Goal: Transaction & Acquisition: Purchase product/service

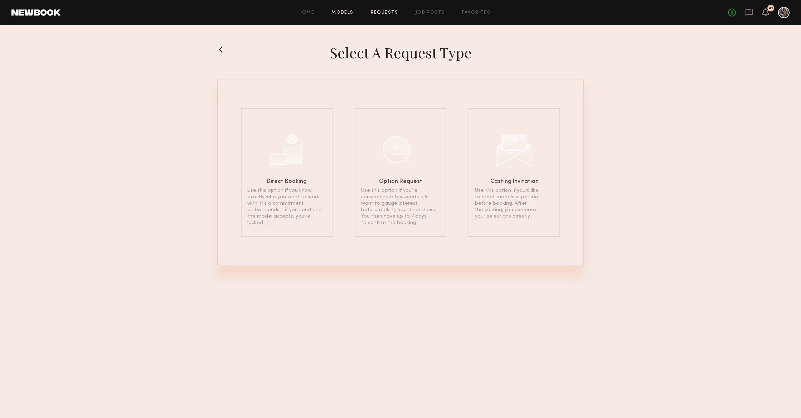
click at [344, 10] on link "Models" at bounding box center [342, 12] width 22 height 5
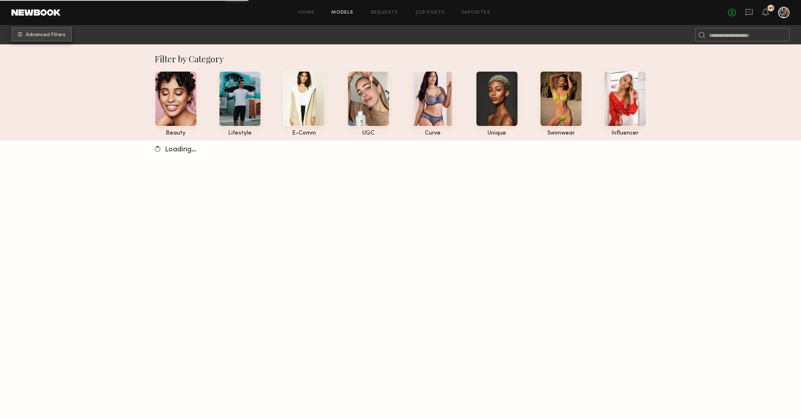
click at [38, 36] on span "Advanced Filters" at bounding box center [46, 35] width 40 height 5
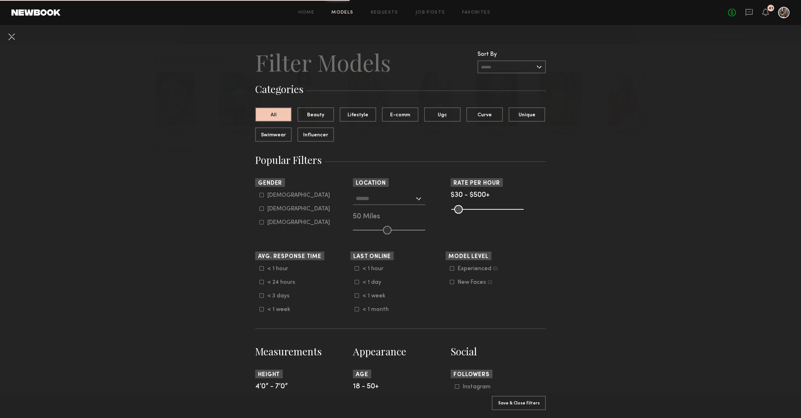
click at [260, 194] on icon at bounding box center [261, 195] width 4 height 4
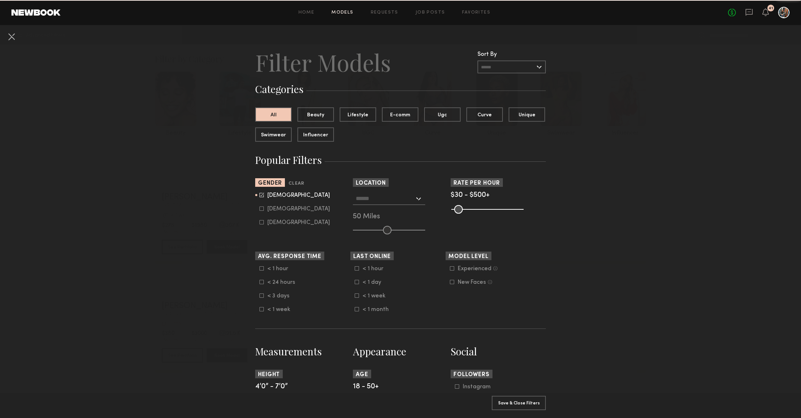
type input "*"
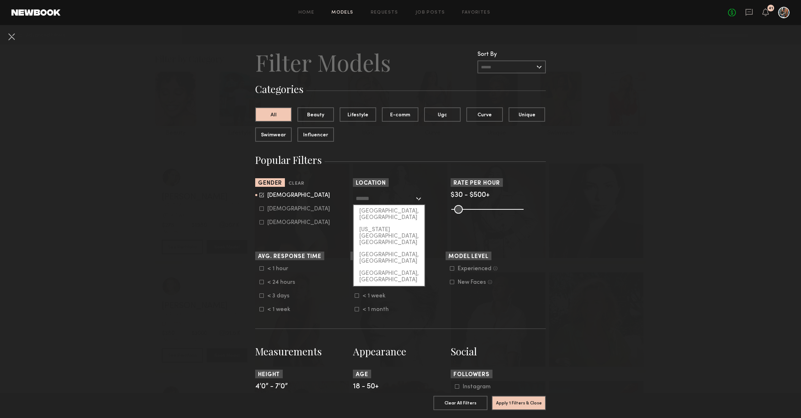
click at [357, 197] on input "text" at bounding box center [385, 198] width 59 height 12
click at [366, 208] on div "[GEOGRAPHIC_DATA], [GEOGRAPHIC_DATA]" at bounding box center [388, 214] width 71 height 19
type input "**********"
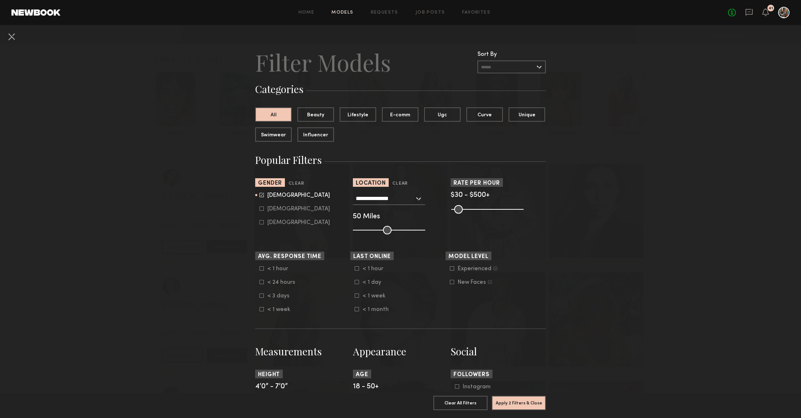
click at [262, 192] on icon at bounding box center [261, 194] width 5 height 5
type input "*"
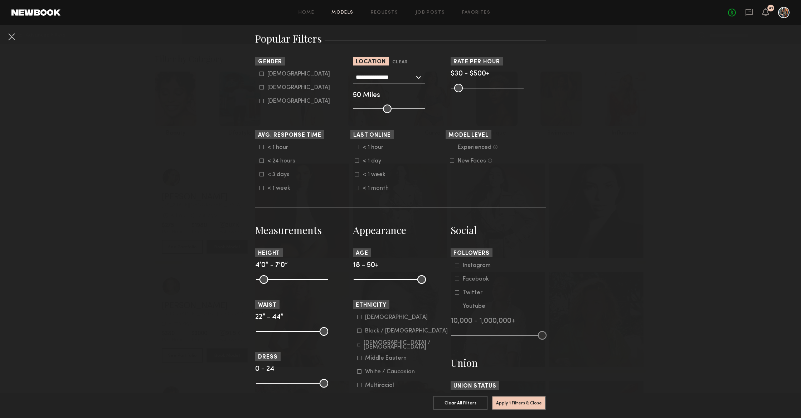
scroll to position [203, 0]
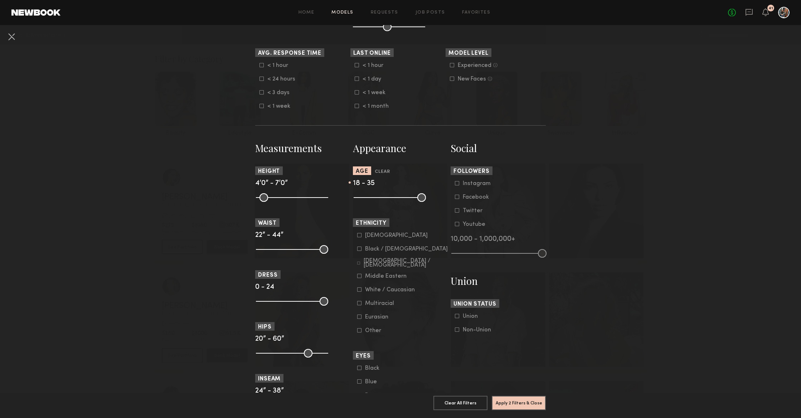
drag, startPoint x: 421, startPoint y: 200, endPoint x: 391, endPoint y: 197, distance: 30.5
type input "**"
click at [391, 197] on input "range" at bounding box center [389, 197] width 72 height 9
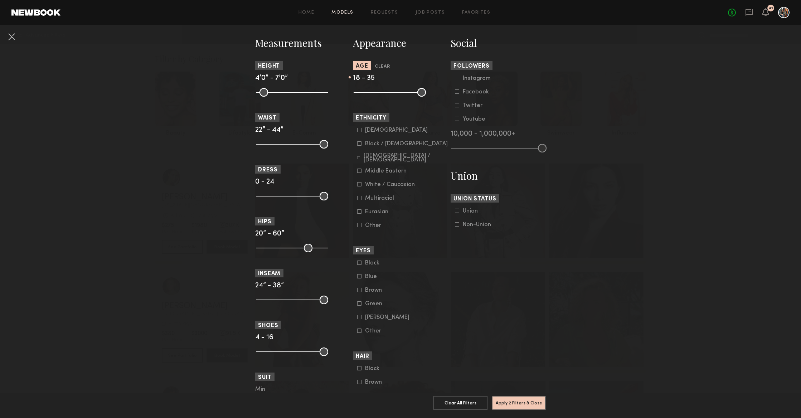
scroll to position [350, 0]
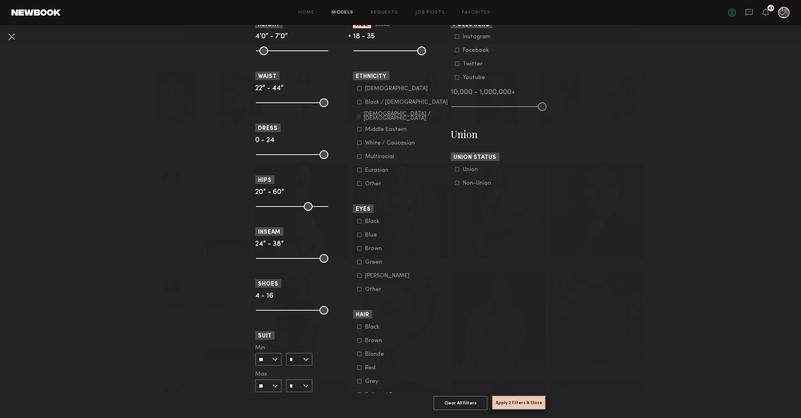
click at [510, 398] on button "Apply 2 Filters & Close" at bounding box center [519, 402] width 54 height 14
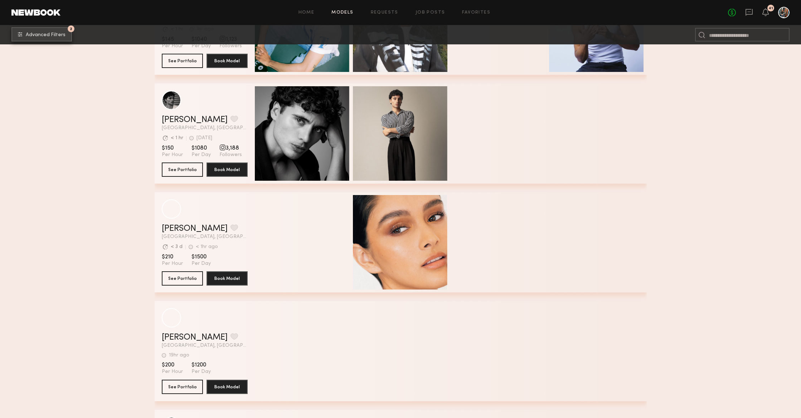
scroll to position [424, 0]
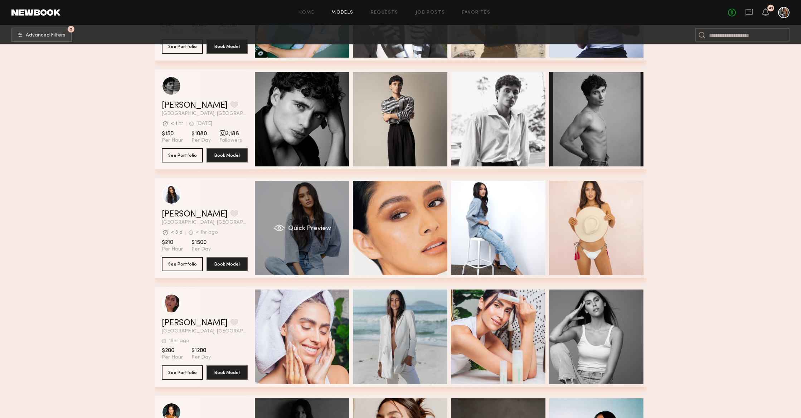
click at [317, 228] on span "Quick Preview" at bounding box center [309, 228] width 43 height 6
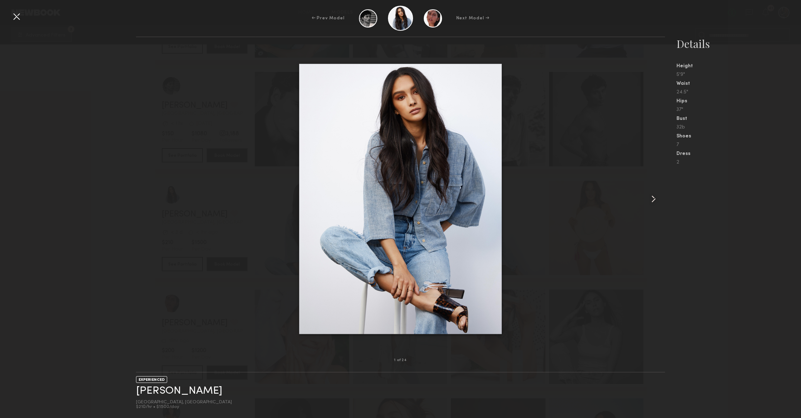
click at [648, 200] on common-icon at bounding box center [653, 198] width 11 height 11
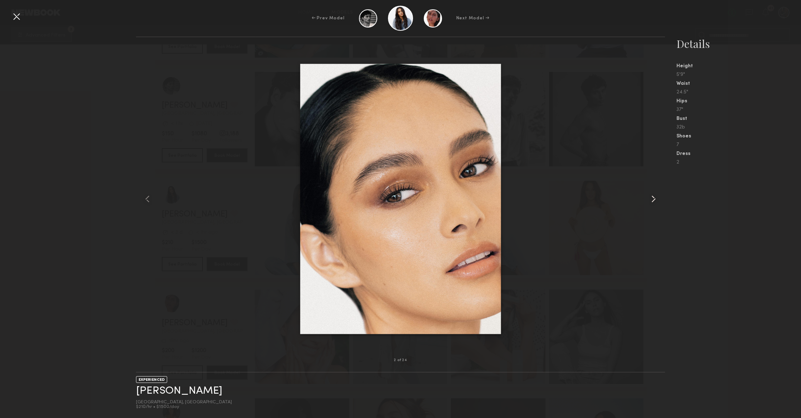
click at [648, 200] on common-icon at bounding box center [653, 198] width 11 height 11
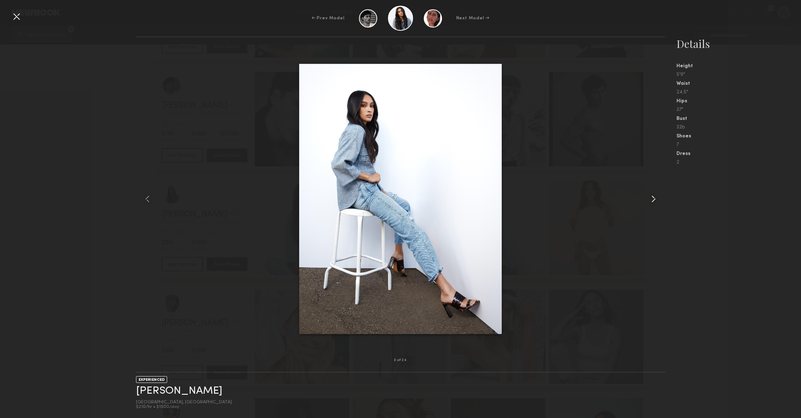
click at [648, 200] on common-icon at bounding box center [653, 198] width 11 height 11
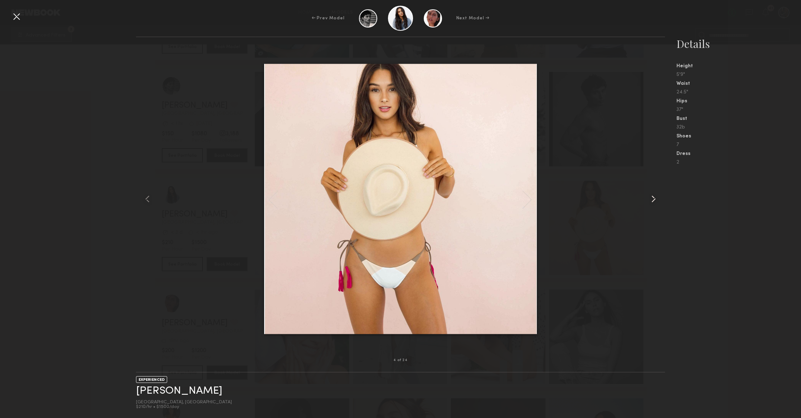
click at [648, 200] on common-icon at bounding box center [653, 198] width 11 height 11
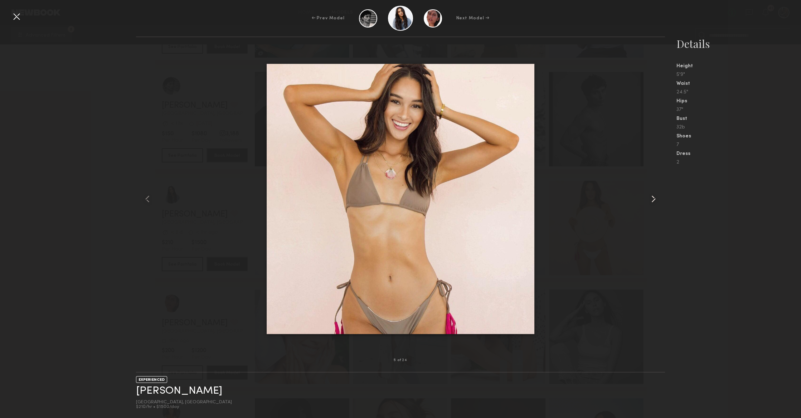
click at [648, 200] on common-icon at bounding box center [653, 198] width 11 height 11
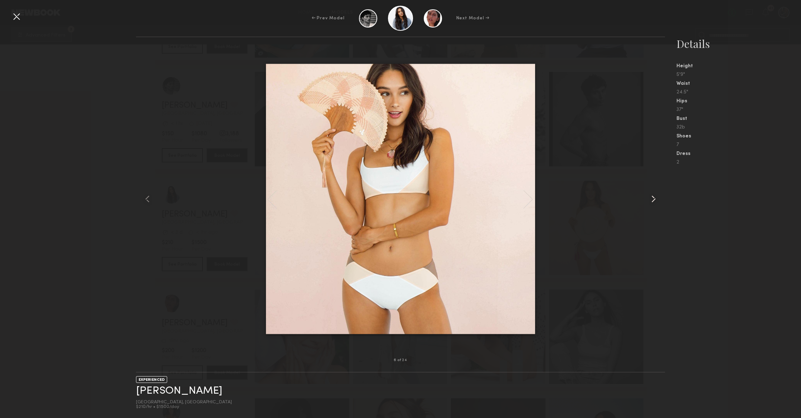
click at [648, 200] on common-icon at bounding box center [653, 198] width 11 height 11
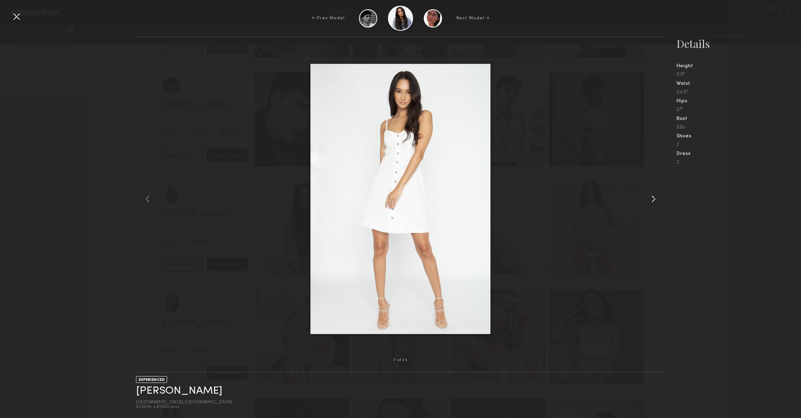
click at [648, 200] on common-icon at bounding box center [653, 198] width 11 height 11
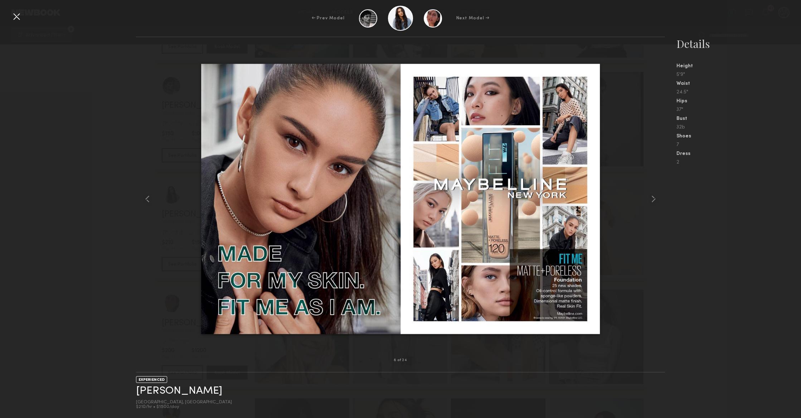
click at [20, 12] on div at bounding box center [16, 16] width 11 height 11
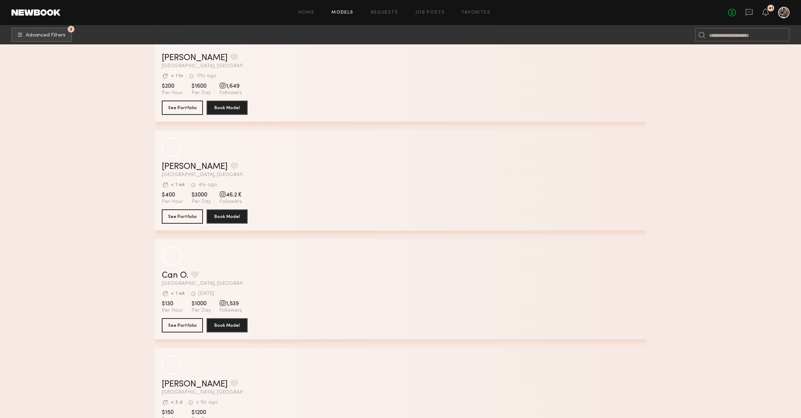
scroll to position [2539, 0]
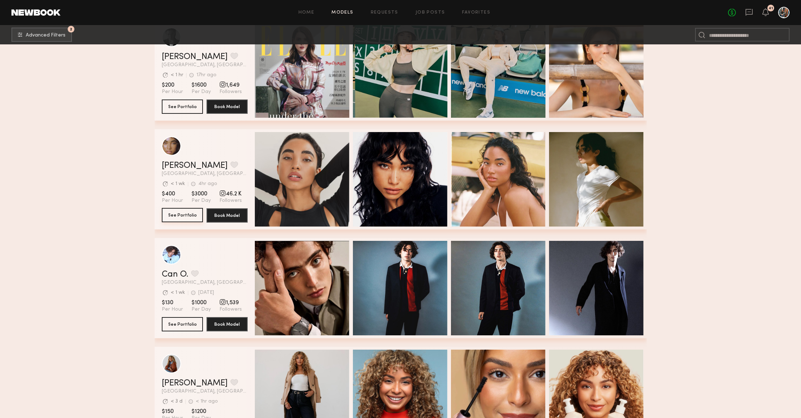
click at [170, 212] on button "See Portfolio" at bounding box center [182, 215] width 41 height 14
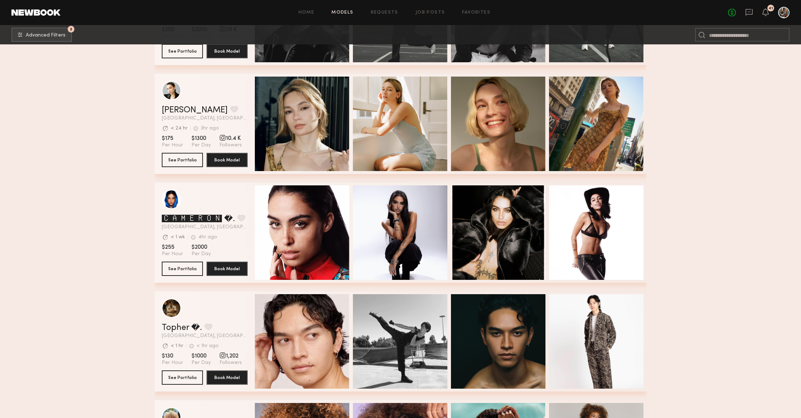
scroll to position [3752, 0]
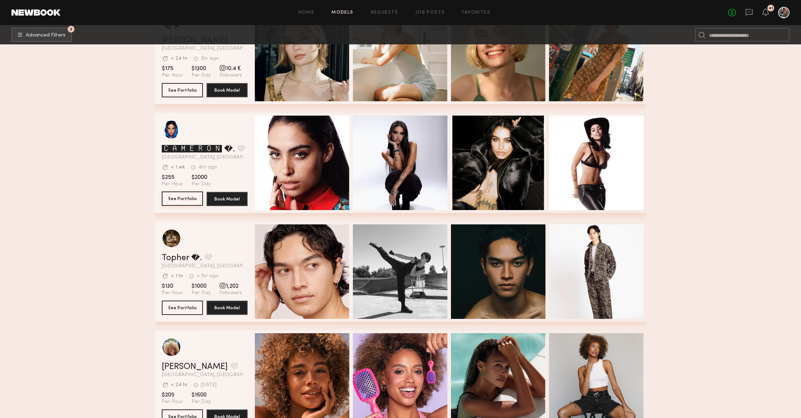
click at [185, 199] on button "See Portfolio" at bounding box center [182, 198] width 41 height 14
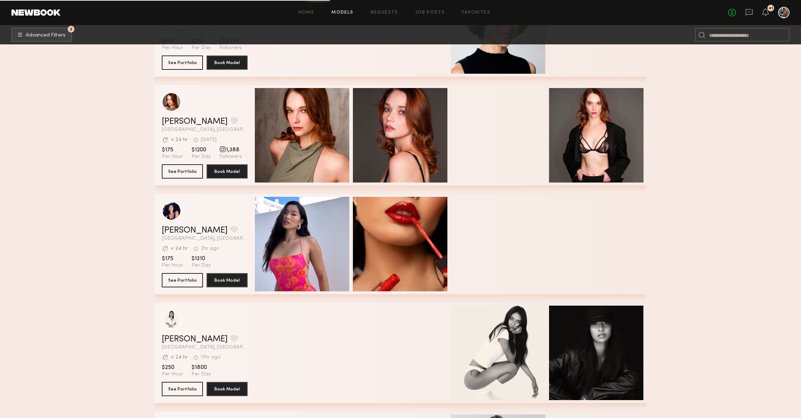
scroll to position [7478, 0]
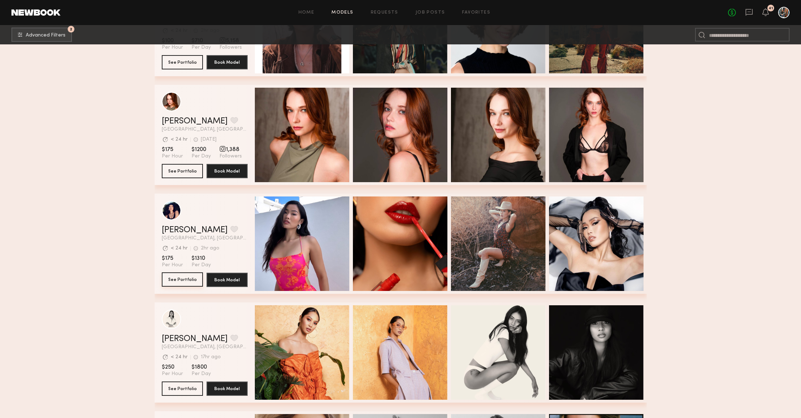
click at [185, 278] on button "See Portfolio" at bounding box center [182, 279] width 41 height 14
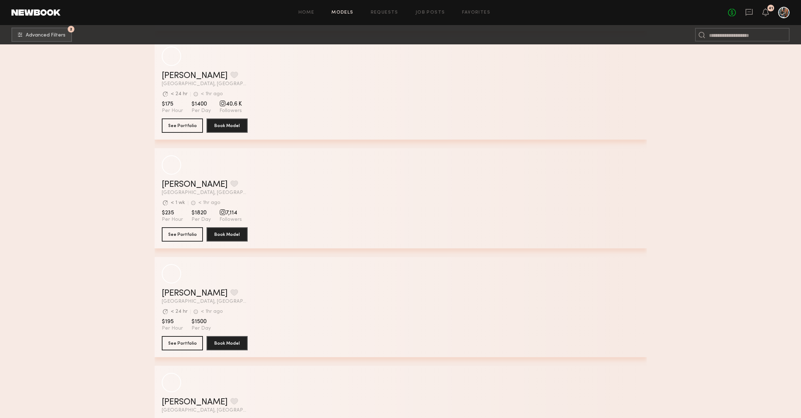
scroll to position [9263, 0]
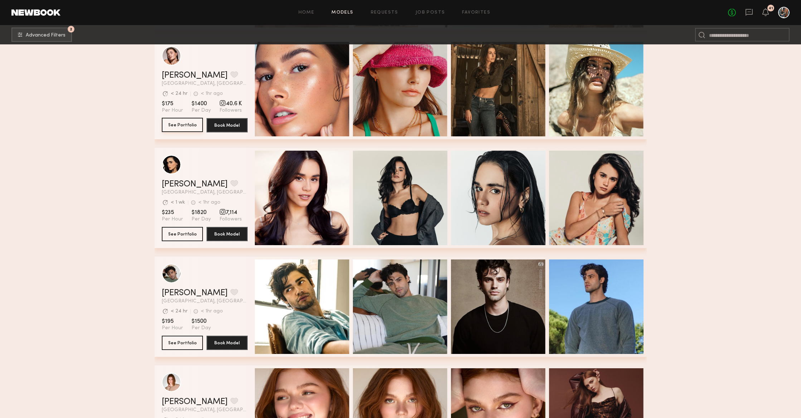
click at [179, 121] on button "See Portfolio" at bounding box center [182, 125] width 41 height 14
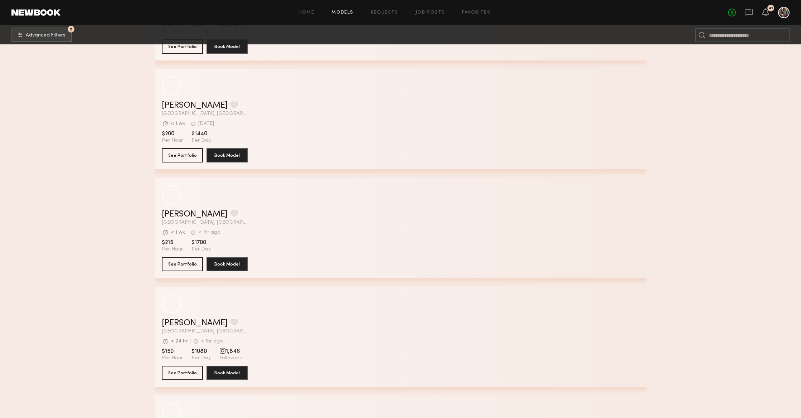
scroll to position [11758, 0]
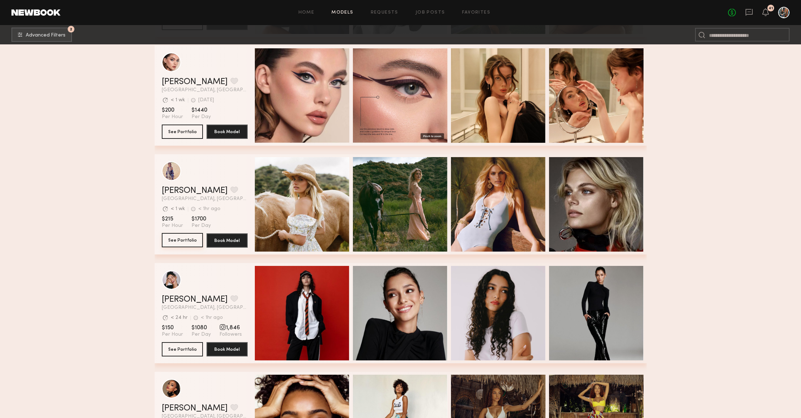
click at [185, 238] on button "See Portfolio" at bounding box center [182, 240] width 41 height 14
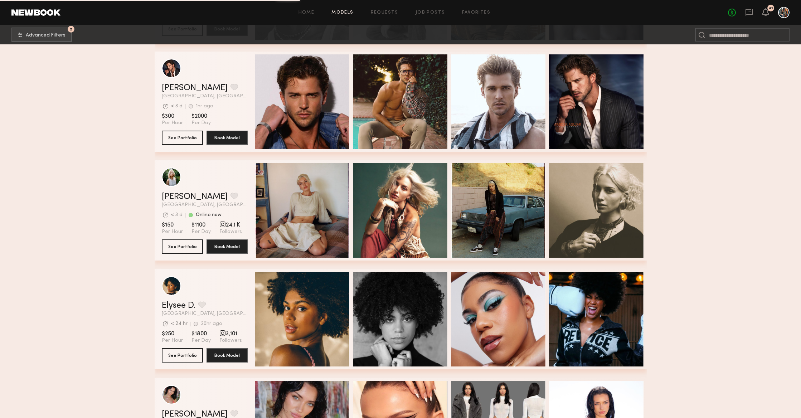
scroll to position [13928, 0]
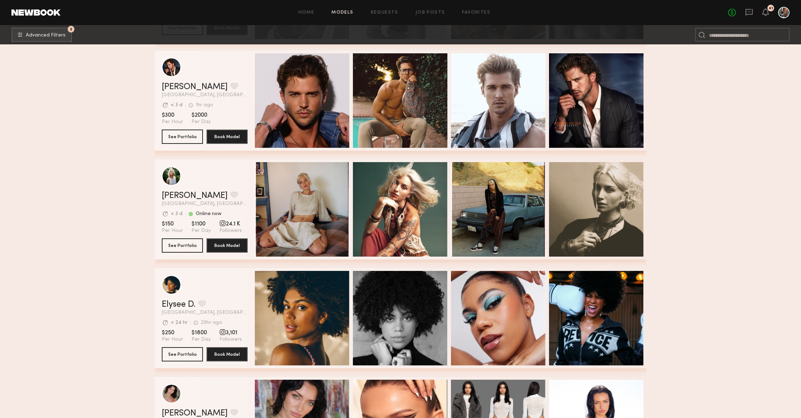
click at [180, 252] on link "See Portfolio" at bounding box center [182, 245] width 41 height 14
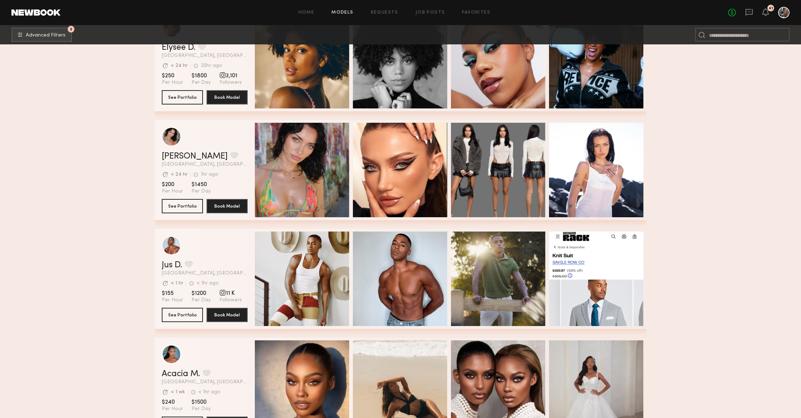
scroll to position [14201, 0]
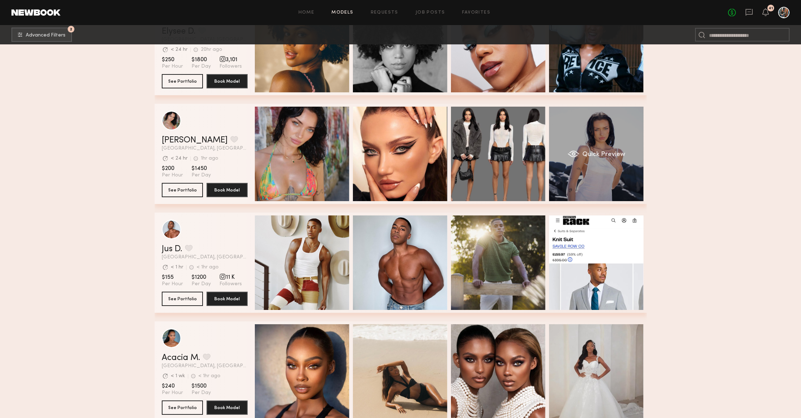
click at [640, 168] on div "Quick Preview" at bounding box center [596, 154] width 94 height 94
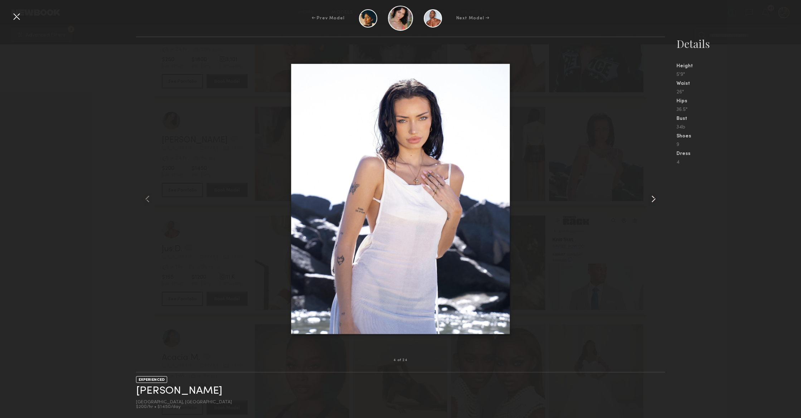
click at [655, 200] on common-icon at bounding box center [653, 198] width 11 height 11
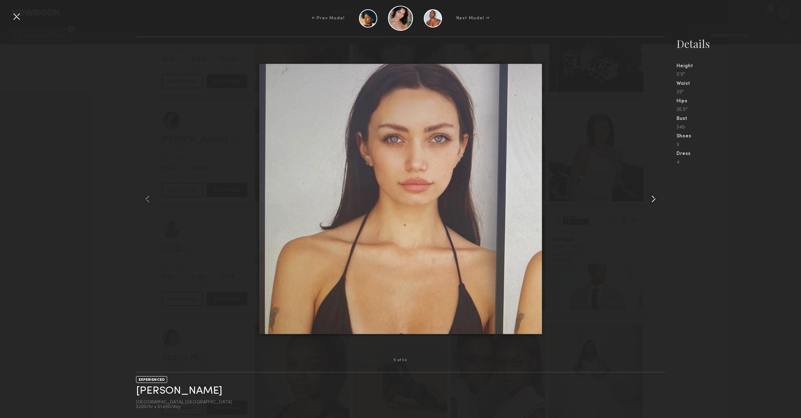
click at [655, 200] on common-icon at bounding box center [653, 198] width 11 height 11
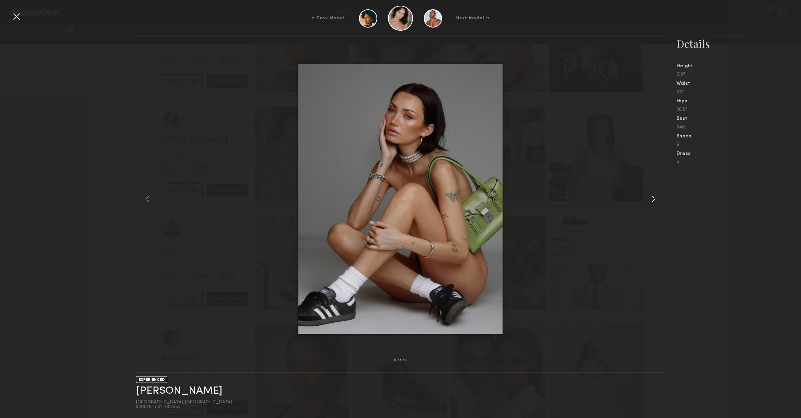
click at [655, 200] on common-icon at bounding box center [653, 198] width 11 height 11
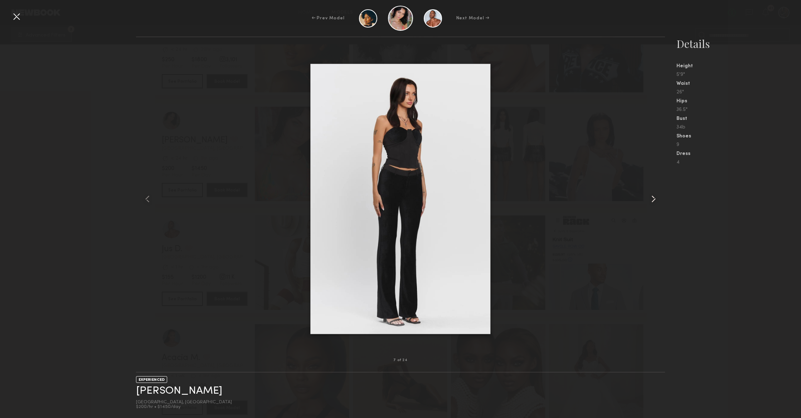
click at [655, 200] on common-icon at bounding box center [653, 198] width 11 height 11
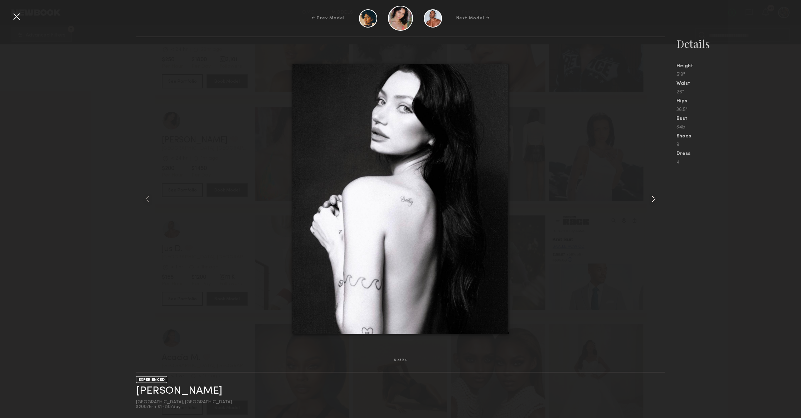
click at [655, 200] on common-icon at bounding box center [653, 198] width 11 height 11
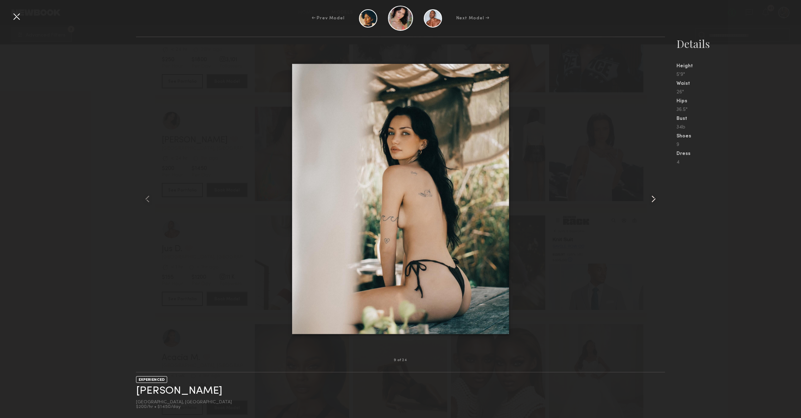
click at [655, 200] on common-icon at bounding box center [653, 198] width 11 height 11
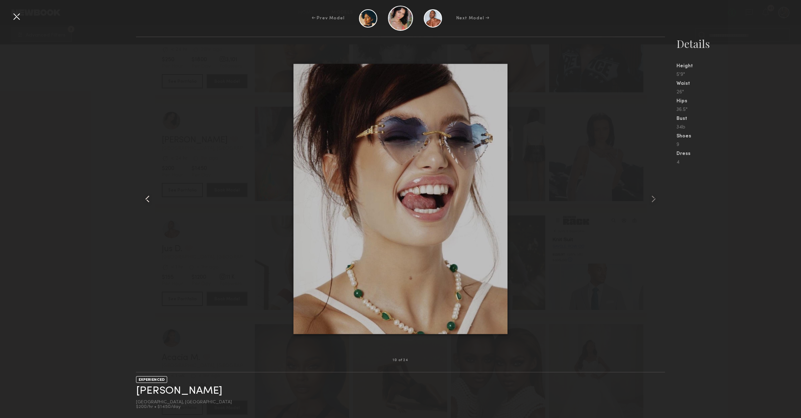
click at [155, 196] on div at bounding box center [146, 199] width 21 height 300
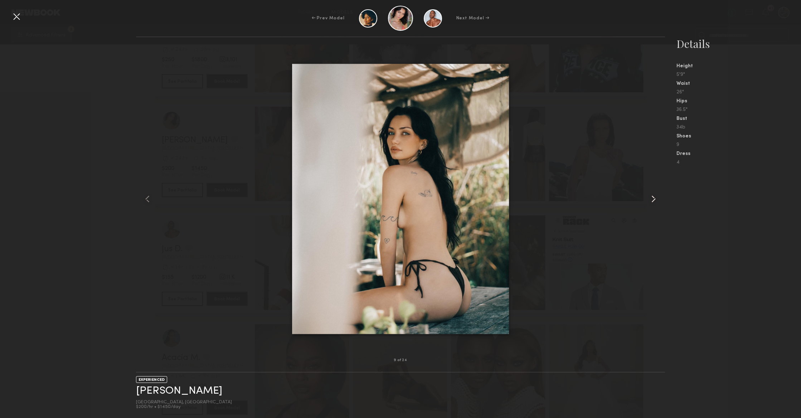
click at [649, 201] on common-icon at bounding box center [653, 198] width 11 height 11
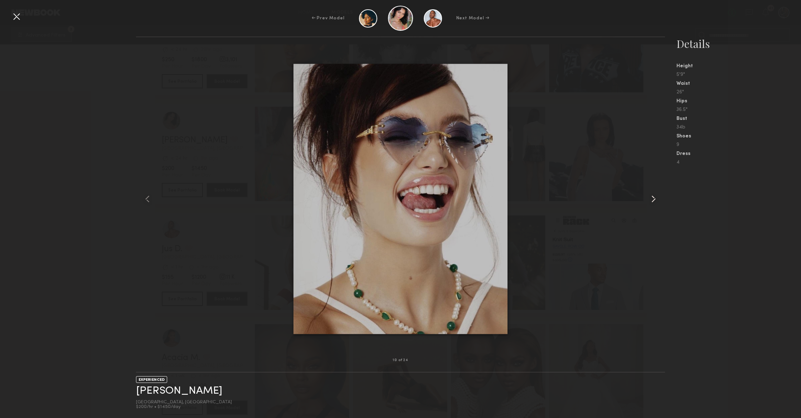
click at [649, 201] on common-icon at bounding box center [653, 198] width 11 height 11
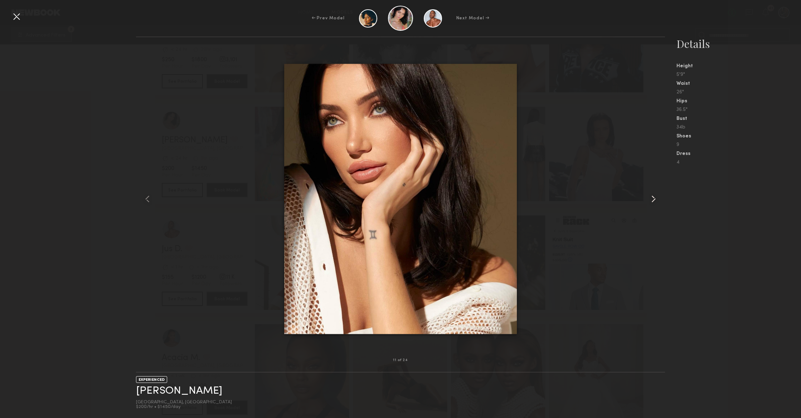
click at [649, 201] on common-icon at bounding box center [653, 198] width 11 height 11
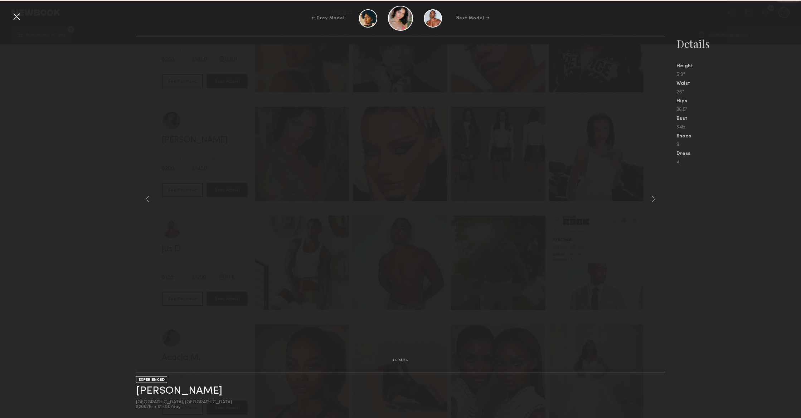
click at [649, 201] on common-icon at bounding box center [653, 198] width 11 height 11
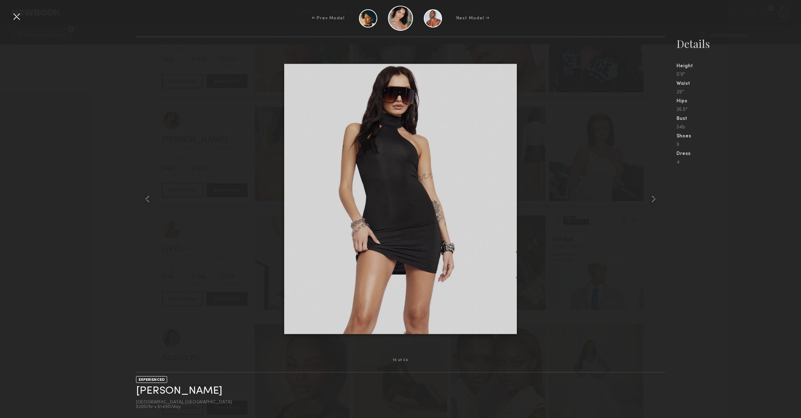
click at [16, 21] on div at bounding box center [16, 16] width 11 height 11
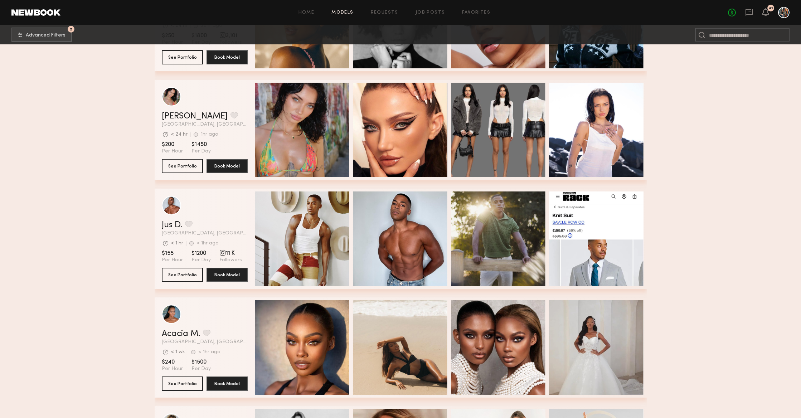
scroll to position [14223, 0]
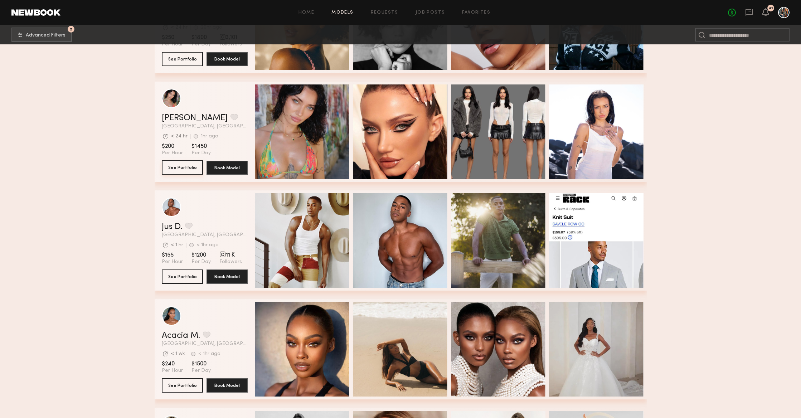
click at [182, 162] on button "See Portfolio" at bounding box center [182, 167] width 41 height 14
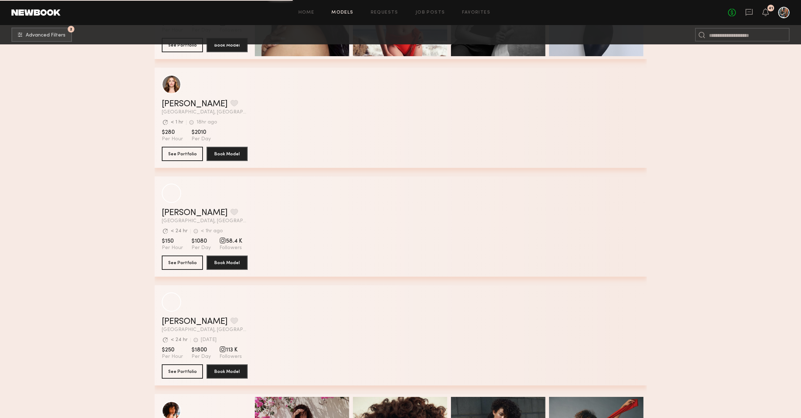
scroll to position [16631, 0]
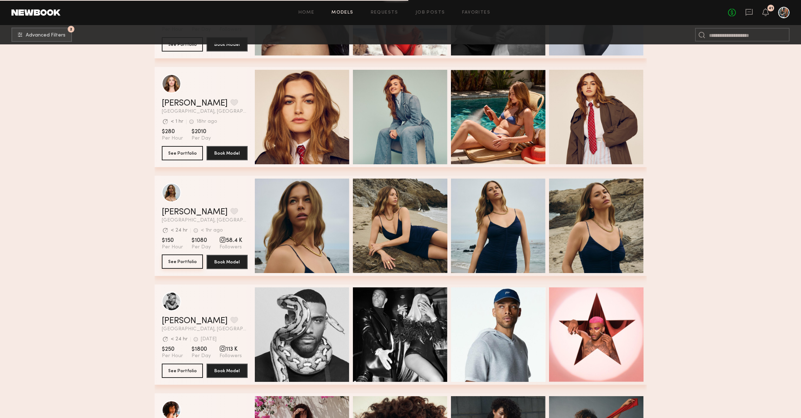
click at [187, 254] on button "See Portfolio" at bounding box center [182, 261] width 41 height 14
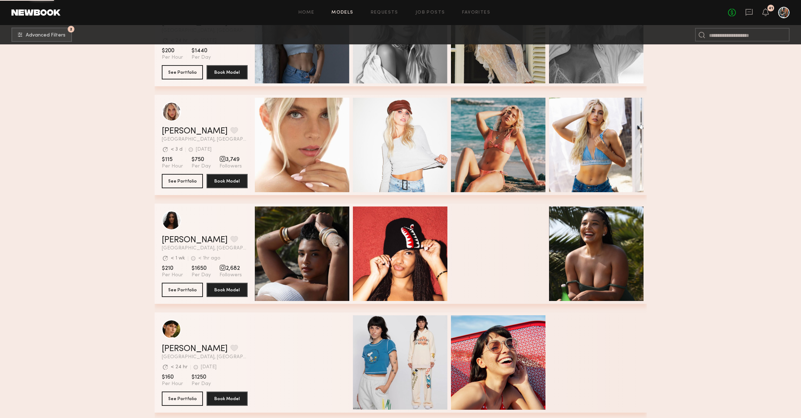
scroll to position [18996, 0]
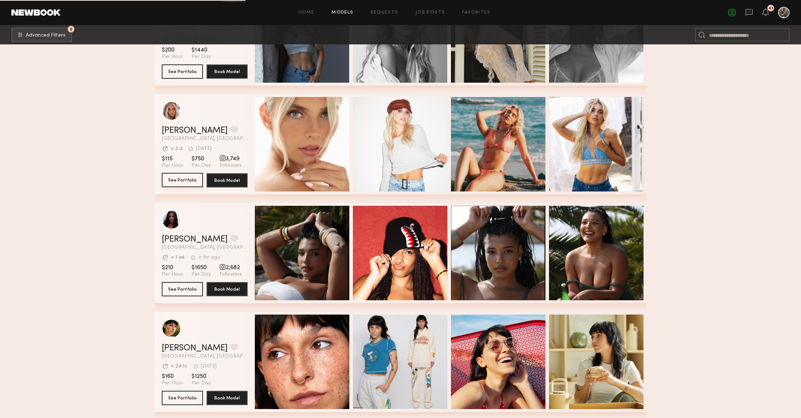
click at [188, 182] on button "See Portfolio" at bounding box center [182, 180] width 41 height 14
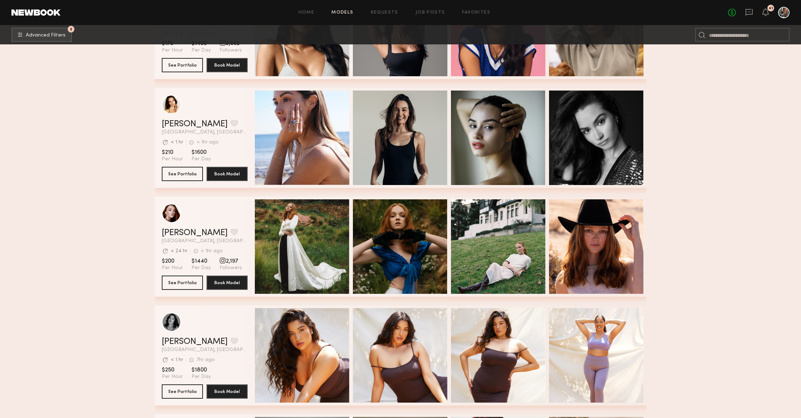
scroll to position [19993, 0]
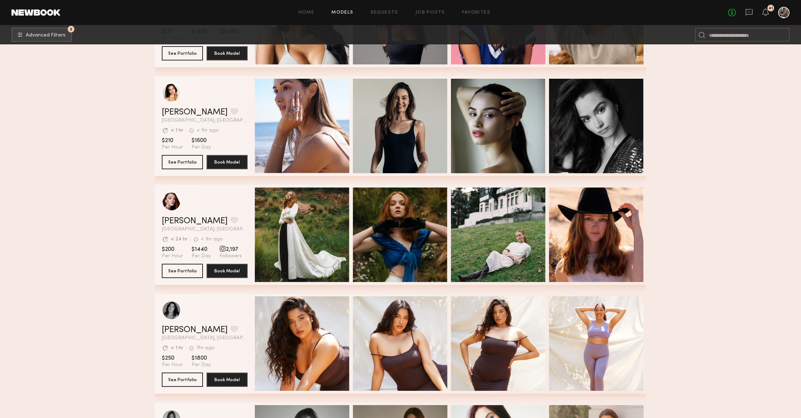
click at [185, 257] on section "$200 Per Hour $1440 Per Day 2,197 Followers" at bounding box center [205, 253] width 86 height 14
click at [185, 264] on button "See Portfolio" at bounding box center [182, 270] width 41 height 14
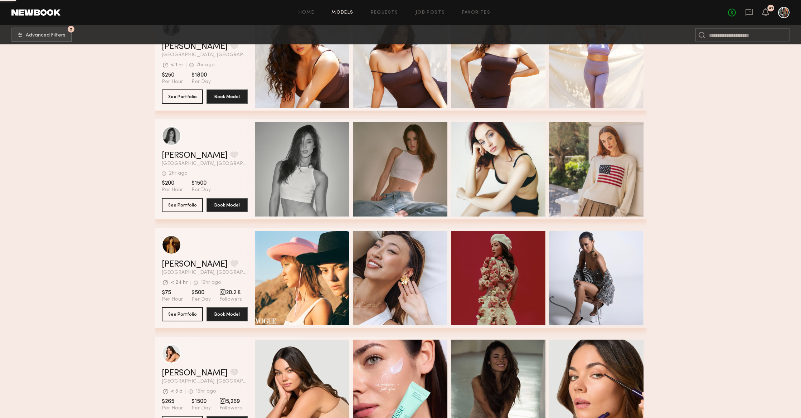
scroll to position [20298, 0]
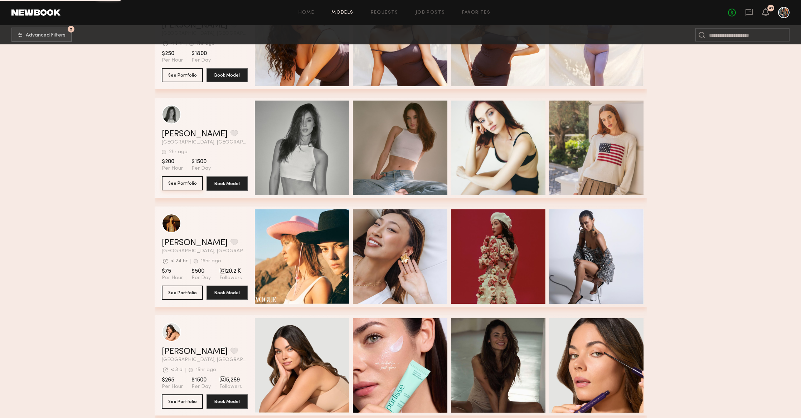
click at [180, 183] on button "See Portfolio" at bounding box center [182, 183] width 41 height 14
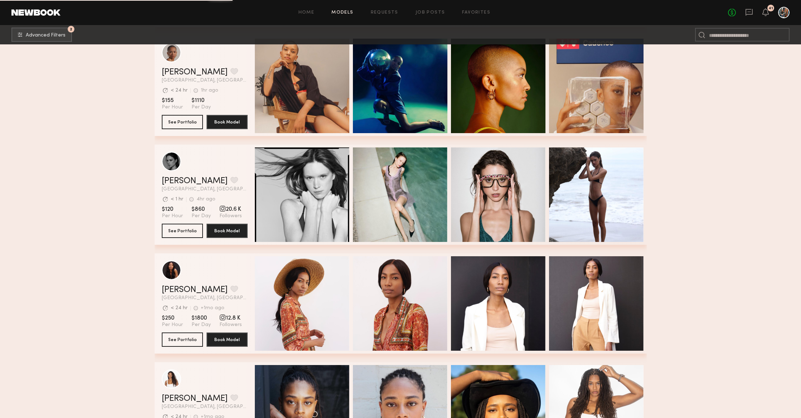
scroll to position [21774, 0]
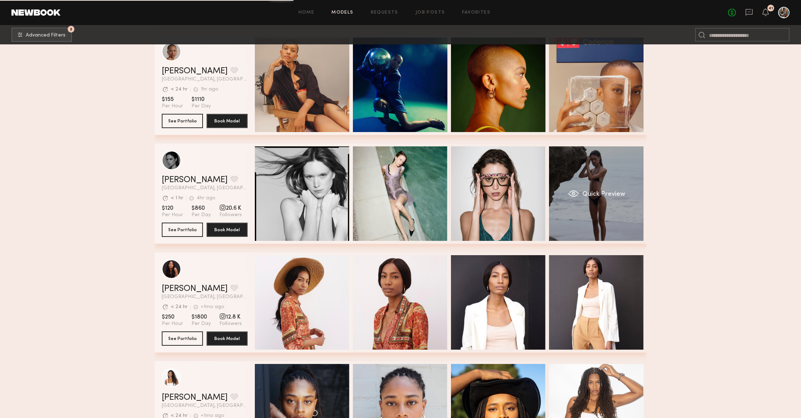
click at [594, 196] on span "Quick Preview" at bounding box center [603, 194] width 43 height 6
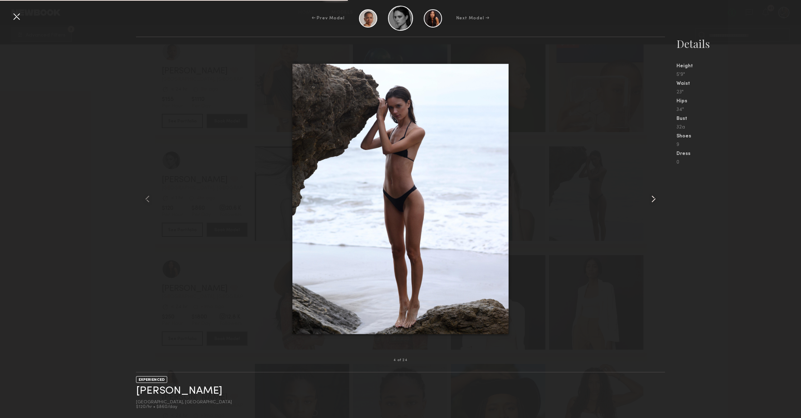
click at [649, 199] on common-icon at bounding box center [653, 198] width 11 height 11
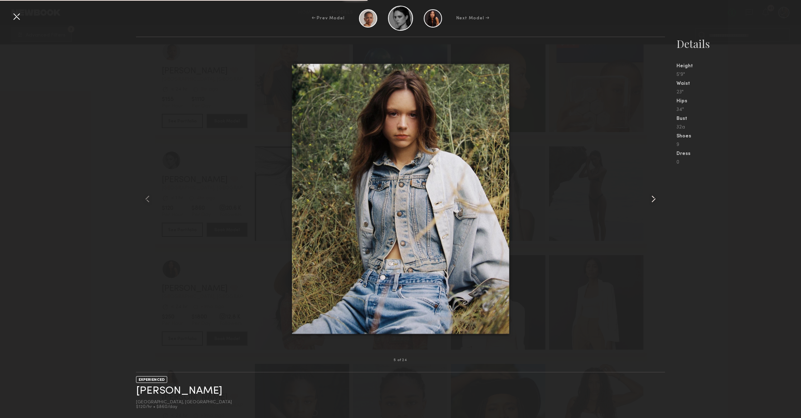
click at [649, 199] on common-icon at bounding box center [653, 198] width 11 height 11
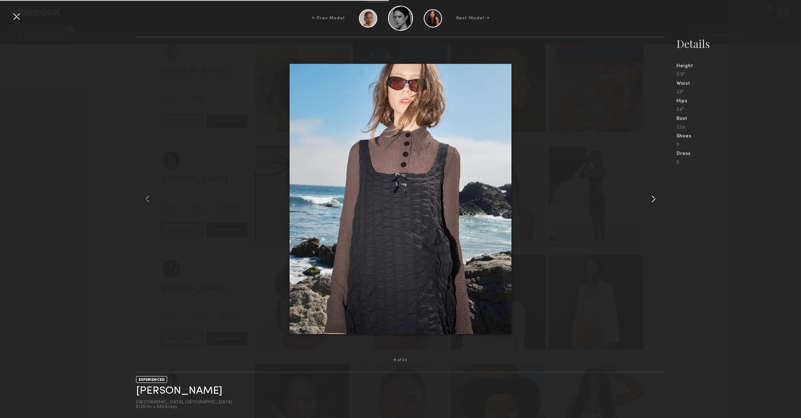
click at [649, 199] on common-icon at bounding box center [653, 198] width 11 height 11
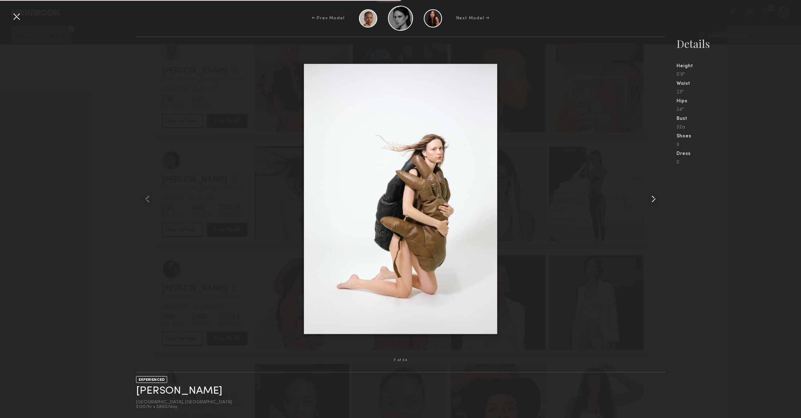
click at [649, 199] on common-icon at bounding box center [653, 198] width 11 height 11
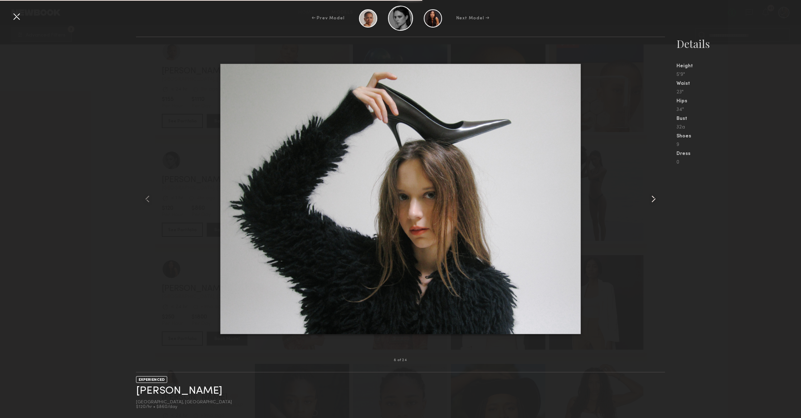
click at [649, 199] on common-icon at bounding box center [653, 198] width 11 height 11
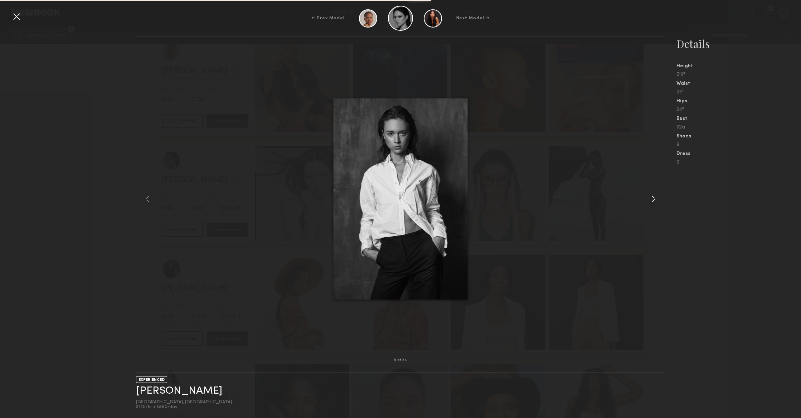
click at [649, 199] on common-icon at bounding box center [653, 198] width 11 height 11
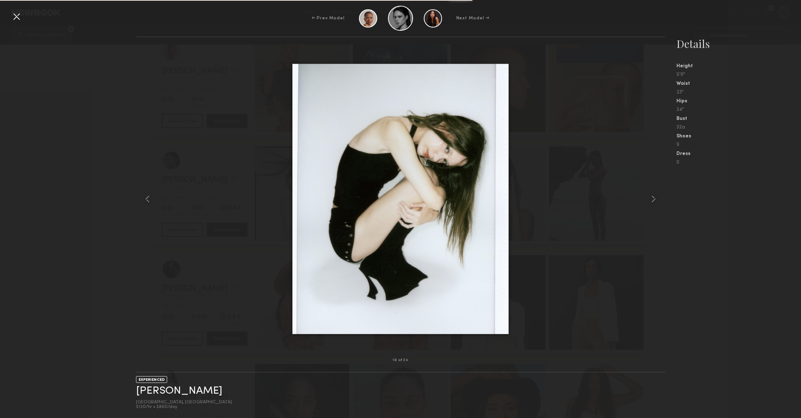
click at [23, 19] on div "← Prev Model Next Model →" at bounding box center [400, 18] width 801 height 25
click at [16, 20] on div at bounding box center [16, 16] width 11 height 11
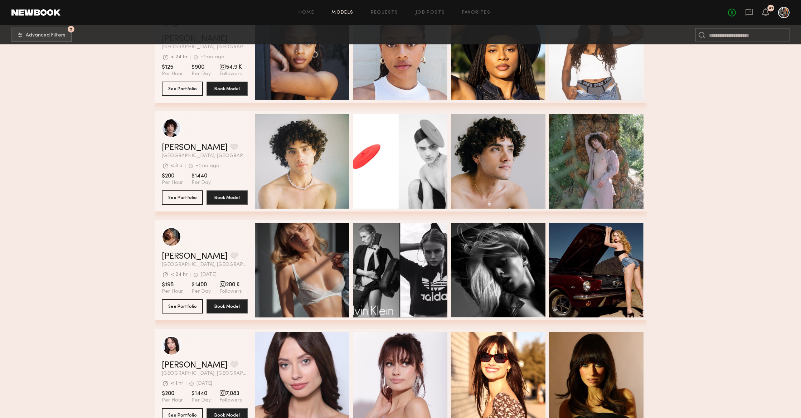
scroll to position [22146, 0]
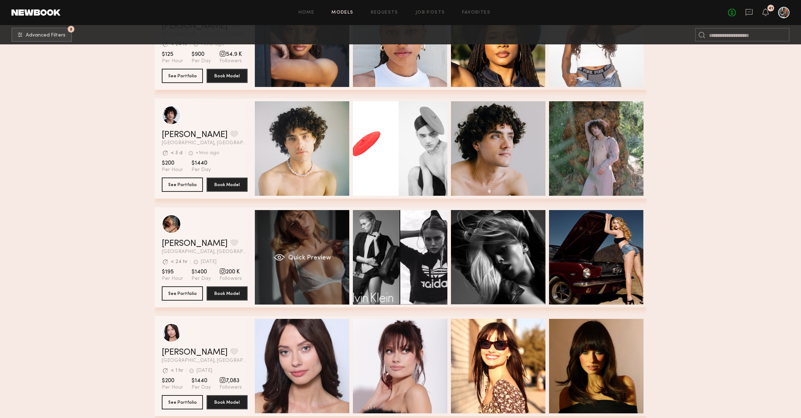
click at [275, 246] on div "Quick Preview" at bounding box center [302, 257] width 94 height 94
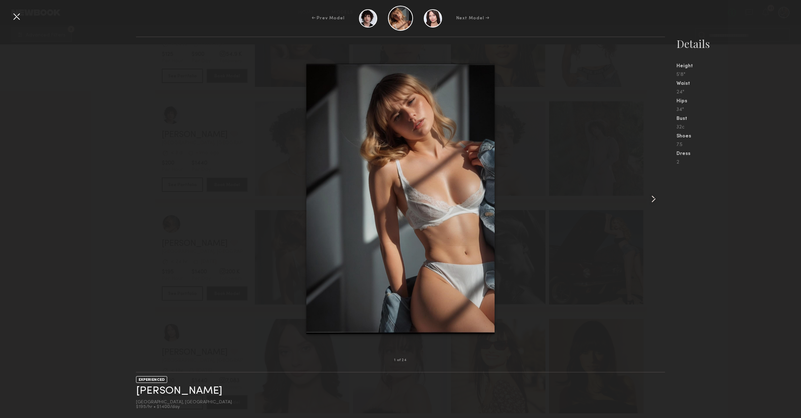
click at [658, 199] on common-icon at bounding box center [653, 198] width 11 height 11
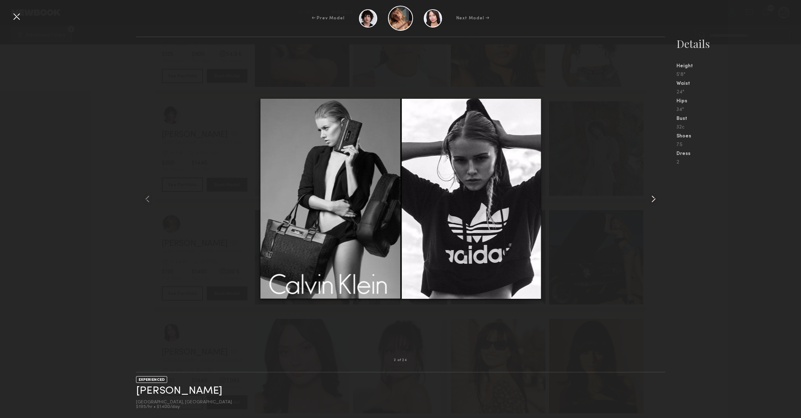
click at [658, 199] on common-icon at bounding box center [653, 198] width 11 height 11
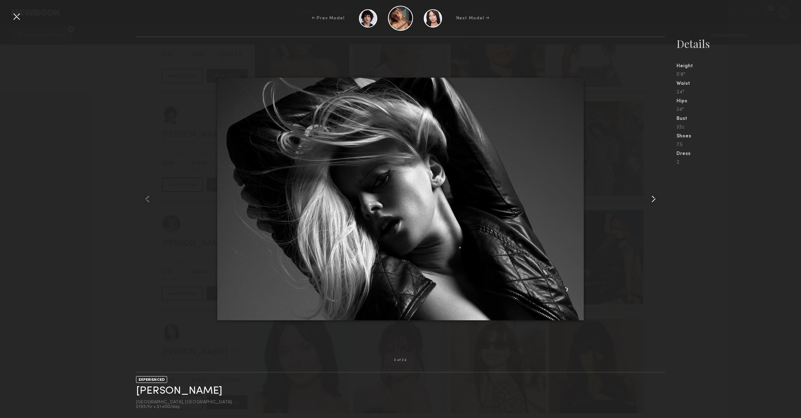
click at [658, 199] on common-icon at bounding box center [653, 198] width 11 height 11
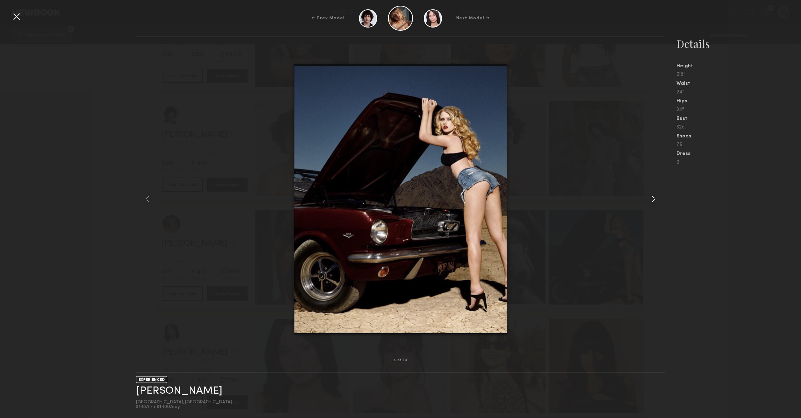
click at [658, 199] on common-icon at bounding box center [653, 198] width 11 height 11
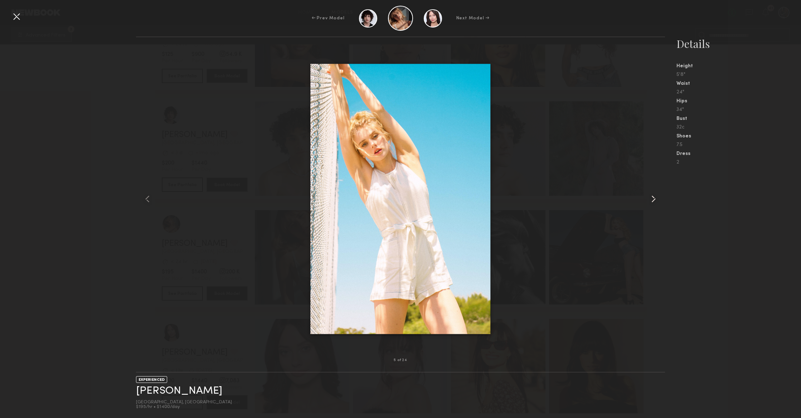
click at [658, 199] on common-icon at bounding box center [653, 198] width 11 height 11
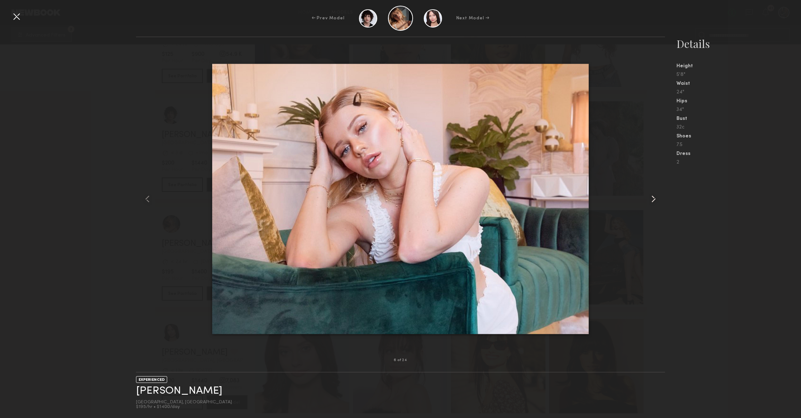
click at [658, 199] on common-icon at bounding box center [653, 198] width 11 height 11
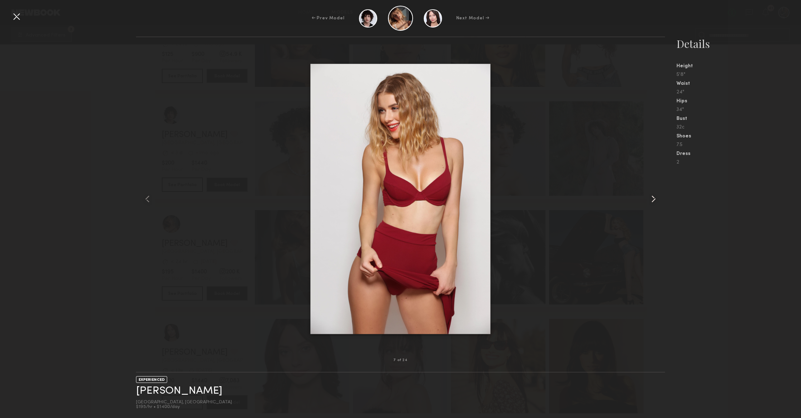
click at [658, 199] on common-icon at bounding box center [653, 198] width 11 height 11
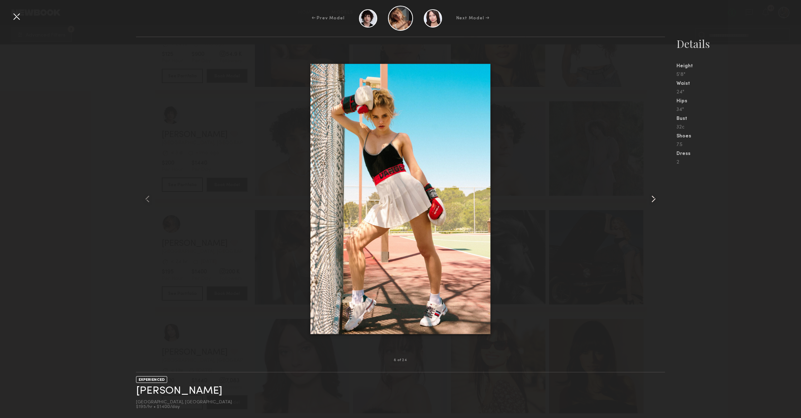
click at [658, 199] on common-icon at bounding box center [653, 198] width 11 height 11
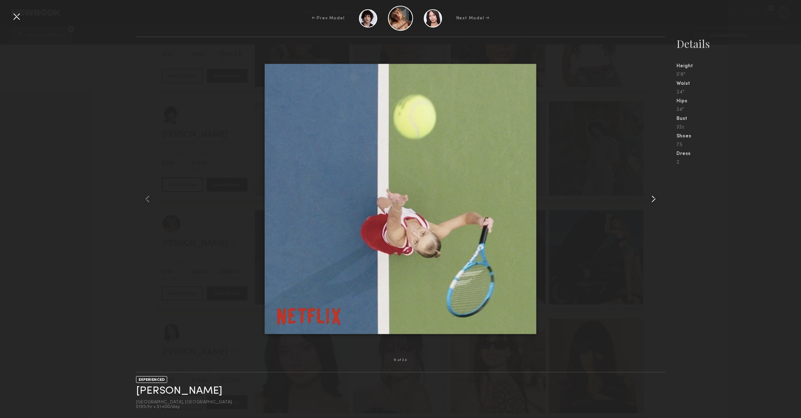
click at [658, 199] on common-icon at bounding box center [653, 198] width 11 height 11
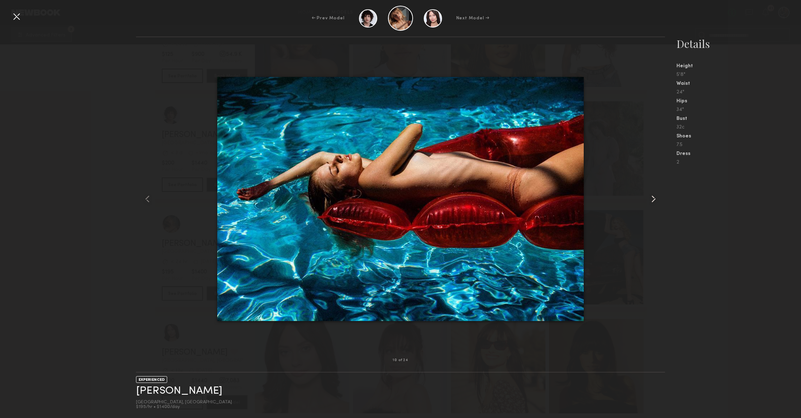
click at [658, 199] on common-icon at bounding box center [653, 198] width 11 height 11
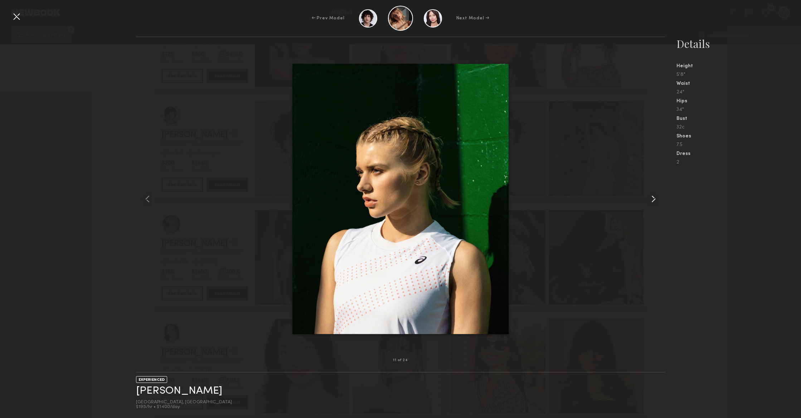
click at [658, 199] on common-icon at bounding box center [653, 198] width 11 height 11
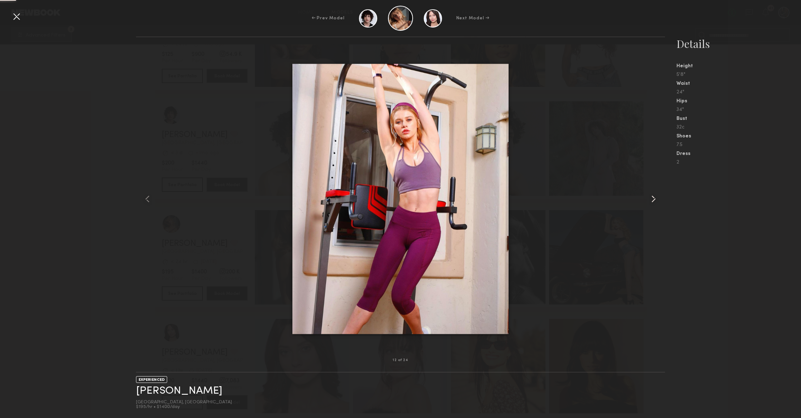
click at [658, 199] on common-icon at bounding box center [653, 198] width 11 height 11
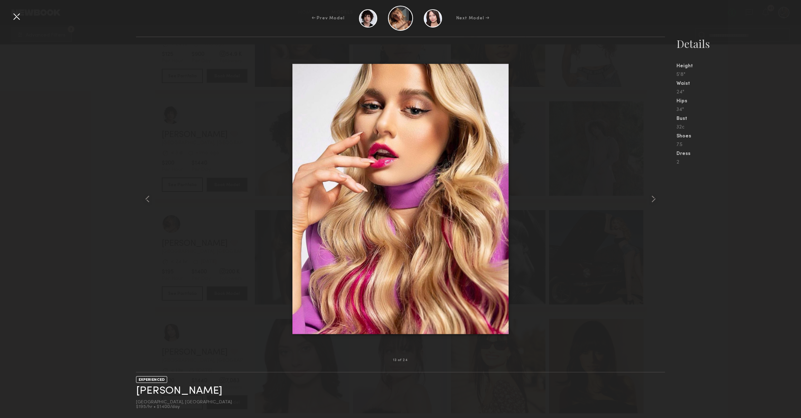
click at [15, 22] on div at bounding box center [16, 16] width 11 height 11
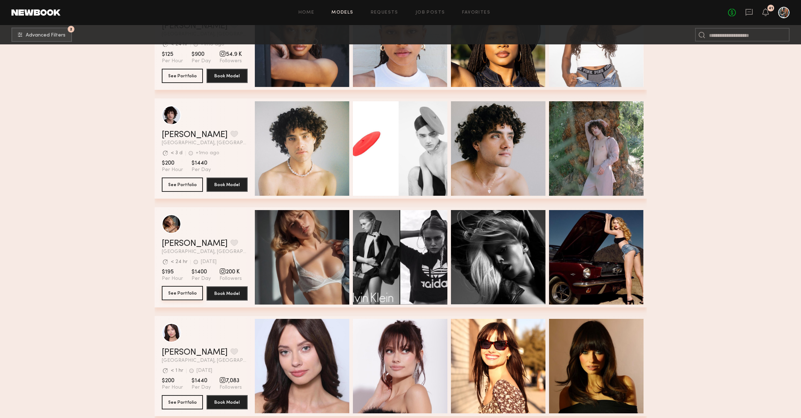
click at [183, 289] on button "See Portfolio" at bounding box center [182, 293] width 41 height 14
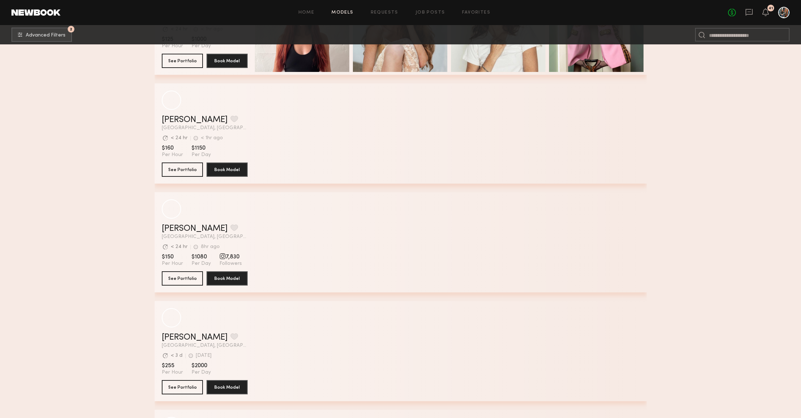
scroll to position [23592, 0]
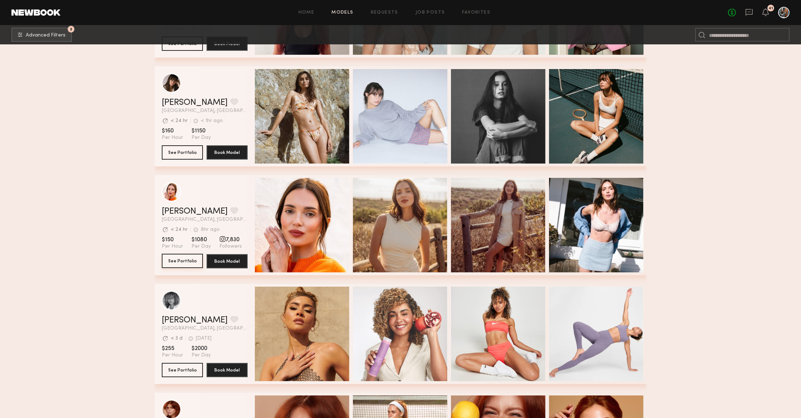
click at [191, 258] on button "See Portfolio" at bounding box center [182, 261] width 41 height 14
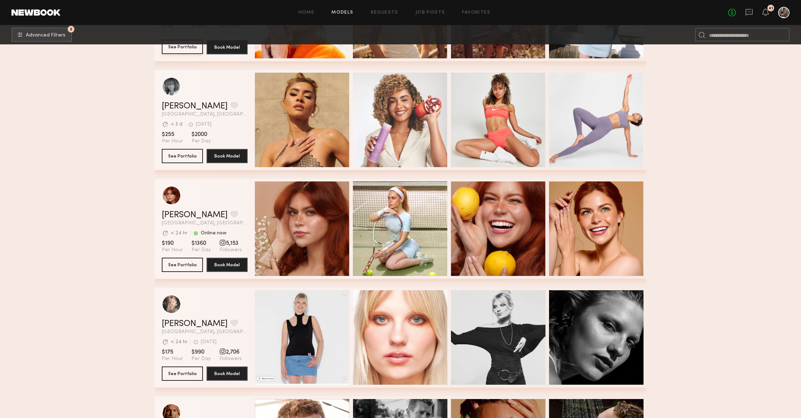
scroll to position [23808, 0]
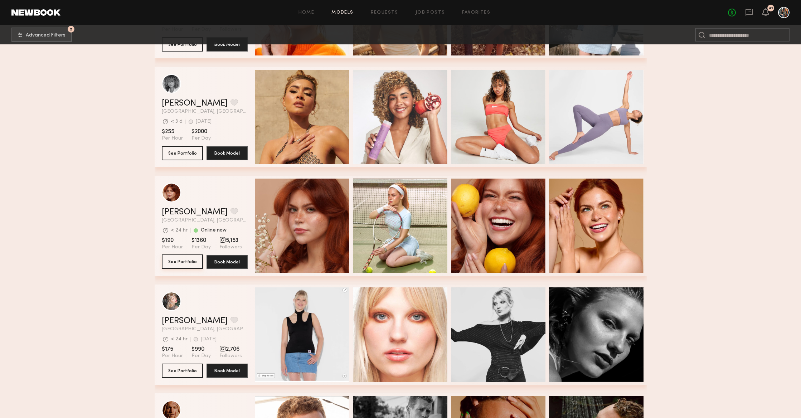
click at [182, 263] on button "See Portfolio" at bounding box center [182, 261] width 41 height 14
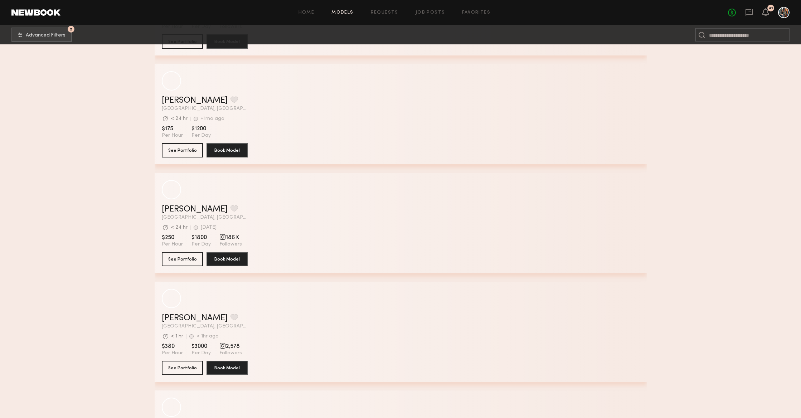
scroll to position [25245, 0]
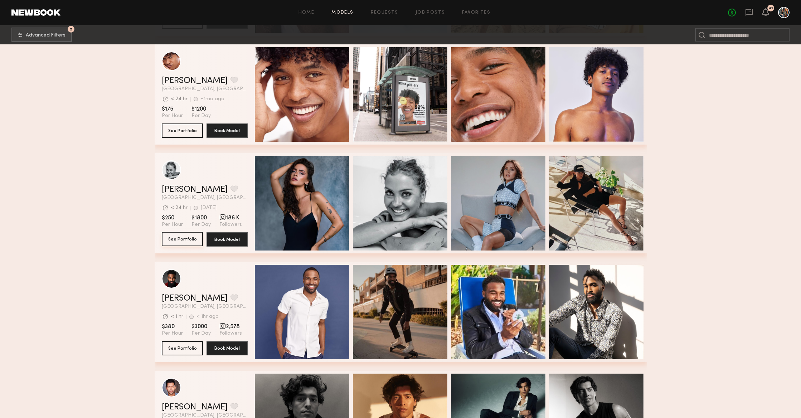
click at [194, 238] on button "See Portfolio" at bounding box center [182, 239] width 41 height 14
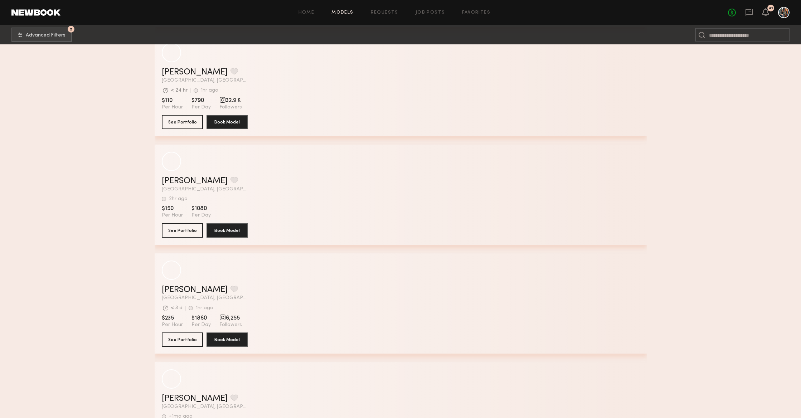
scroll to position [27761, 0]
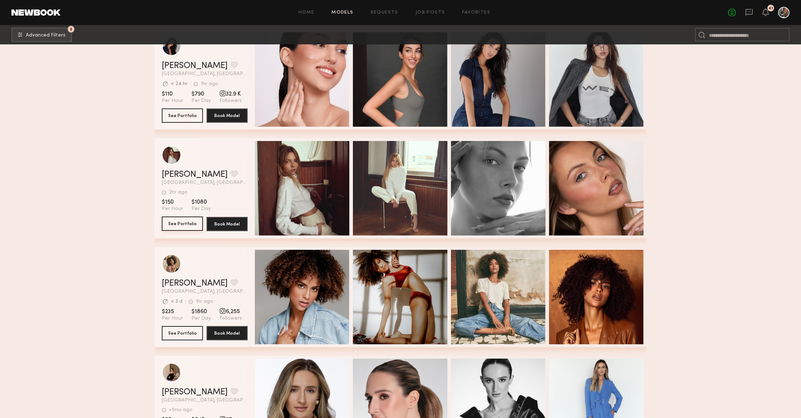
click at [185, 220] on button "See Portfolio" at bounding box center [182, 223] width 41 height 14
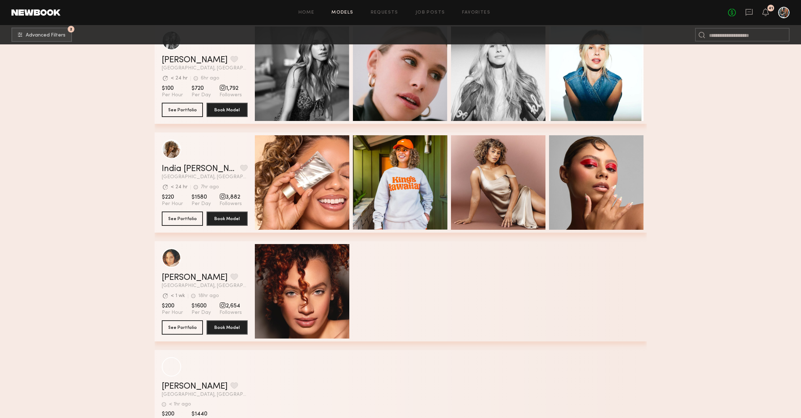
scroll to position [28639, 0]
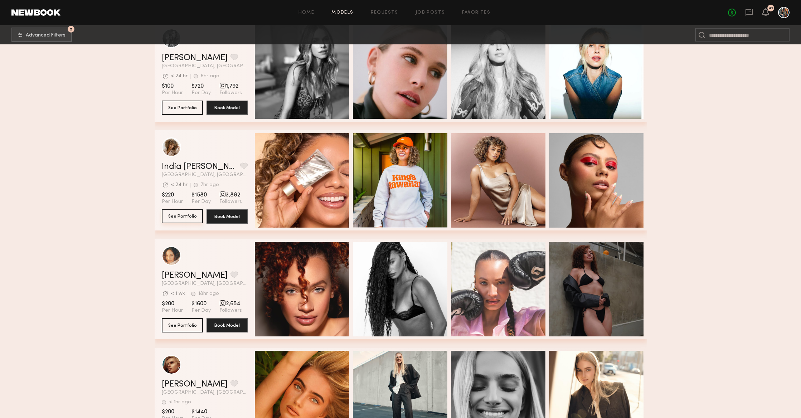
click at [189, 220] on button "See Portfolio" at bounding box center [182, 216] width 41 height 14
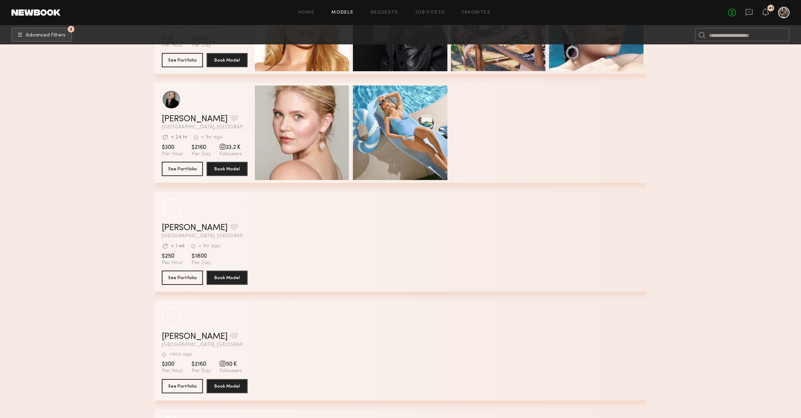
scroll to position [30123, 0]
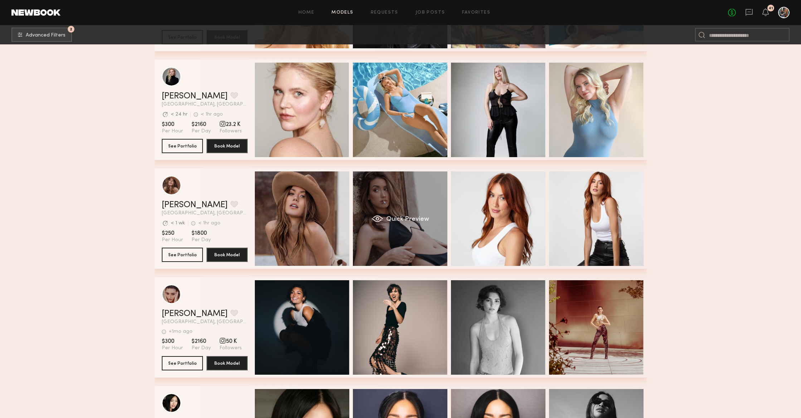
click at [364, 188] on div "Quick Preview" at bounding box center [400, 218] width 94 height 94
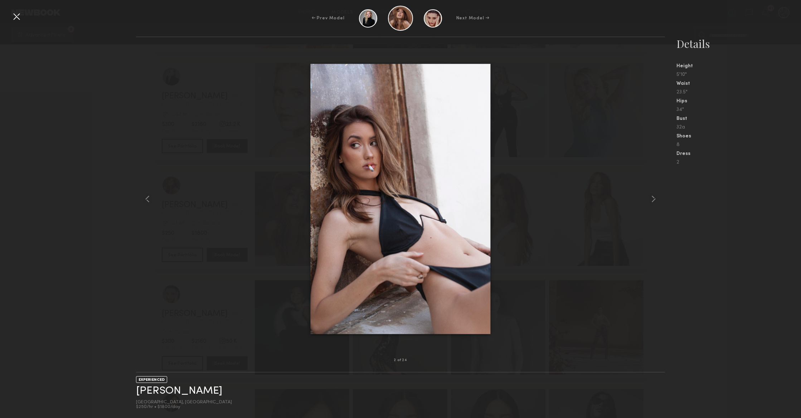
click at [16, 20] on div at bounding box center [16, 16] width 11 height 11
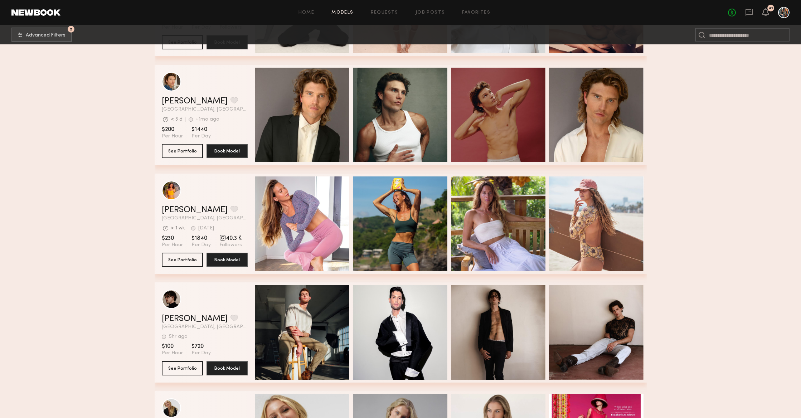
scroll to position [30989, 0]
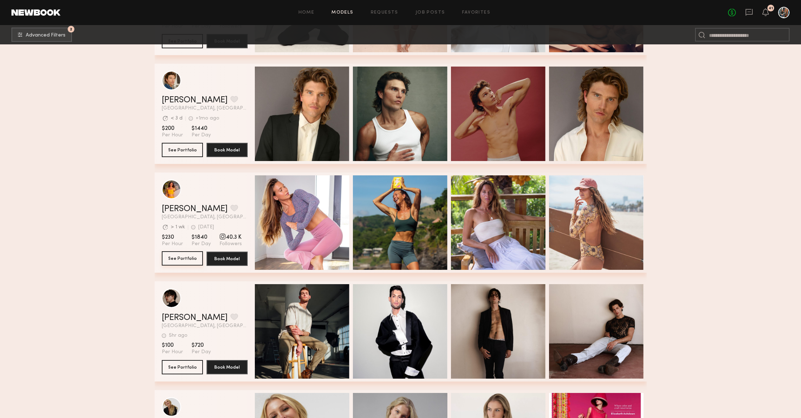
click at [177, 262] on button "See Portfolio" at bounding box center [182, 258] width 41 height 14
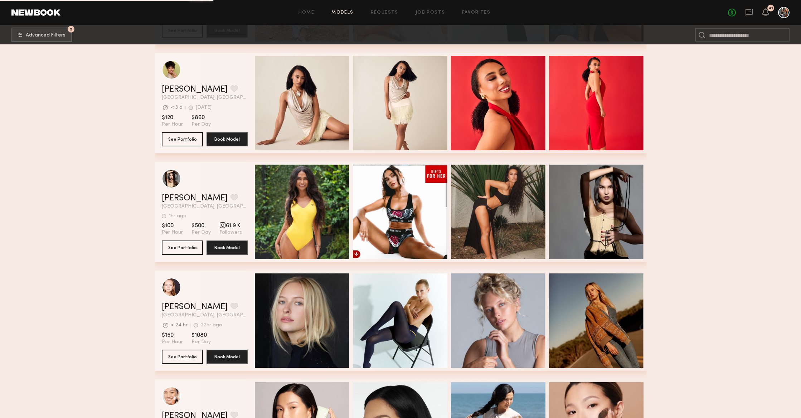
scroll to position [32199, 0]
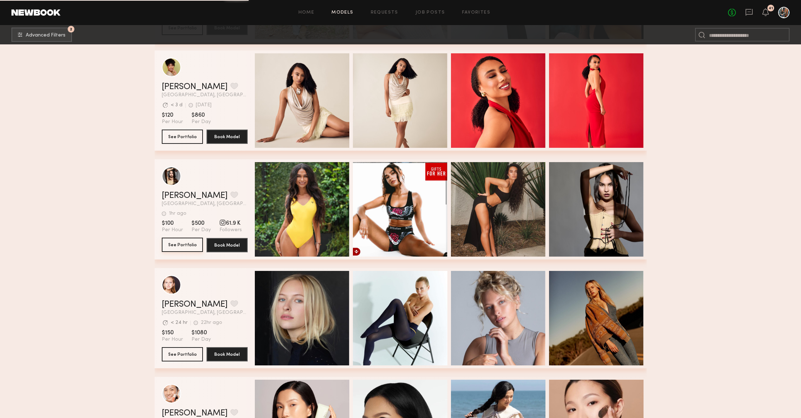
click at [187, 250] on button "See Portfolio" at bounding box center [182, 245] width 41 height 14
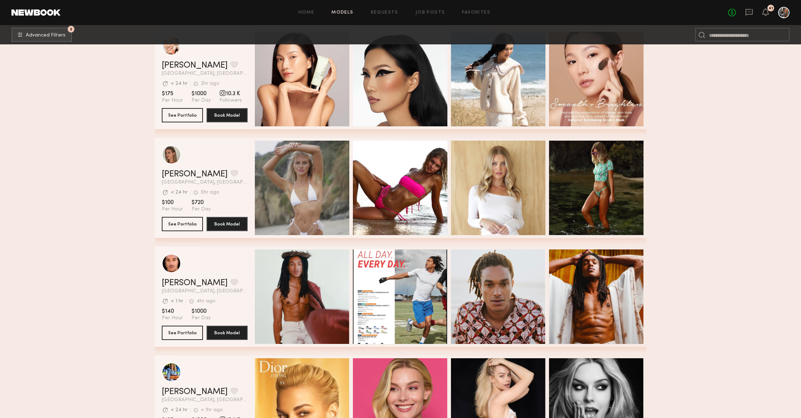
scroll to position [32561, 0]
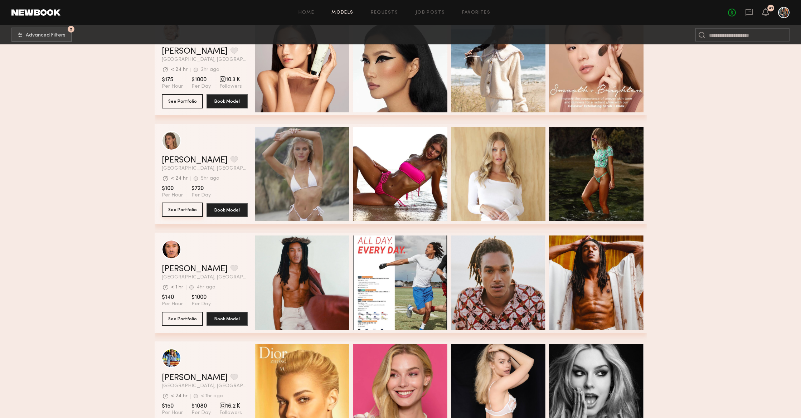
click at [200, 207] on button "See Portfolio" at bounding box center [182, 209] width 41 height 14
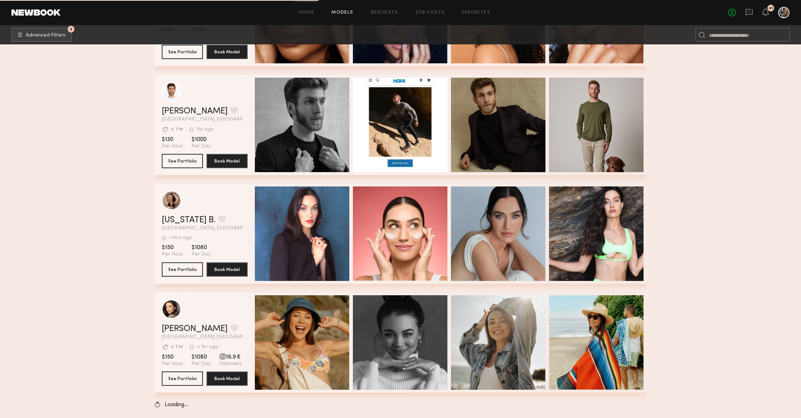
scroll to position [33698, 0]
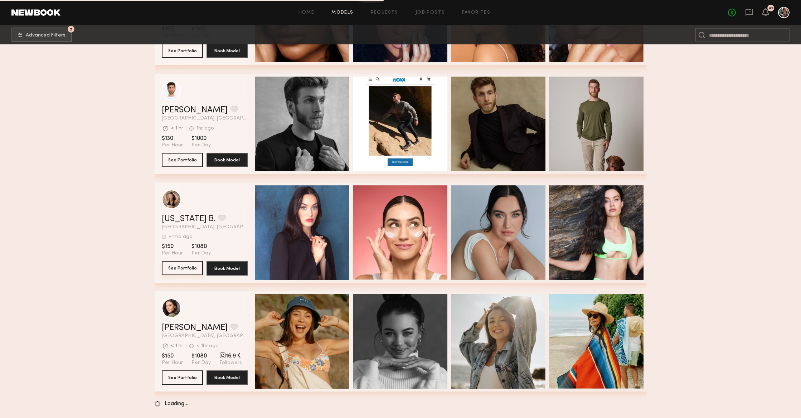
click at [190, 268] on button "See Portfolio" at bounding box center [182, 268] width 41 height 14
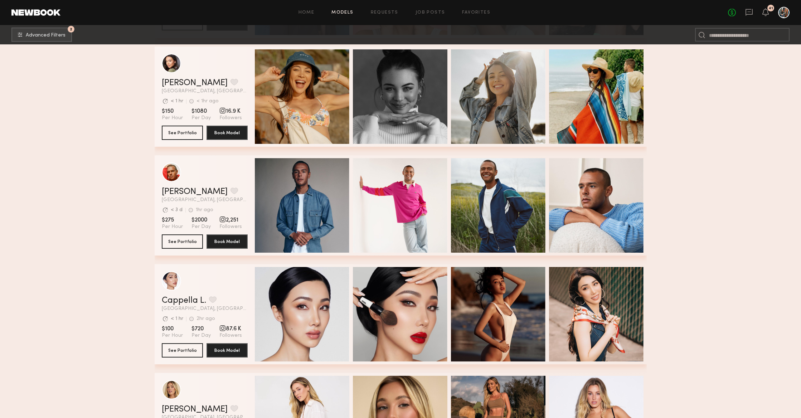
scroll to position [33943, 0]
click at [184, 129] on button "See Portfolio" at bounding box center [182, 132] width 41 height 14
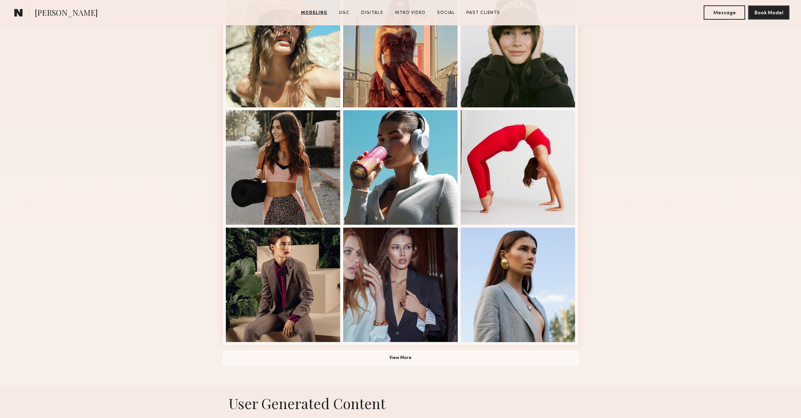
scroll to position [336, 0]
click at [420, 359] on button "View More" at bounding box center [400, 357] width 355 height 14
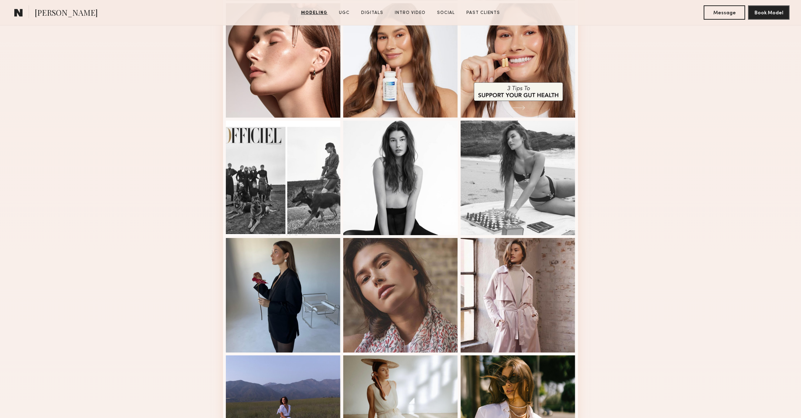
scroll to position [687, 0]
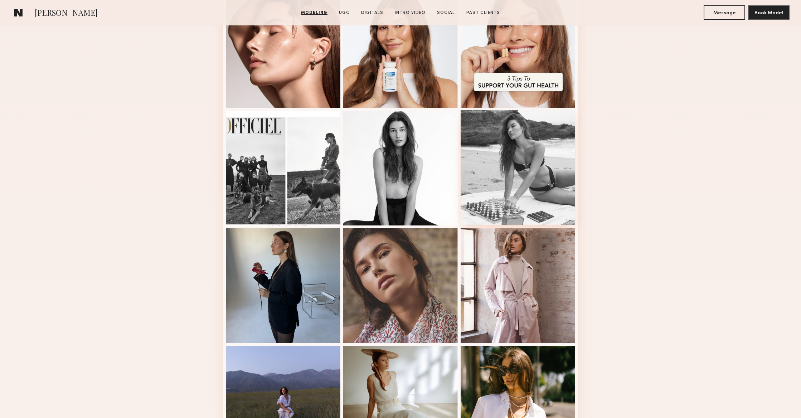
click at [532, 184] on div at bounding box center [517, 167] width 114 height 114
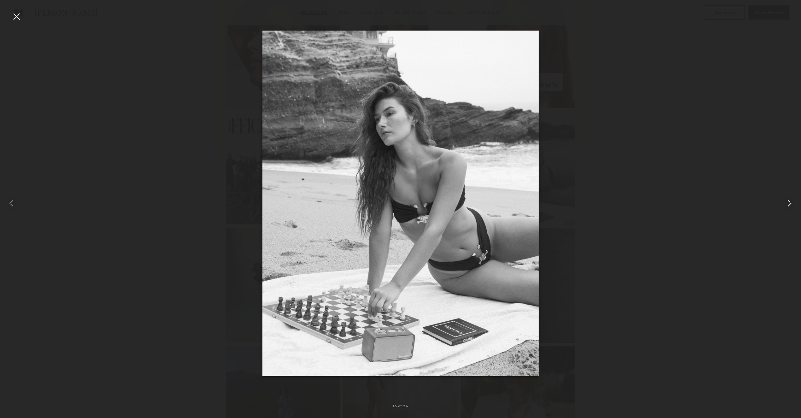
click at [790, 207] on common-icon at bounding box center [788, 202] width 11 height 11
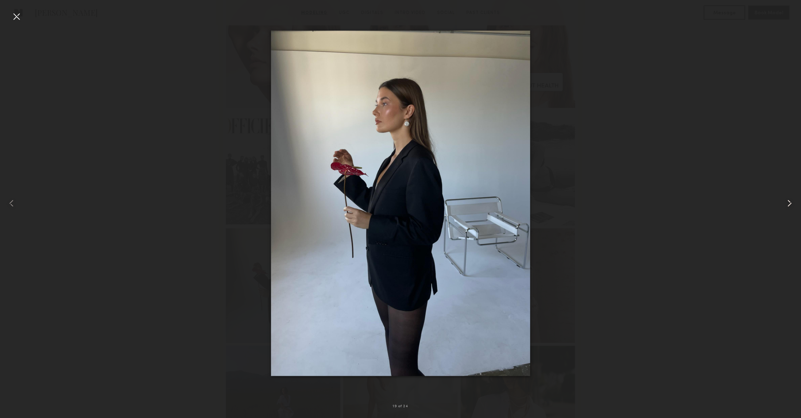
click at [790, 207] on common-icon at bounding box center [788, 202] width 11 height 11
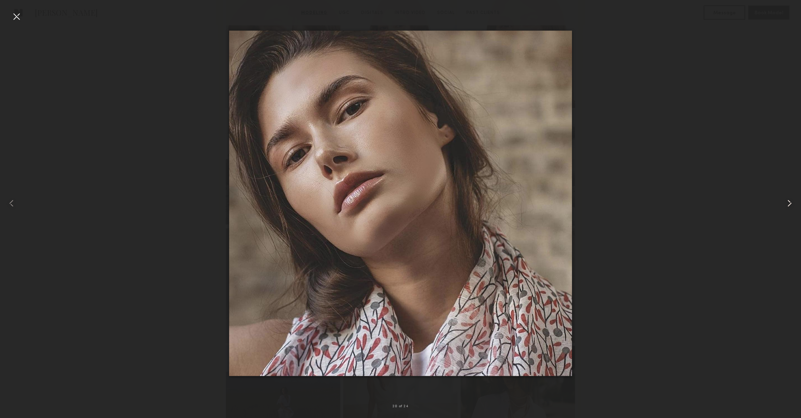
click at [790, 207] on common-icon at bounding box center [788, 202] width 11 height 11
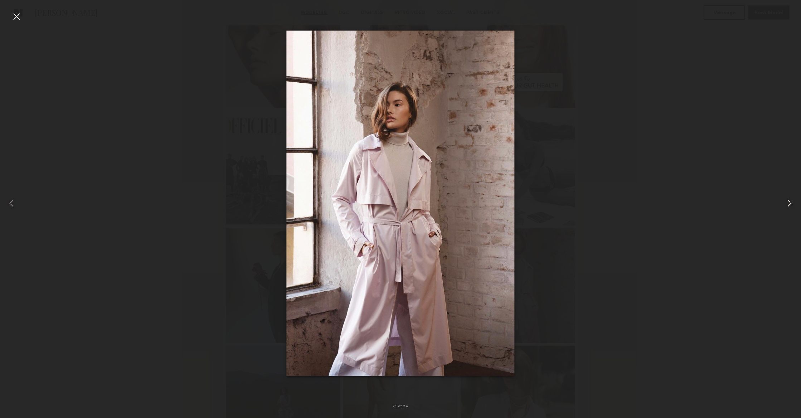
click at [790, 207] on common-icon at bounding box center [788, 202] width 11 height 11
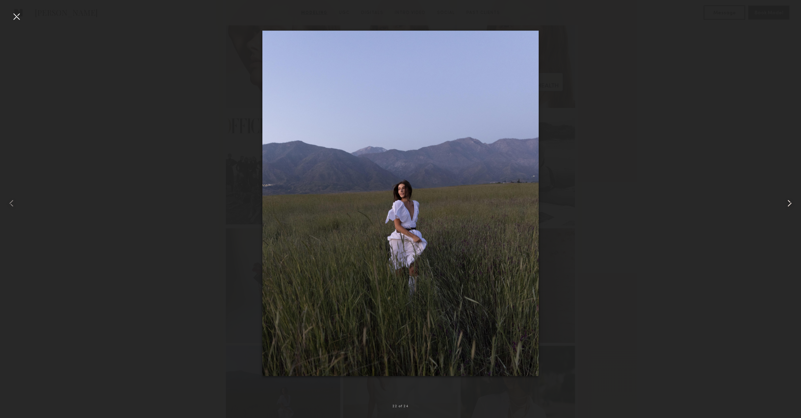
click at [788, 210] on div at bounding box center [784, 203] width 32 height 384
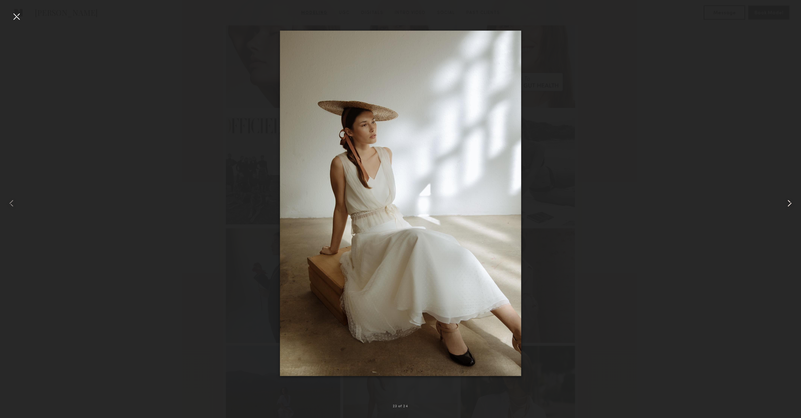
click at [788, 210] on div at bounding box center [784, 203] width 32 height 384
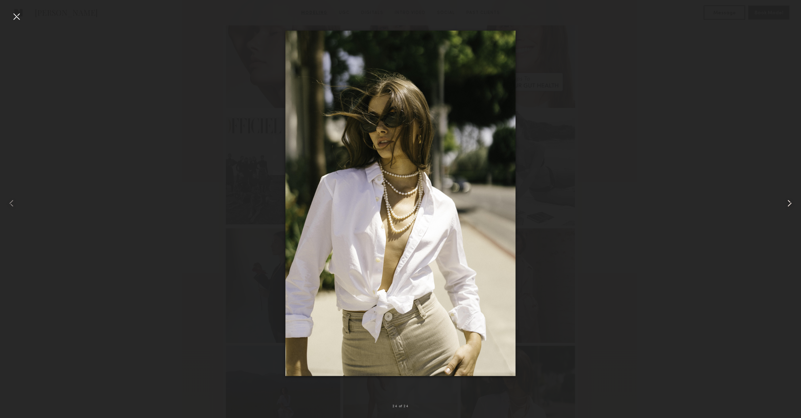
click at [788, 210] on div at bounding box center [784, 203] width 32 height 384
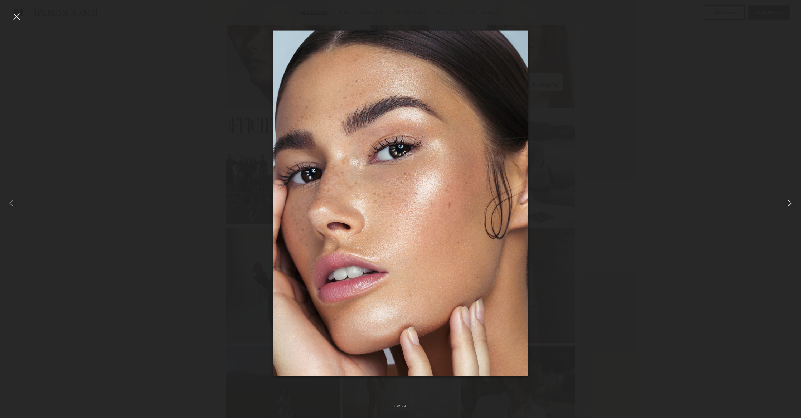
click at [788, 210] on div at bounding box center [784, 203] width 32 height 384
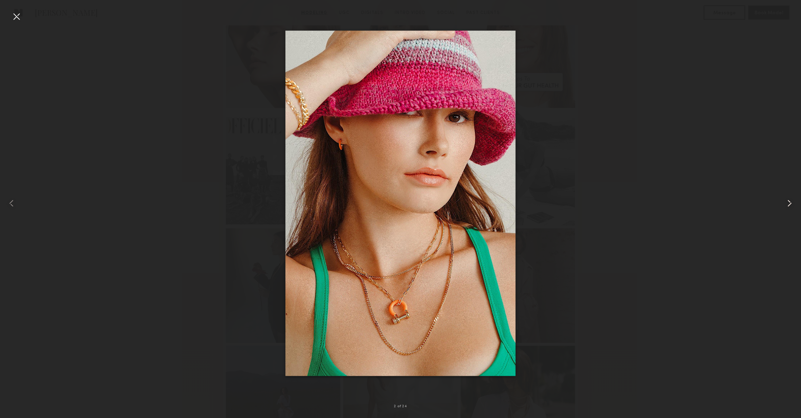
click at [788, 210] on div at bounding box center [784, 203] width 32 height 384
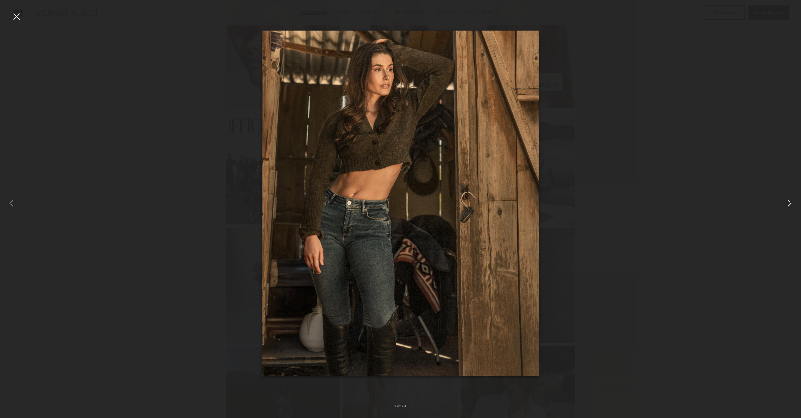
click at [788, 210] on div at bounding box center [784, 203] width 32 height 384
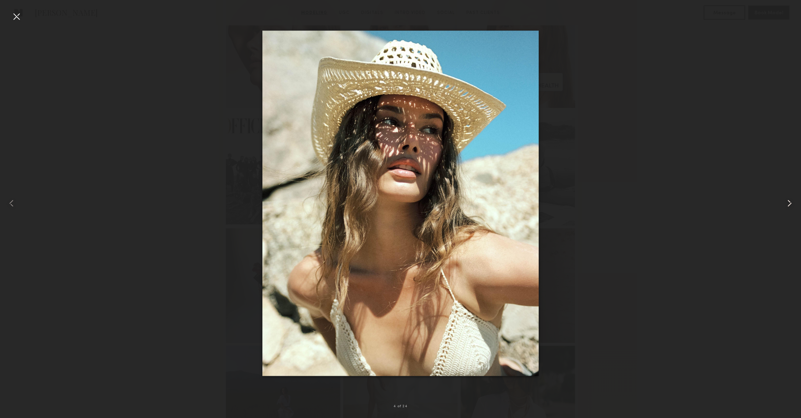
click at [788, 210] on div at bounding box center [784, 203] width 32 height 384
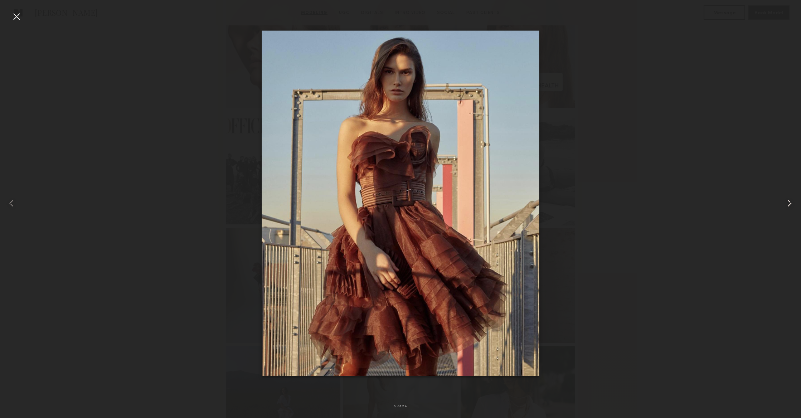
click at [788, 210] on div at bounding box center [784, 203] width 32 height 384
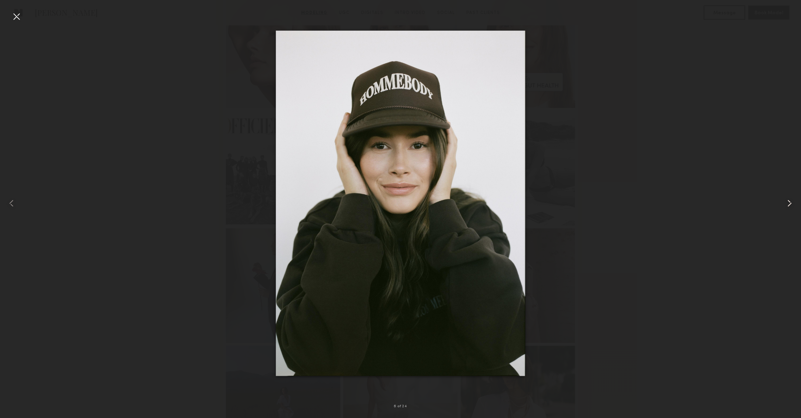
click at [788, 210] on div at bounding box center [784, 203] width 32 height 384
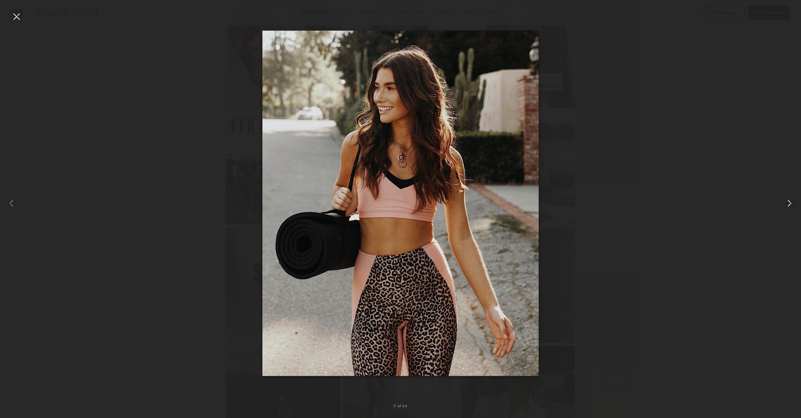
click at [788, 210] on div at bounding box center [784, 203] width 32 height 384
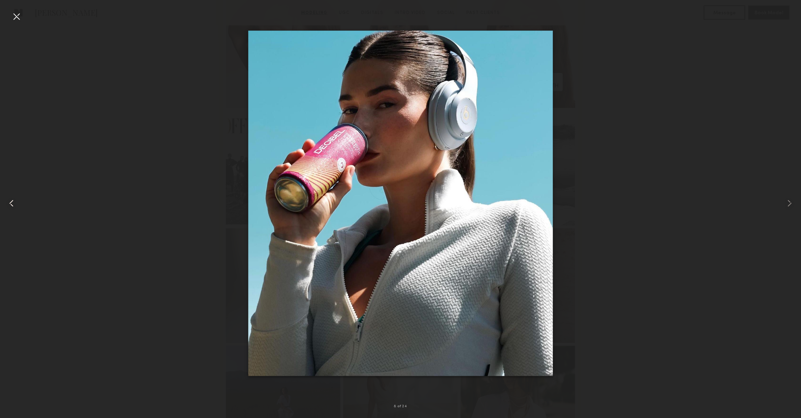
click at [18, 201] on div at bounding box center [16, 203] width 32 height 384
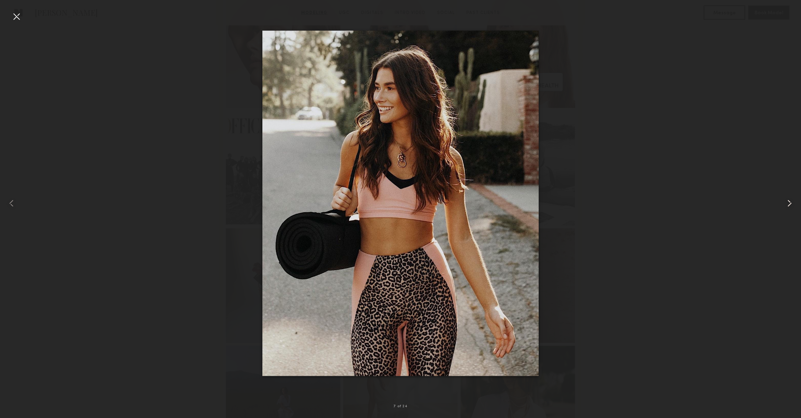
click at [785, 203] on common-icon at bounding box center [788, 202] width 11 height 11
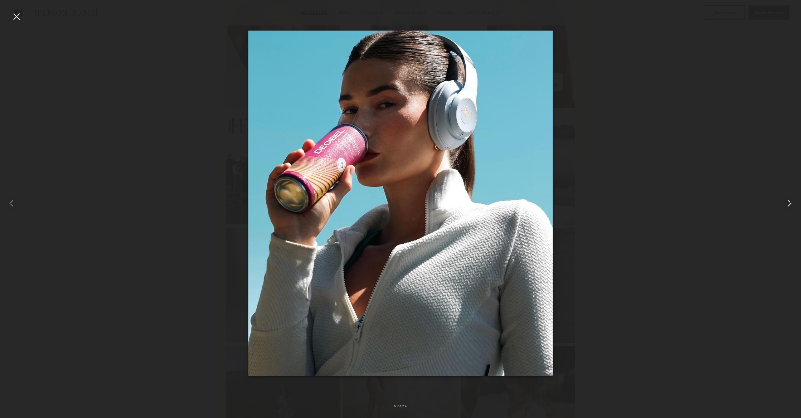
click at [785, 203] on common-icon at bounding box center [788, 202] width 11 height 11
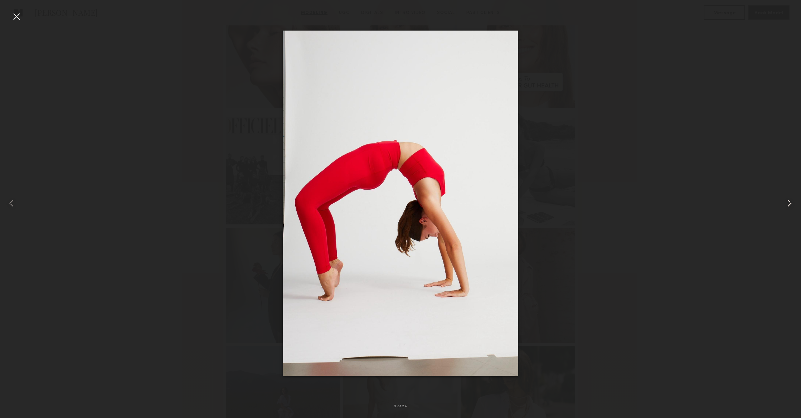
click at [785, 203] on common-icon at bounding box center [788, 202] width 11 height 11
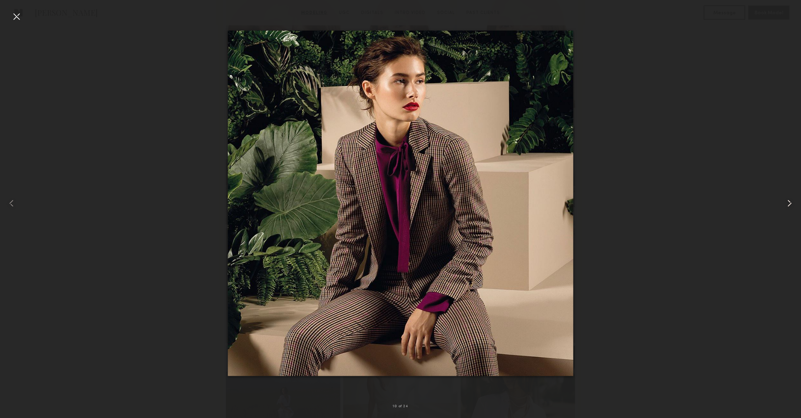
click at [785, 203] on common-icon at bounding box center [788, 202] width 11 height 11
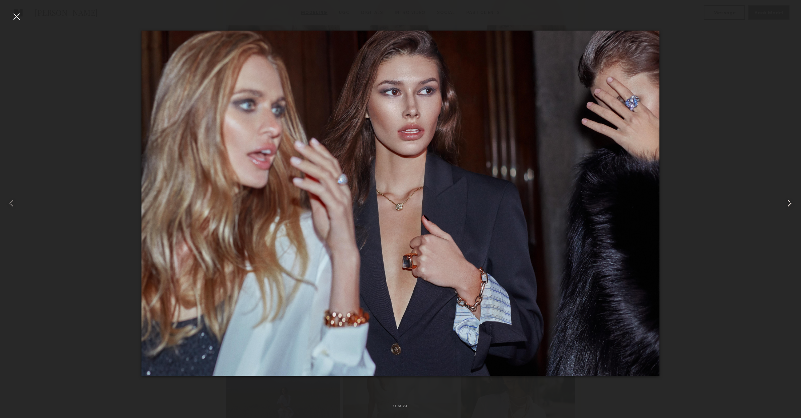
click at [785, 203] on common-icon at bounding box center [788, 202] width 11 height 11
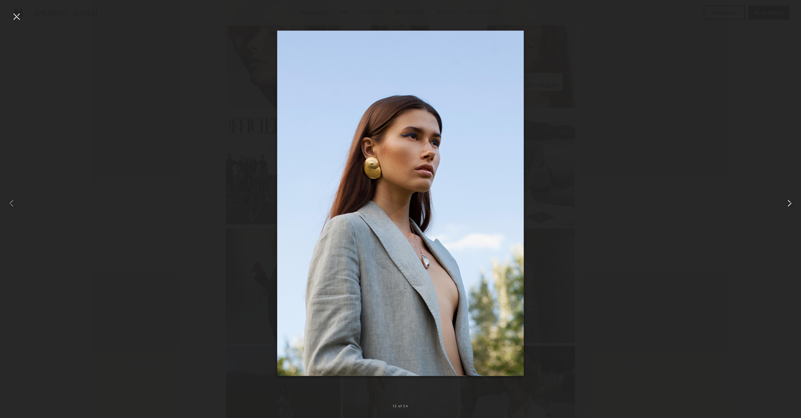
click at [785, 203] on common-icon at bounding box center [788, 202] width 11 height 11
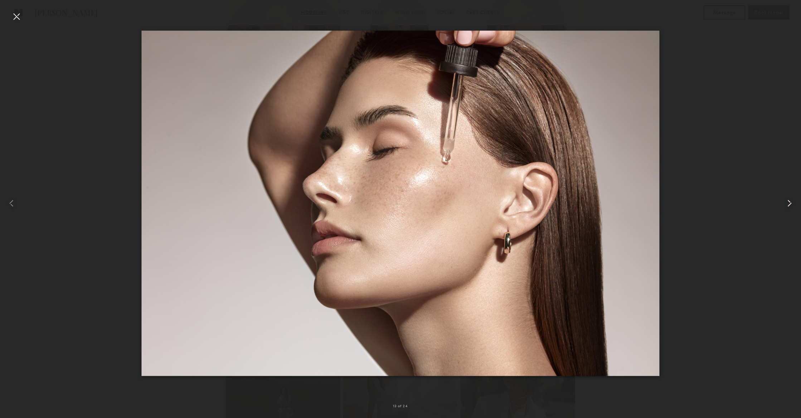
click at [785, 203] on common-icon at bounding box center [788, 202] width 11 height 11
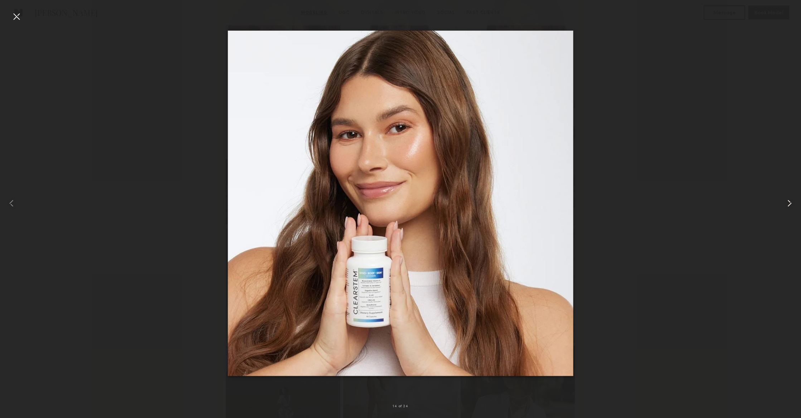
click at [785, 203] on common-icon at bounding box center [788, 202] width 11 height 11
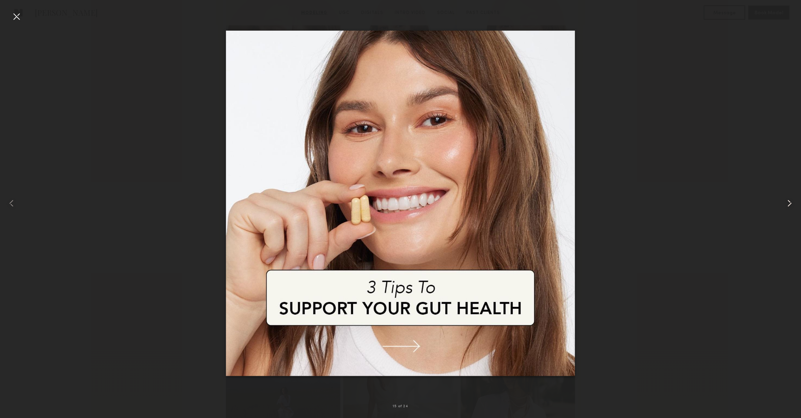
click at [785, 203] on common-icon at bounding box center [788, 202] width 11 height 11
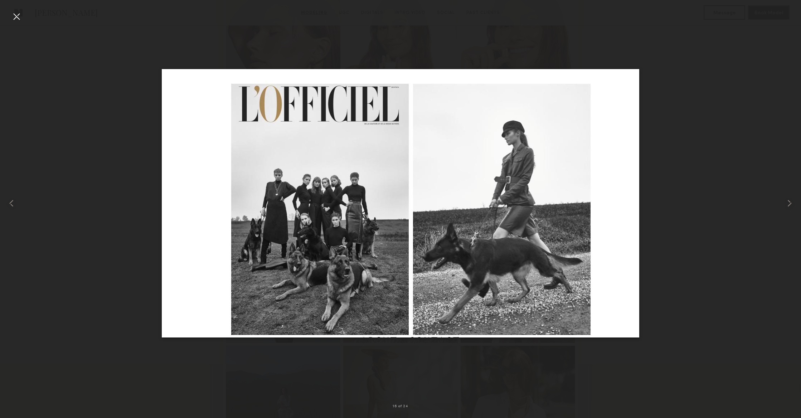
click at [12, 17] on div at bounding box center [16, 16] width 11 height 11
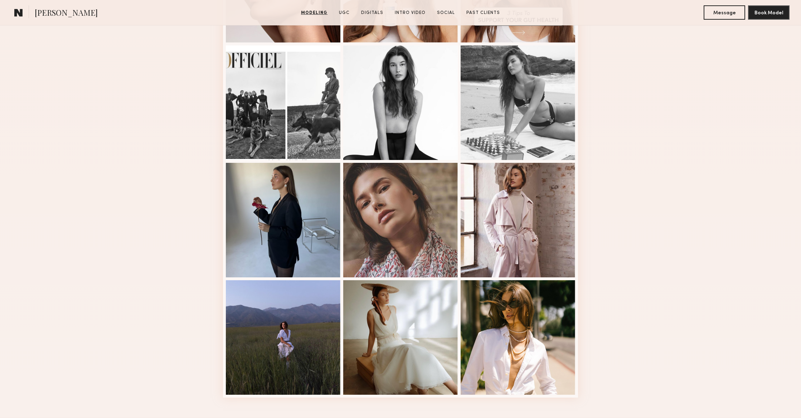
scroll to position [764, 0]
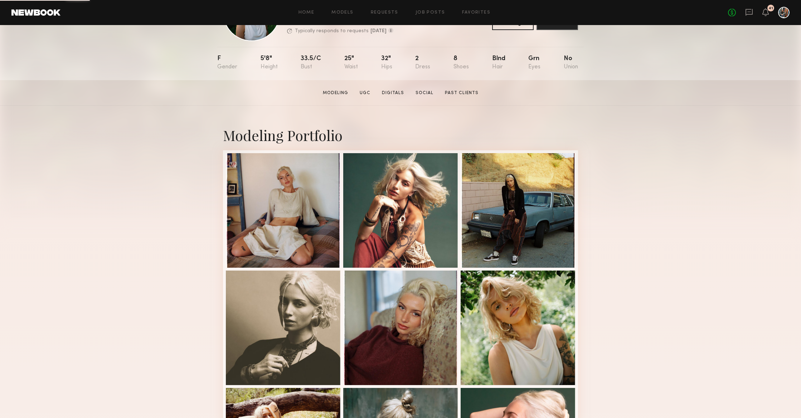
scroll to position [86, 0]
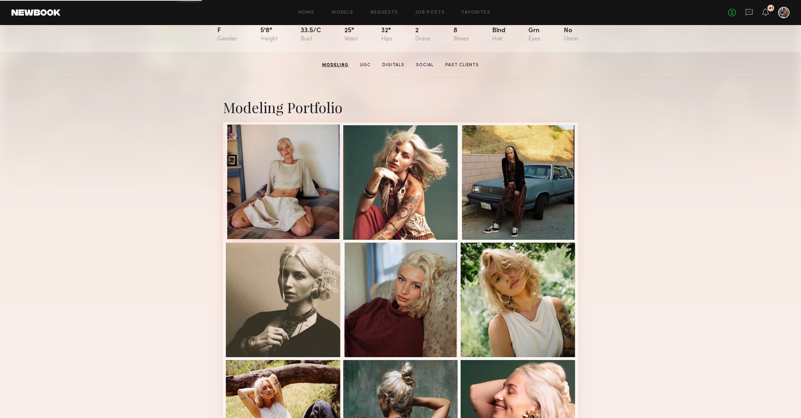
click at [302, 213] on div at bounding box center [283, 181] width 114 height 114
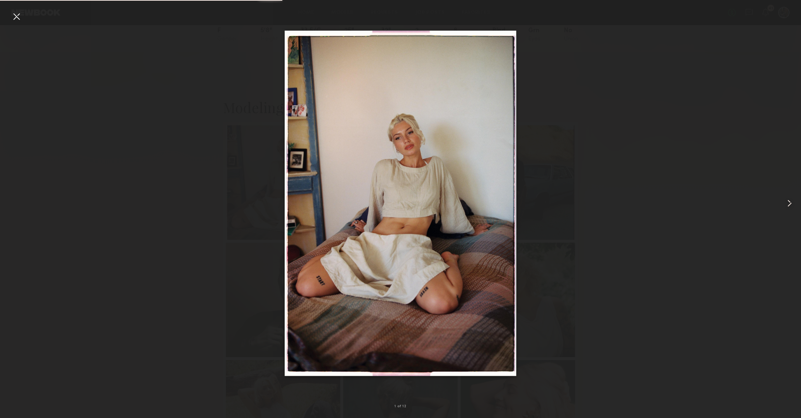
click at [788, 203] on common-icon at bounding box center [788, 202] width 11 height 11
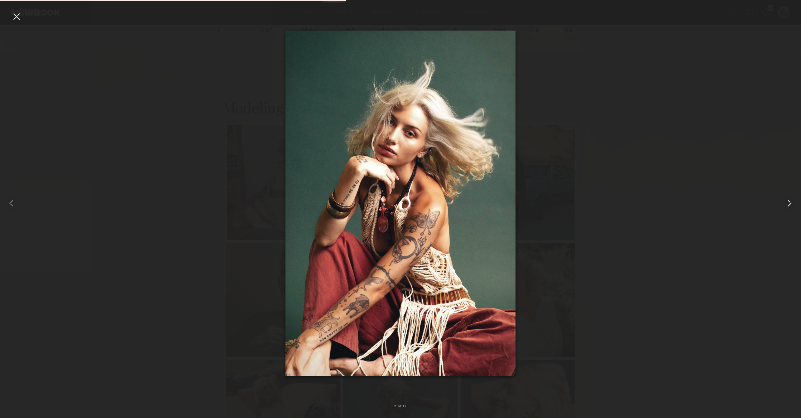
click at [788, 203] on common-icon at bounding box center [788, 202] width 11 height 11
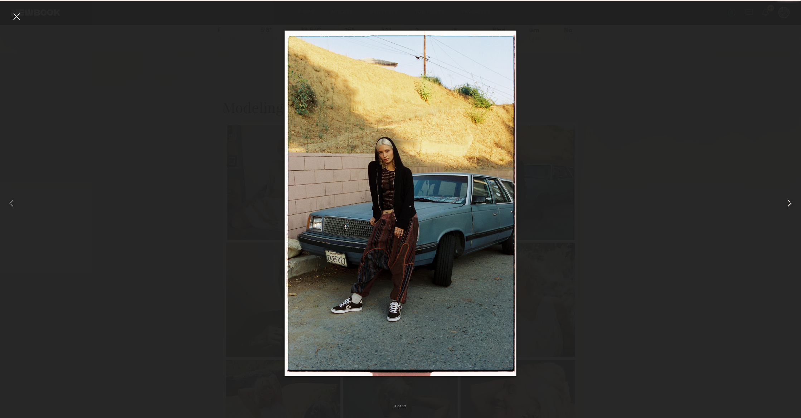
click at [788, 203] on common-icon at bounding box center [788, 202] width 11 height 11
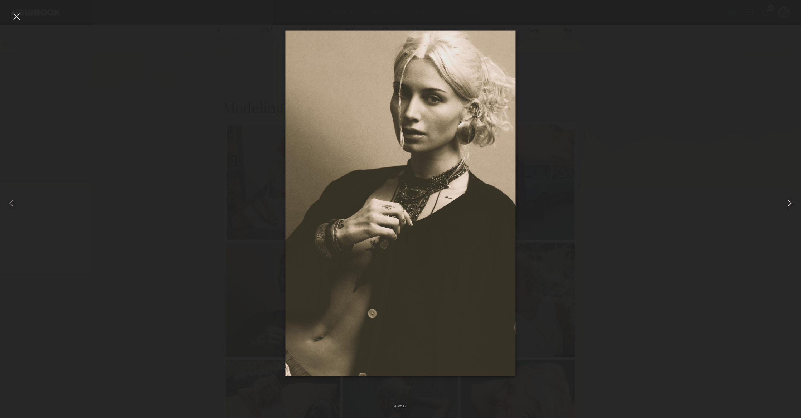
click at [788, 203] on common-icon at bounding box center [788, 202] width 11 height 11
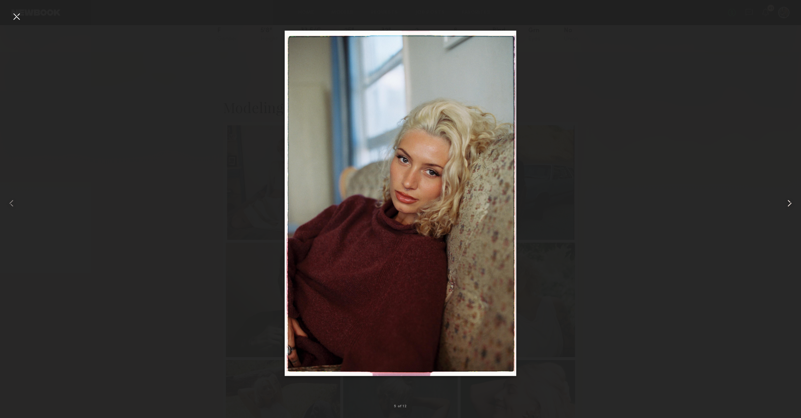
click at [788, 203] on common-icon at bounding box center [788, 202] width 11 height 11
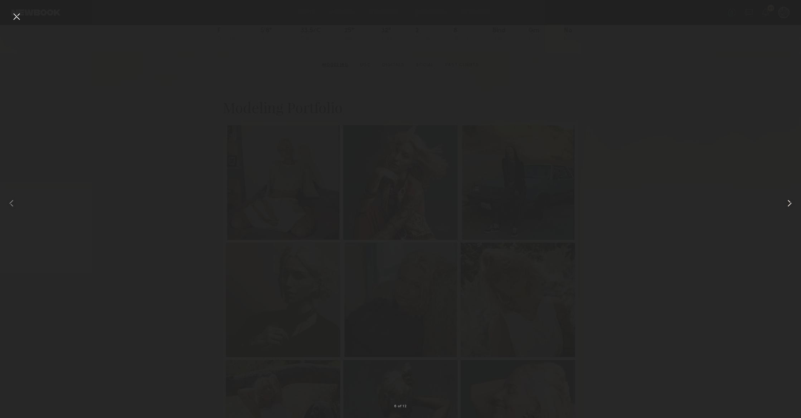
click at [788, 203] on common-icon at bounding box center [788, 202] width 11 height 11
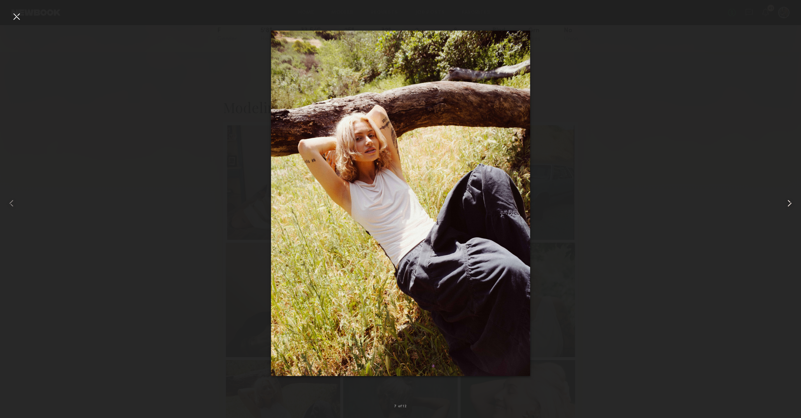
click at [788, 203] on common-icon at bounding box center [788, 202] width 11 height 11
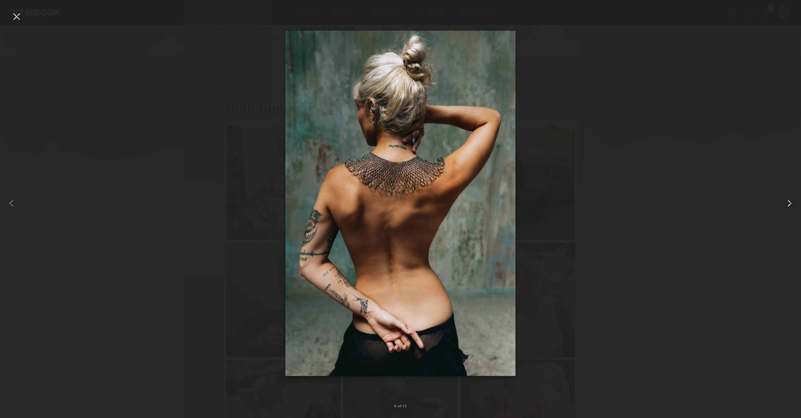
click at [788, 203] on common-icon at bounding box center [788, 202] width 11 height 11
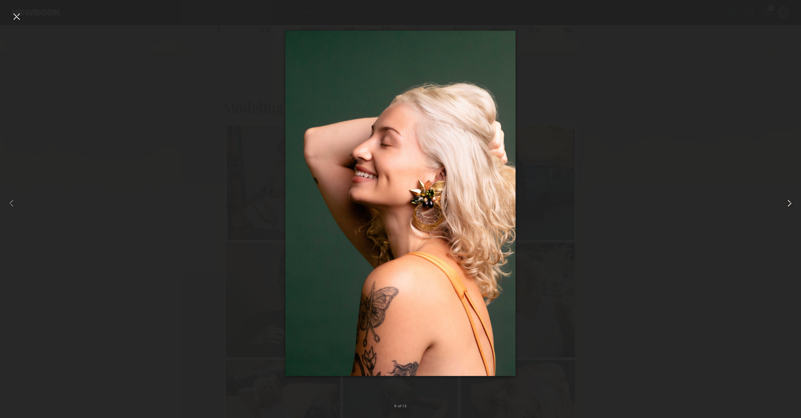
click at [788, 203] on common-icon at bounding box center [788, 202] width 11 height 11
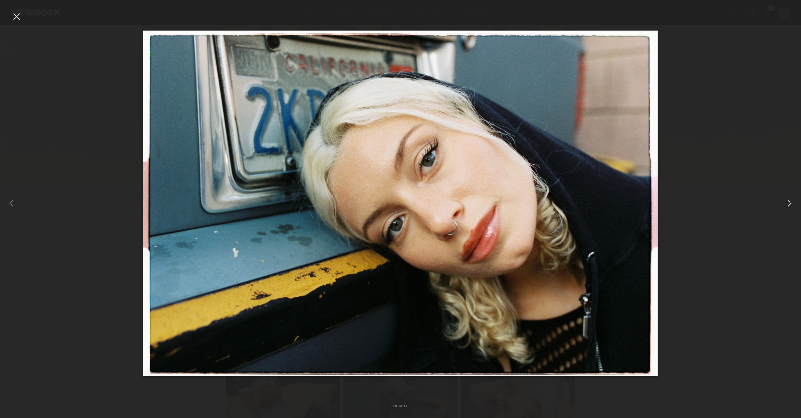
click at [788, 203] on common-icon at bounding box center [788, 202] width 11 height 11
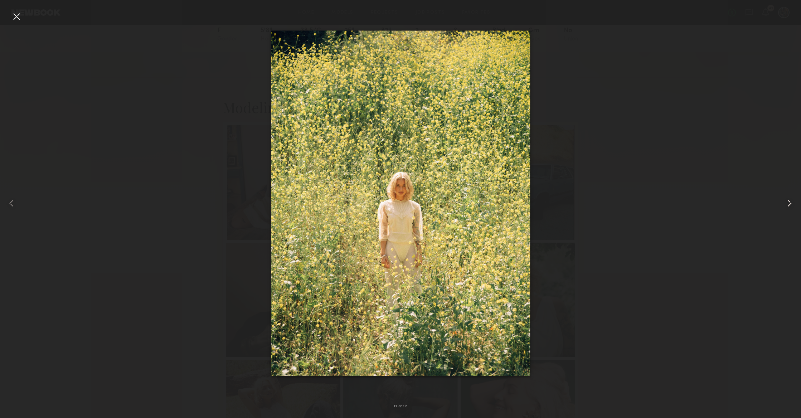
click at [788, 203] on common-icon at bounding box center [788, 202] width 11 height 11
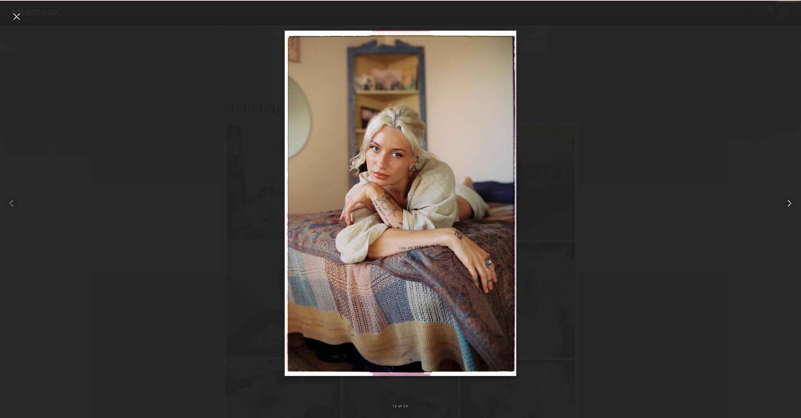
click at [788, 203] on common-icon at bounding box center [788, 202] width 11 height 11
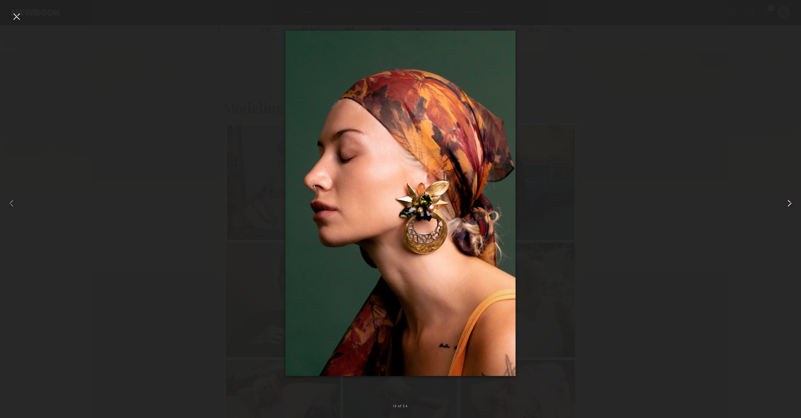
click at [788, 203] on common-icon at bounding box center [788, 202] width 11 height 11
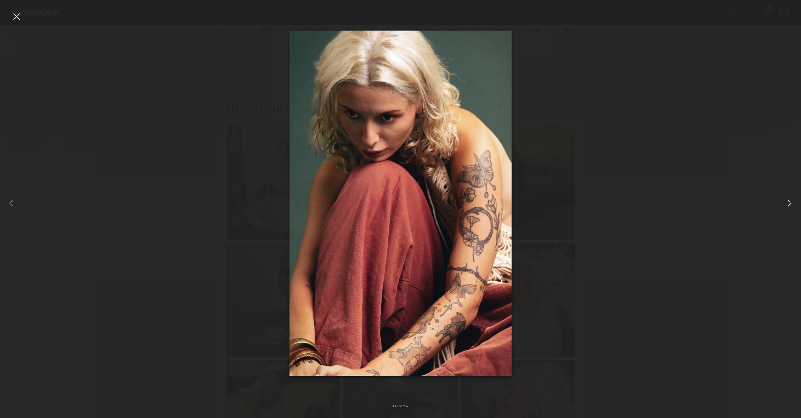
click at [788, 203] on common-icon at bounding box center [788, 202] width 11 height 11
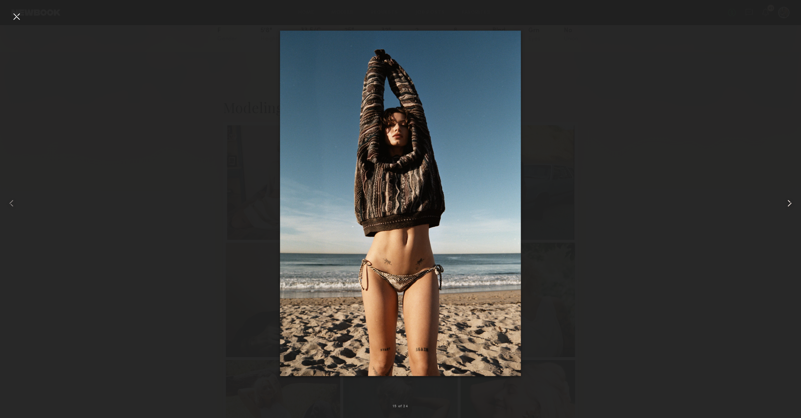
click at [788, 204] on common-icon at bounding box center [788, 202] width 11 height 11
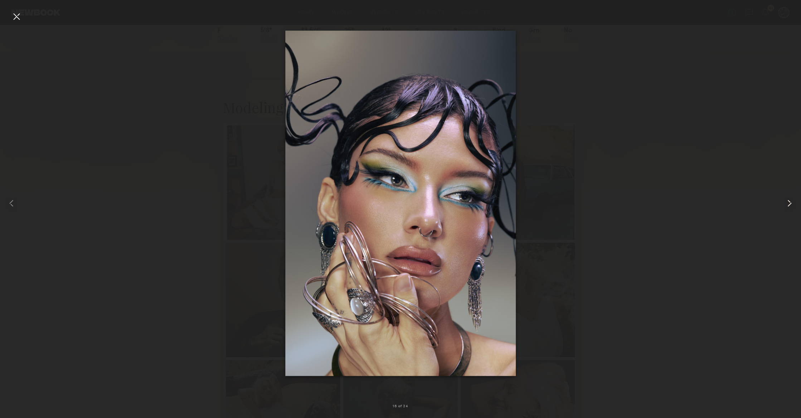
click at [788, 204] on common-icon at bounding box center [788, 202] width 11 height 11
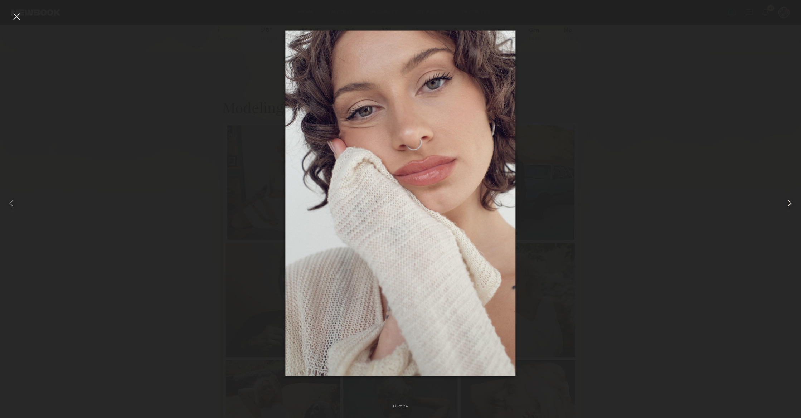
click at [788, 204] on common-icon at bounding box center [788, 202] width 11 height 11
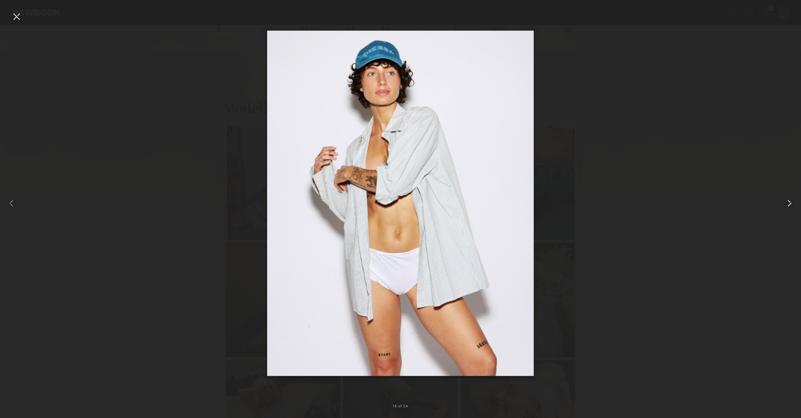
click at [788, 204] on common-icon at bounding box center [788, 202] width 11 height 11
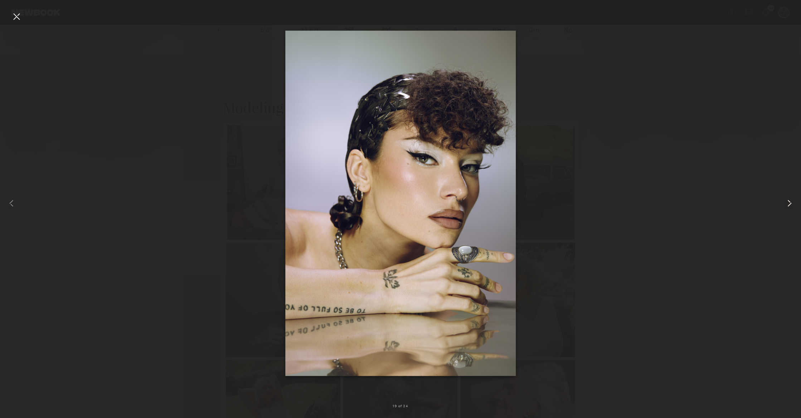
click at [788, 204] on common-icon at bounding box center [788, 202] width 11 height 11
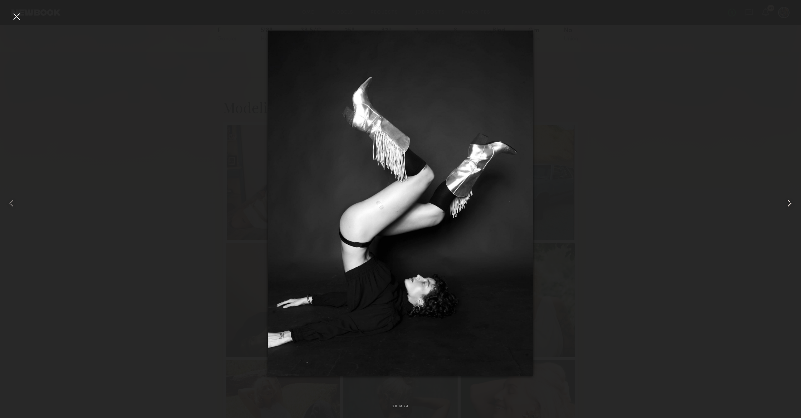
click at [788, 204] on common-icon at bounding box center [788, 202] width 11 height 11
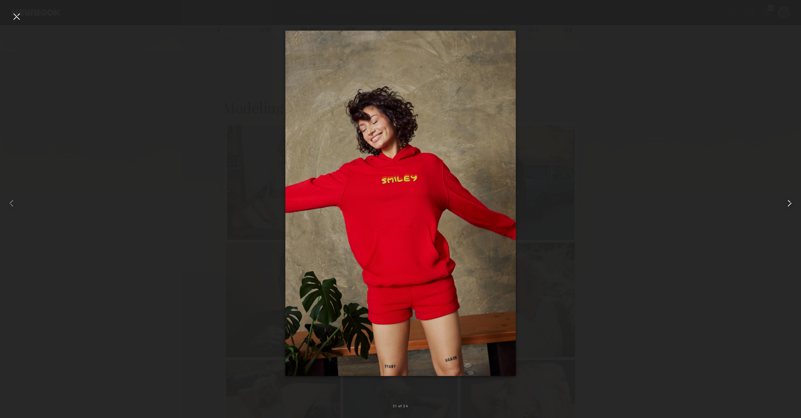
click at [788, 204] on common-icon at bounding box center [788, 202] width 11 height 11
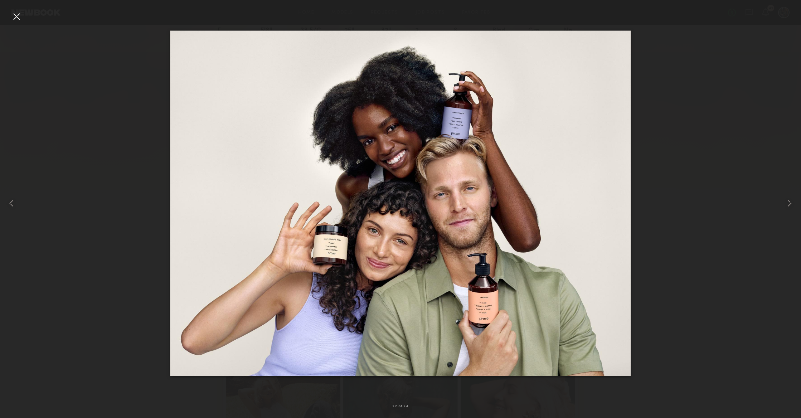
click at [17, 18] on div at bounding box center [16, 16] width 11 height 11
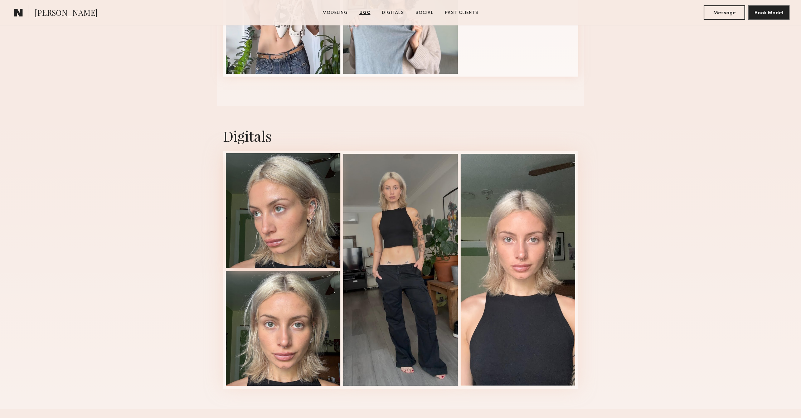
scroll to position [1282, 0]
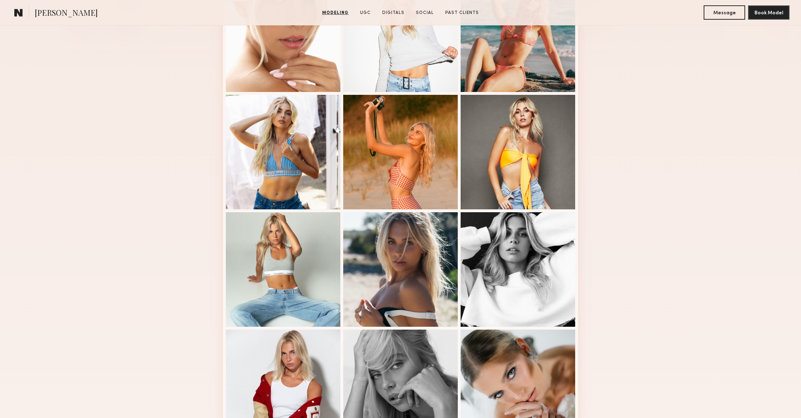
scroll to position [234, 0]
click at [301, 274] on div at bounding box center [283, 268] width 114 height 114
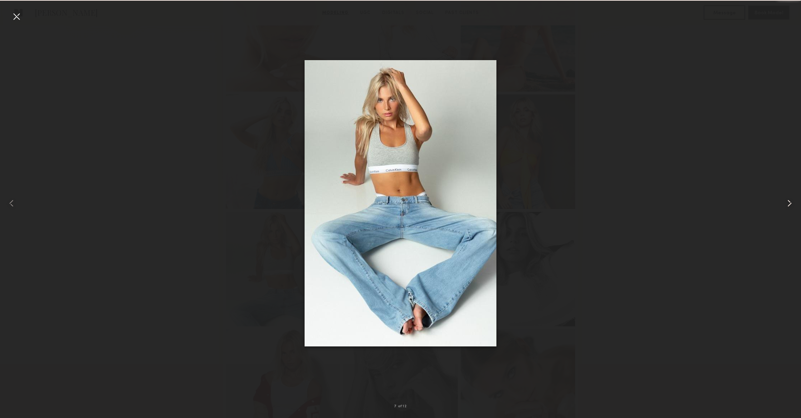
click at [784, 206] on common-icon at bounding box center [788, 202] width 11 height 11
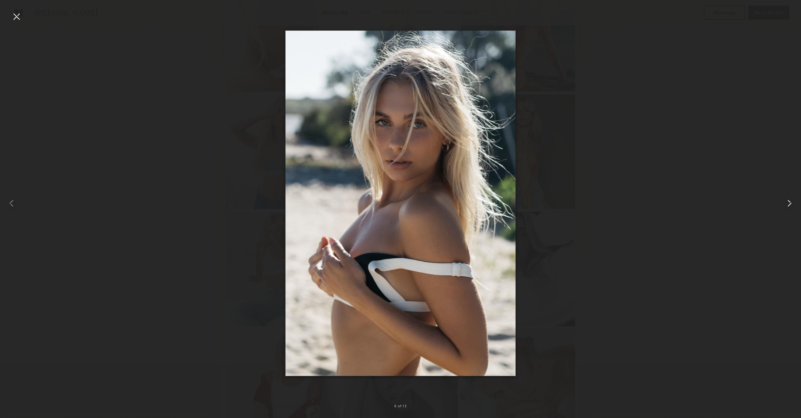
click at [784, 206] on common-icon at bounding box center [788, 202] width 11 height 11
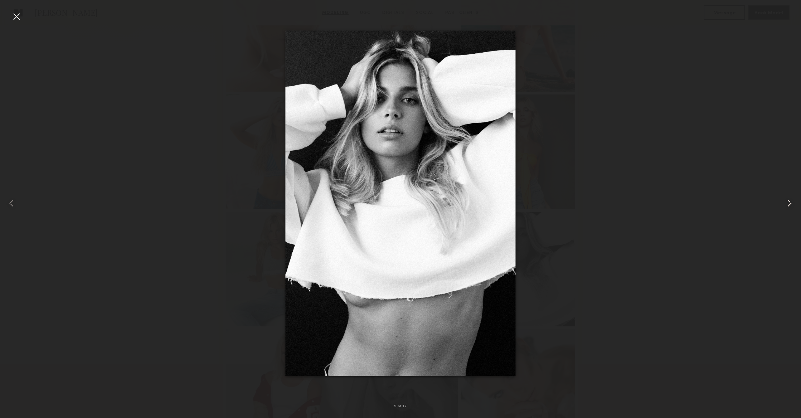
click at [784, 206] on common-icon at bounding box center [788, 202] width 11 height 11
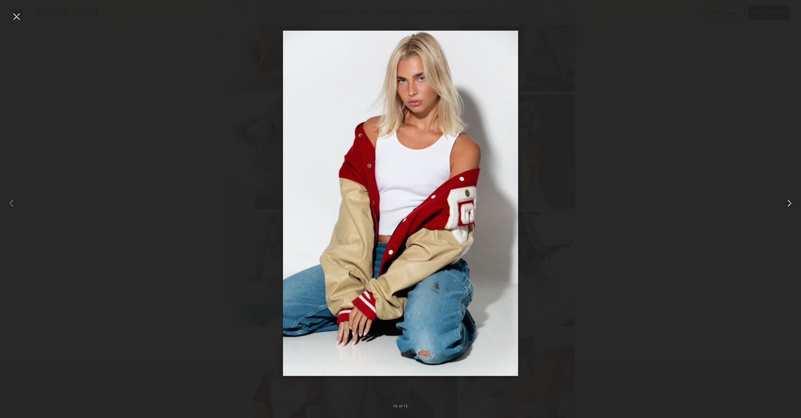
click at [784, 206] on common-icon at bounding box center [788, 202] width 11 height 11
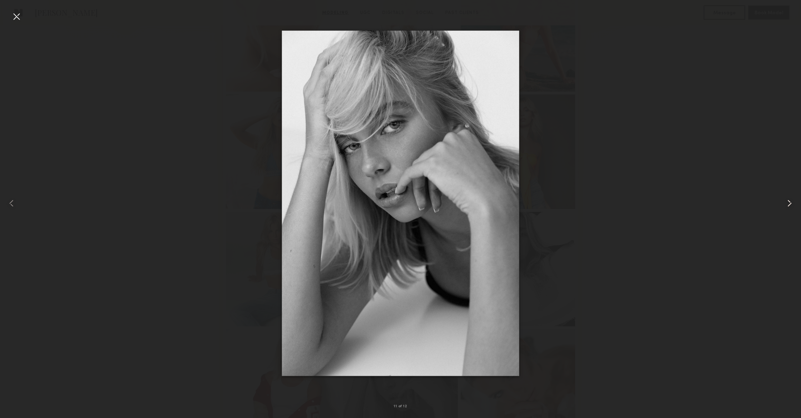
click at [786, 205] on common-icon at bounding box center [788, 202] width 11 height 11
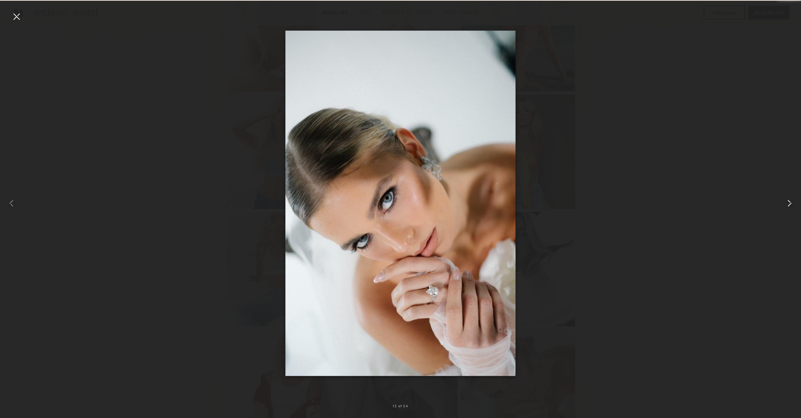
click at [786, 205] on common-icon at bounding box center [788, 202] width 11 height 11
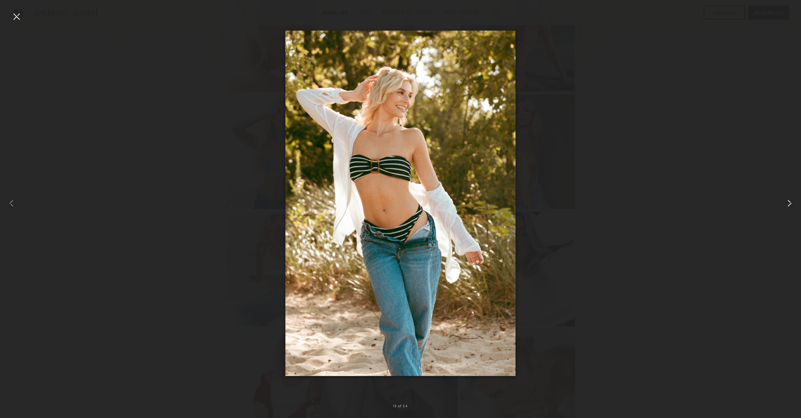
click at [786, 205] on common-icon at bounding box center [788, 202] width 11 height 11
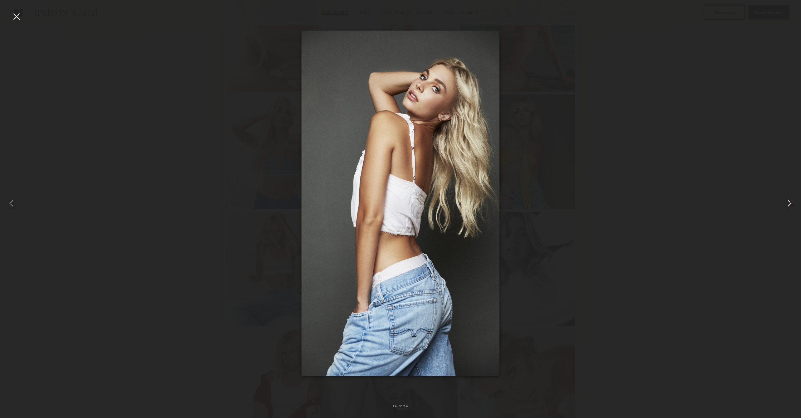
click at [786, 205] on common-icon at bounding box center [788, 202] width 11 height 11
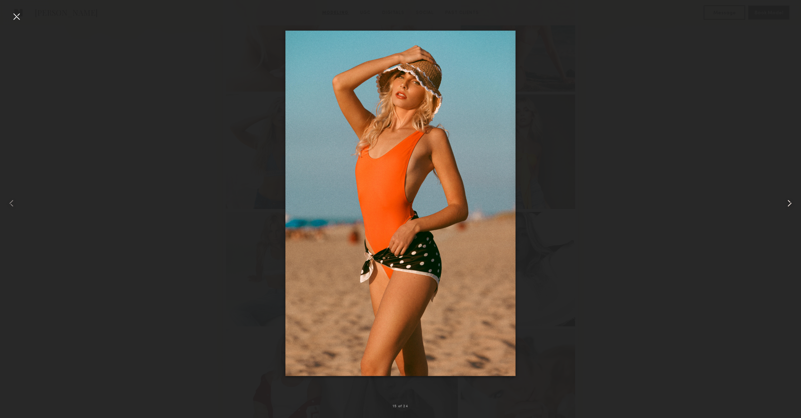
click at [786, 205] on common-icon at bounding box center [788, 202] width 11 height 11
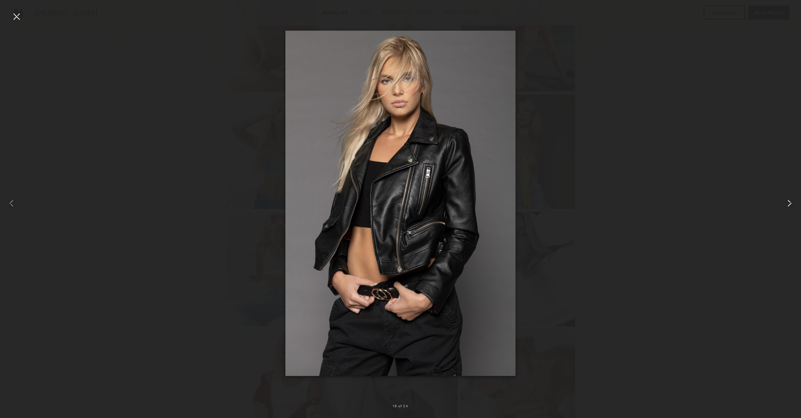
click at [786, 205] on common-icon at bounding box center [788, 202] width 11 height 11
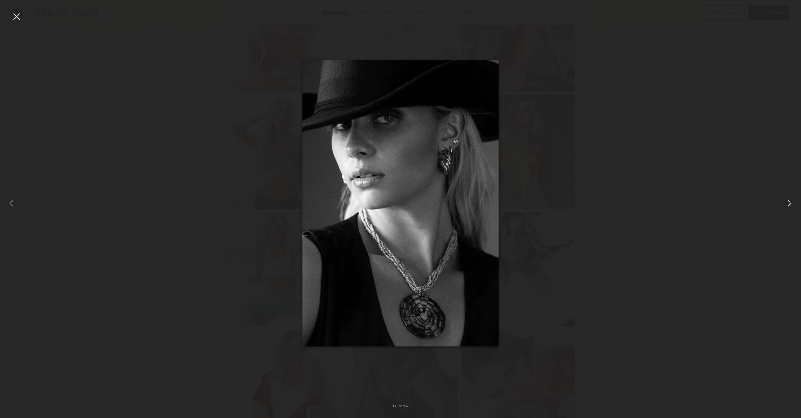
click at [786, 205] on common-icon at bounding box center [788, 202] width 11 height 11
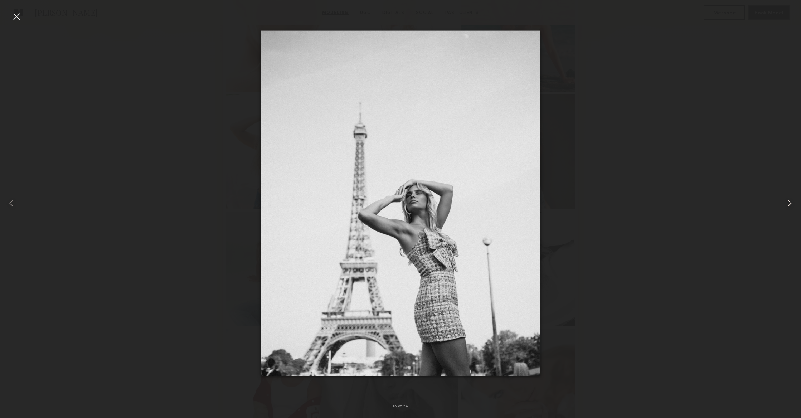
click at [786, 205] on common-icon at bounding box center [788, 202] width 11 height 11
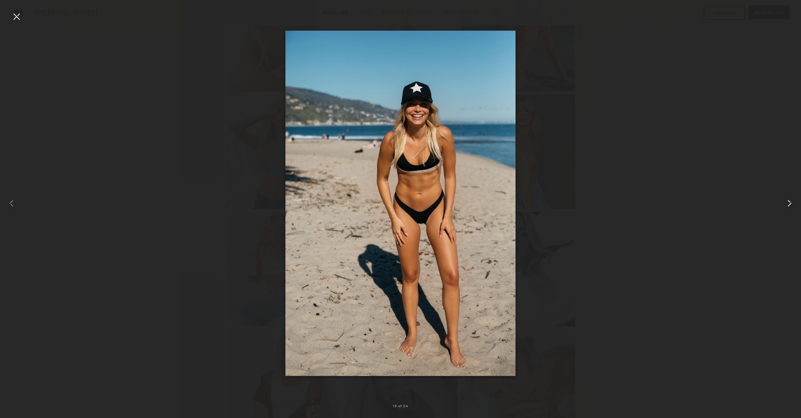
click at [786, 205] on common-icon at bounding box center [788, 202] width 11 height 11
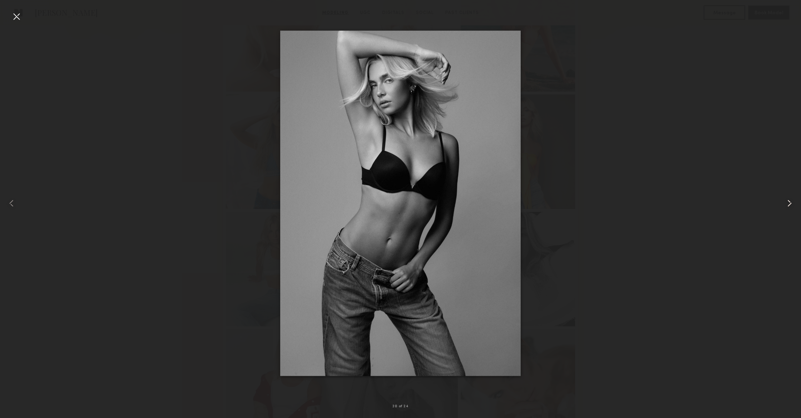
click at [786, 205] on common-icon at bounding box center [788, 202] width 11 height 11
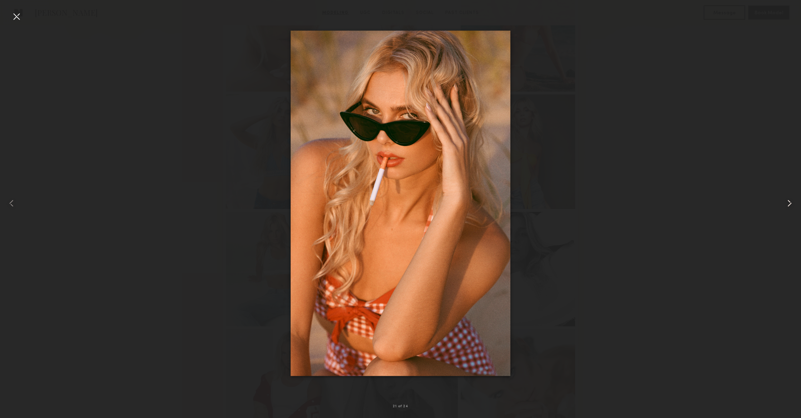
click at [786, 205] on common-icon at bounding box center [788, 202] width 11 height 11
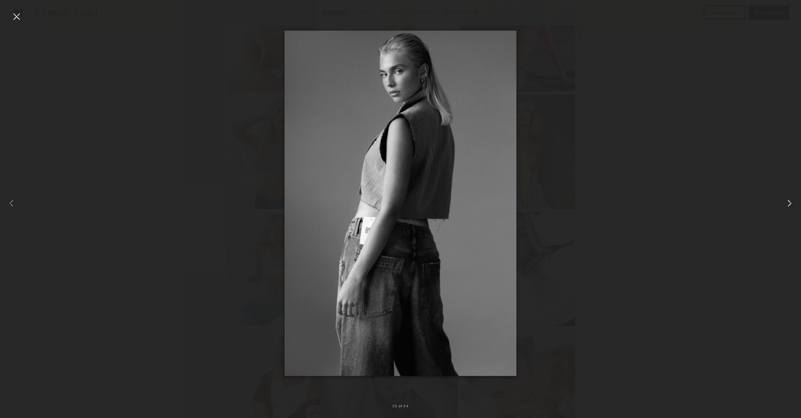
click at [786, 205] on common-icon at bounding box center [788, 202] width 11 height 11
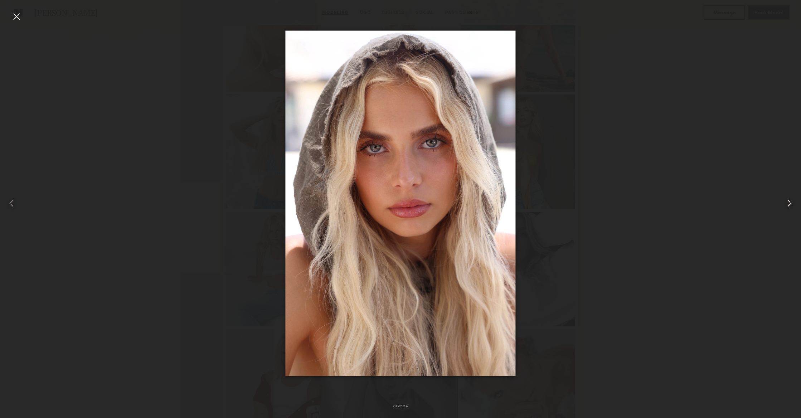
click at [786, 205] on common-icon at bounding box center [788, 202] width 11 height 11
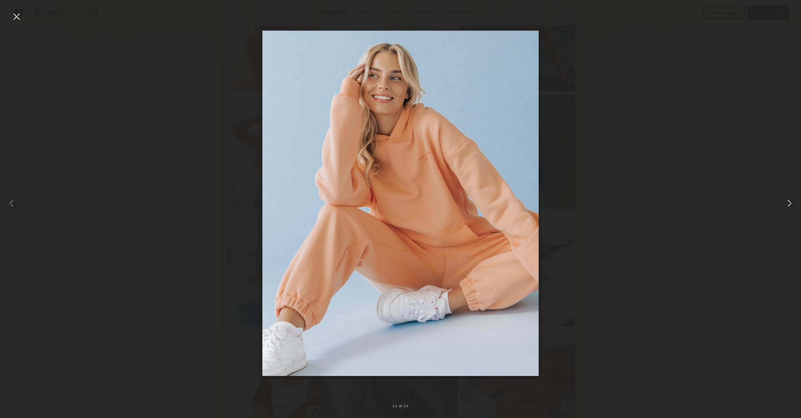
click at [788, 205] on common-icon at bounding box center [788, 202] width 11 height 11
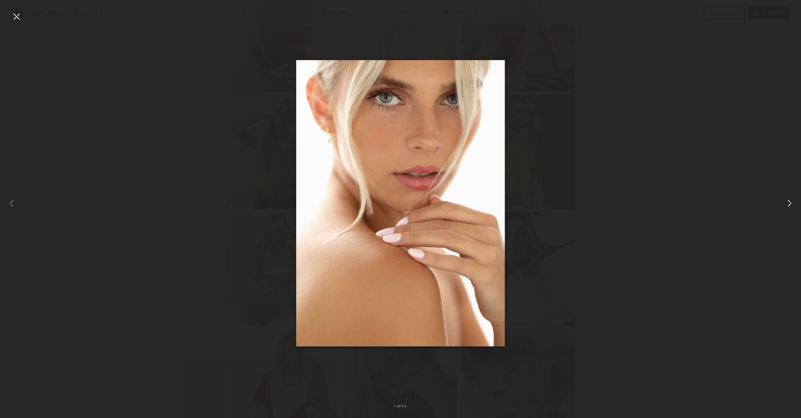
click at [788, 205] on common-icon at bounding box center [788, 202] width 11 height 11
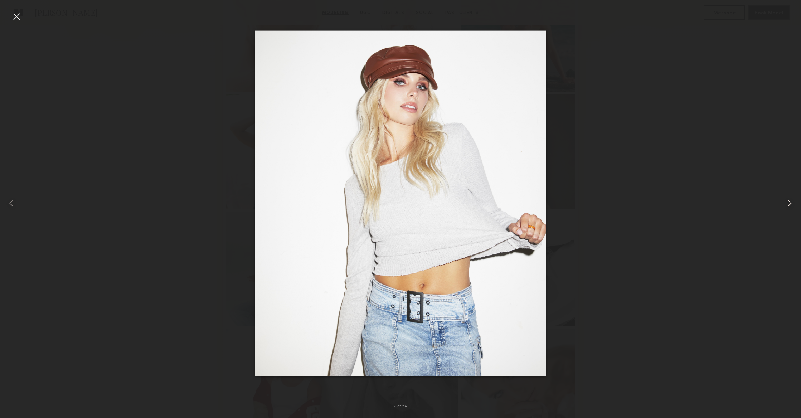
click at [788, 205] on common-icon at bounding box center [788, 202] width 11 height 11
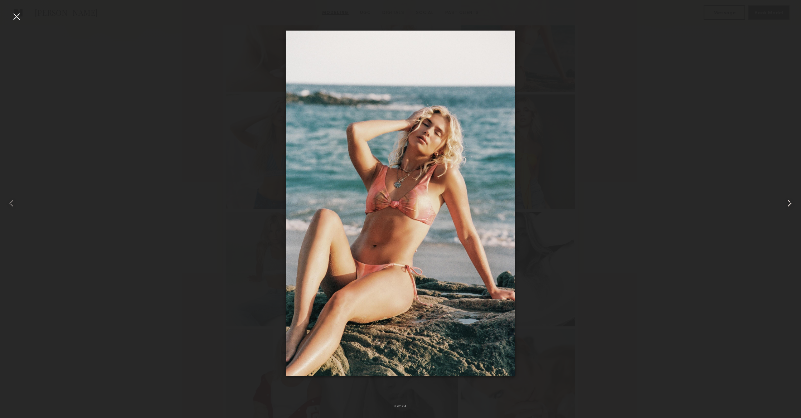
click at [788, 205] on common-icon at bounding box center [788, 202] width 11 height 11
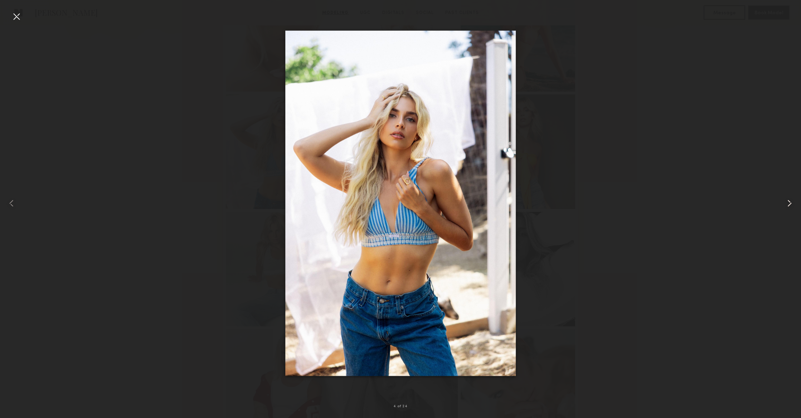
click at [788, 205] on common-icon at bounding box center [788, 202] width 11 height 11
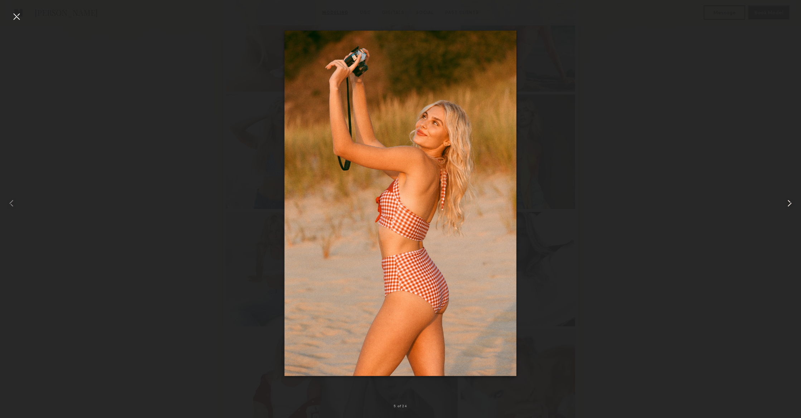
click at [788, 205] on common-icon at bounding box center [788, 202] width 11 height 11
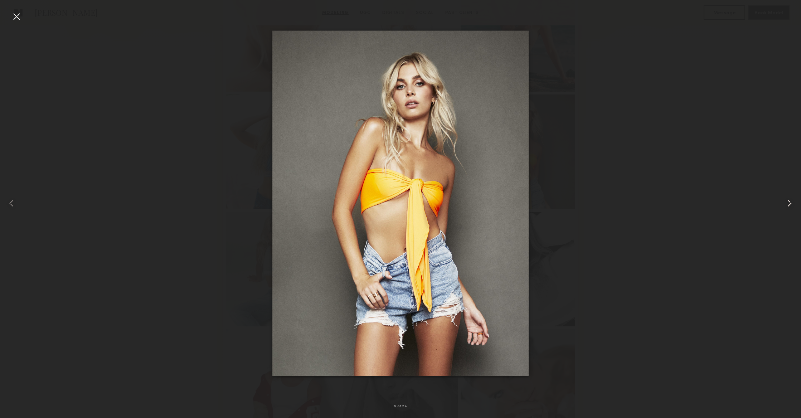
click at [788, 205] on common-icon at bounding box center [788, 202] width 11 height 11
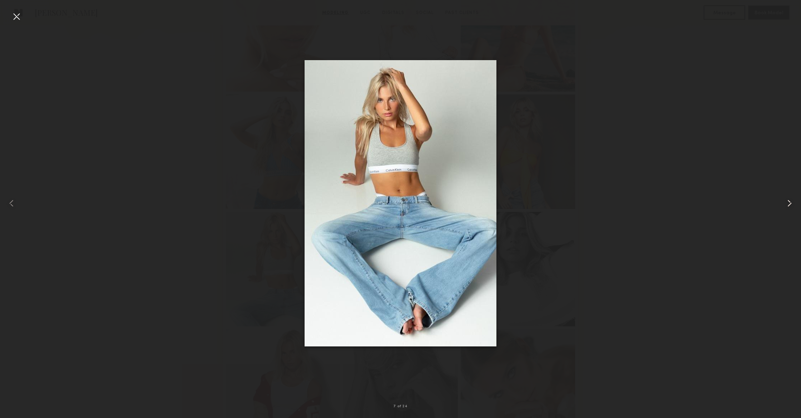
click at [788, 205] on common-icon at bounding box center [788, 202] width 11 height 11
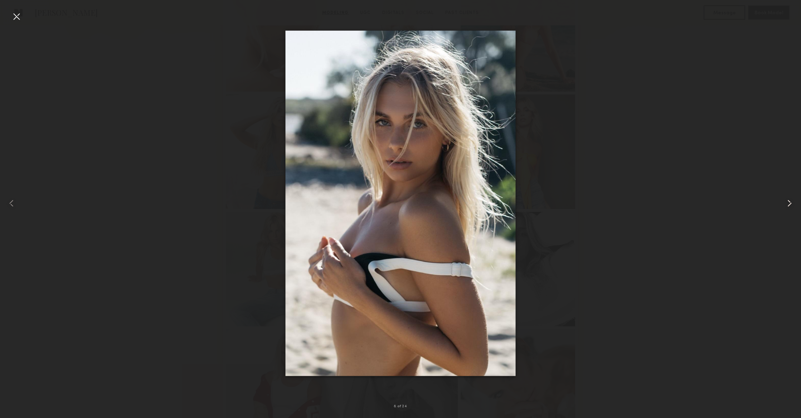
click at [788, 205] on common-icon at bounding box center [788, 202] width 11 height 11
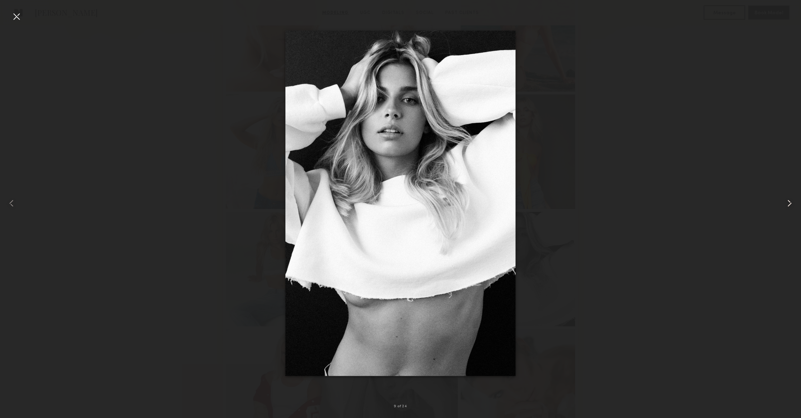
click at [788, 205] on common-icon at bounding box center [788, 202] width 11 height 11
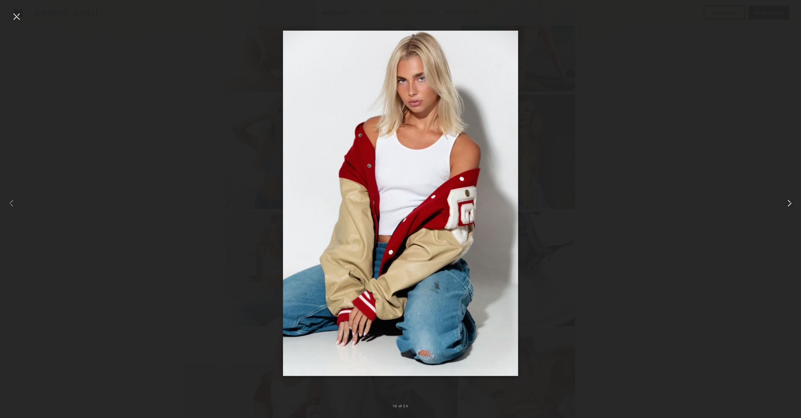
click at [788, 205] on common-icon at bounding box center [788, 202] width 11 height 11
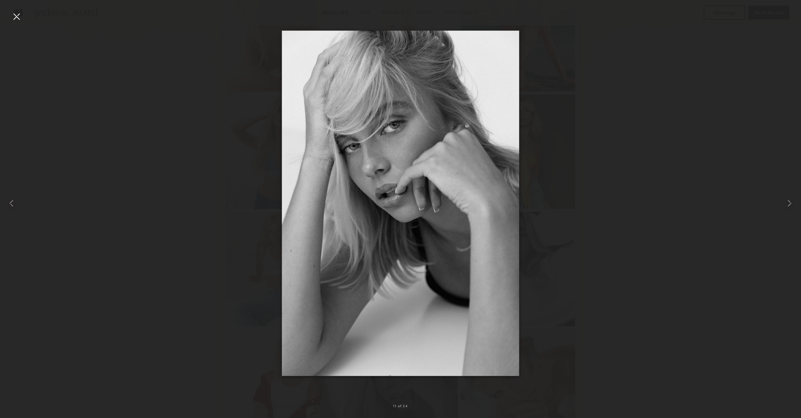
click at [16, 18] on div at bounding box center [16, 16] width 11 height 11
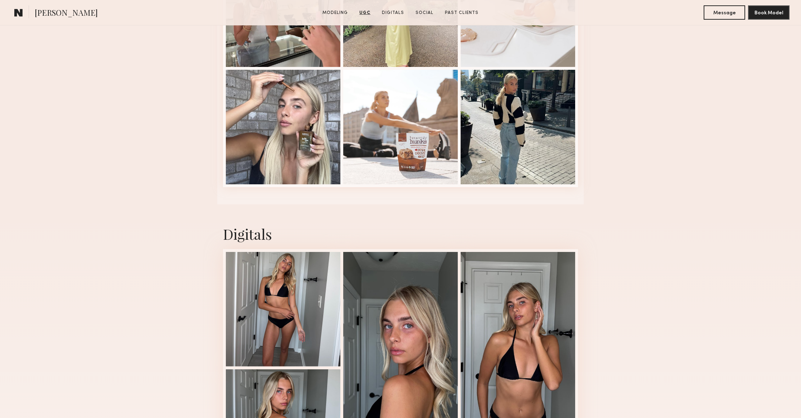
scroll to position [2139, 0]
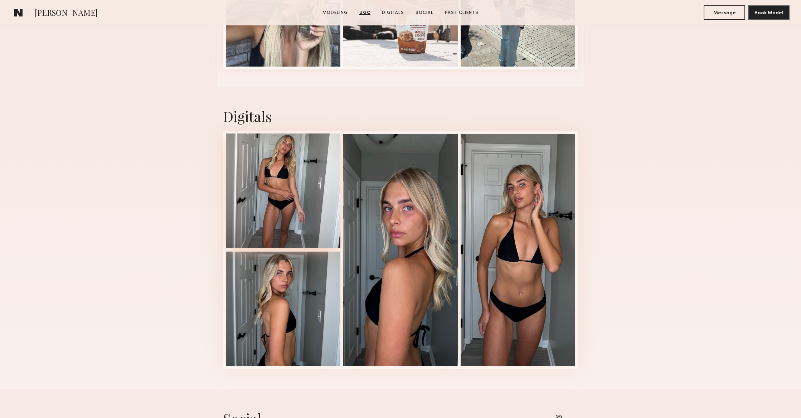
click at [280, 194] on div at bounding box center [283, 190] width 114 height 114
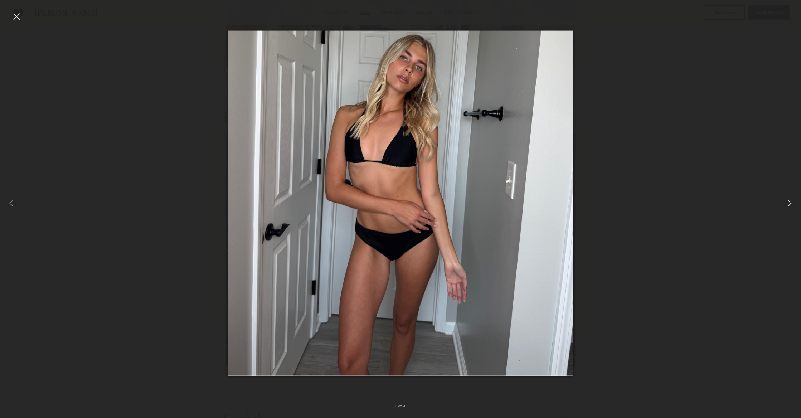
click at [790, 205] on common-icon at bounding box center [788, 202] width 11 height 11
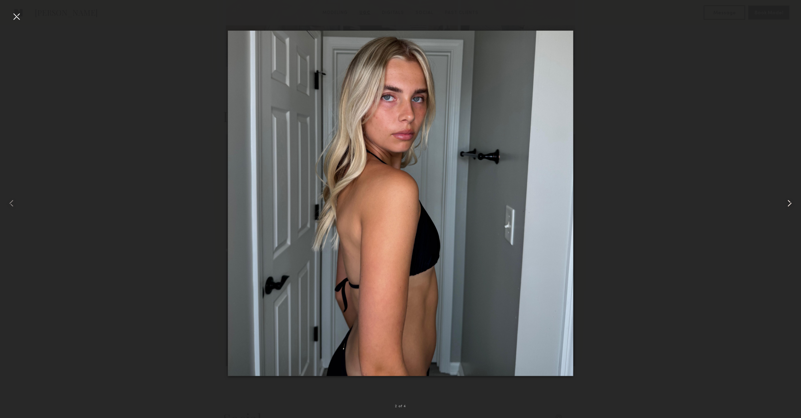
click at [790, 205] on common-icon at bounding box center [788, 202] width 11 height 11
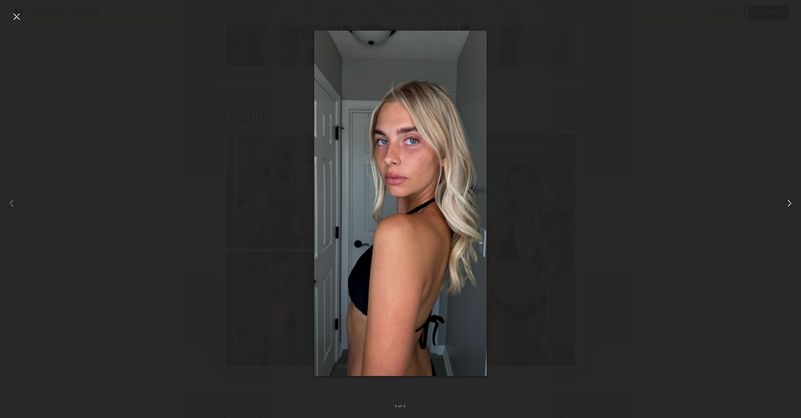
click at [790, 205] on common-icon at bounding box center [788, 202] width 11 height 11
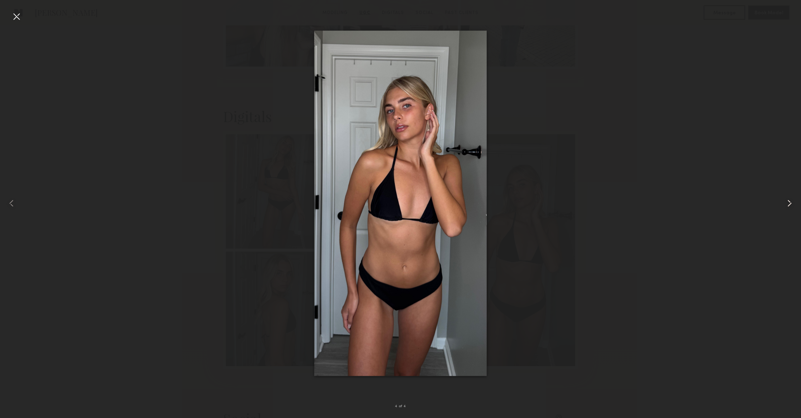
click at [790, 205] on common-icon at bounding box center [788, 202] width 11 height 11
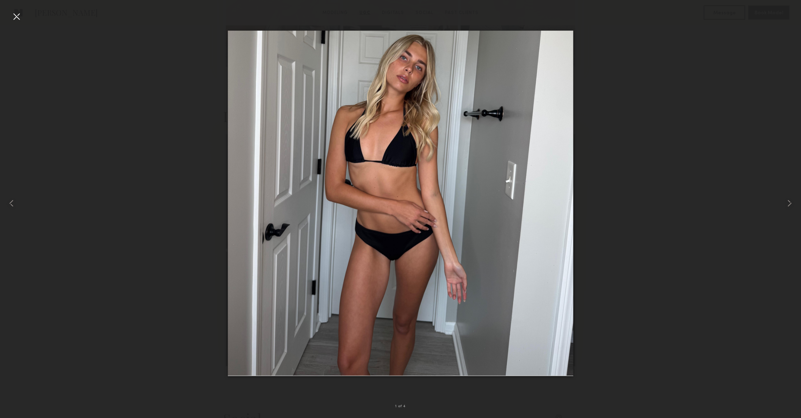
click at [16, 18] on div at bounding box center [16, 16] width 11 height 11
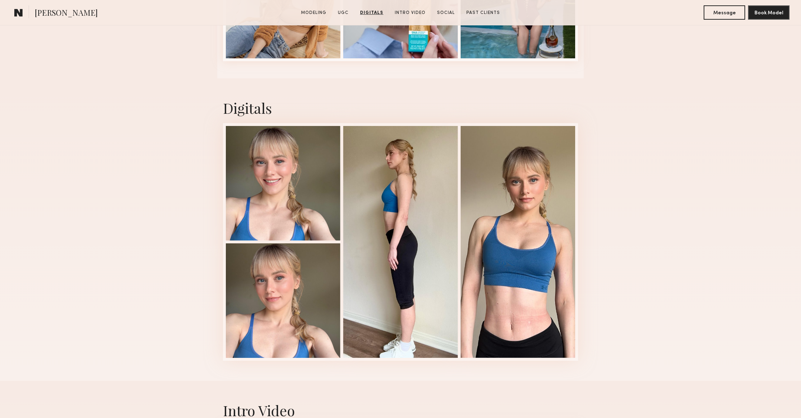
scroll to position [1778, 0]
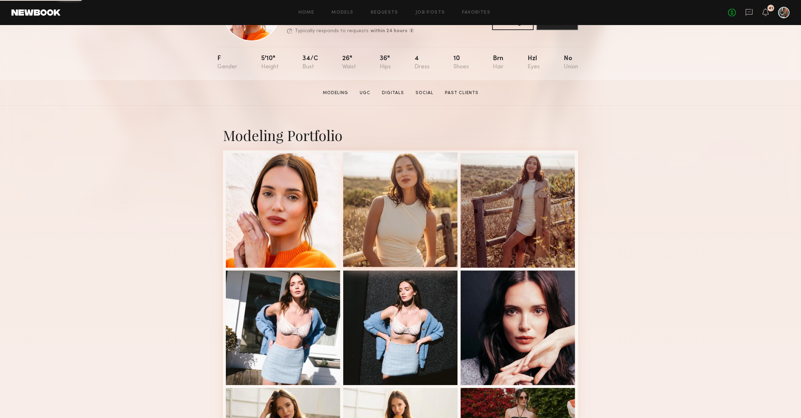
scroll to position [97, 0]
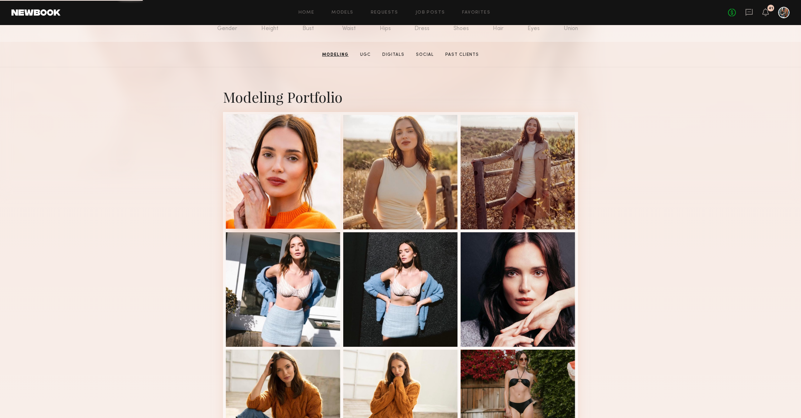
click at [298, 170] on div at bounding box center [283, 171] width 114 height 114
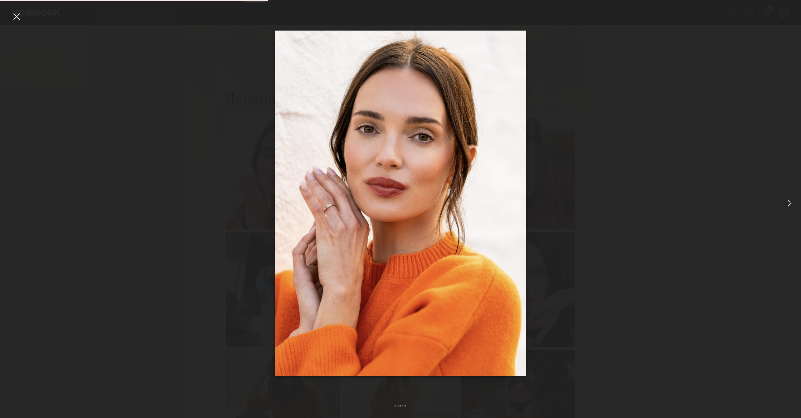
click at [788, 201] on common-icon at bounding box center [788, 202] width 11 height 11
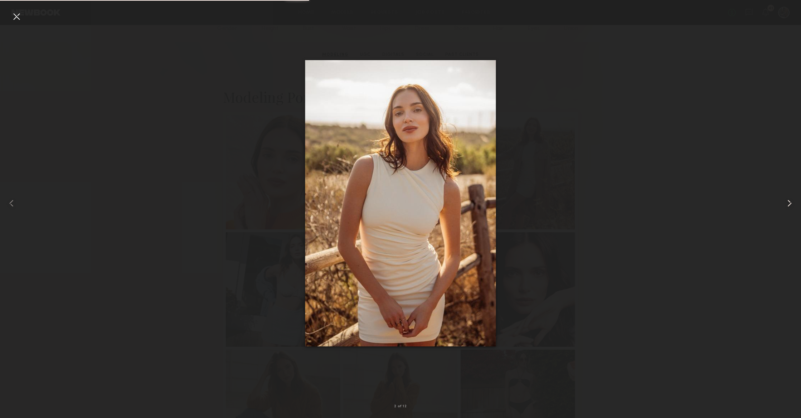
click at [788, 201] on common-icon at bounding box center [788, 202] width 11 height 11
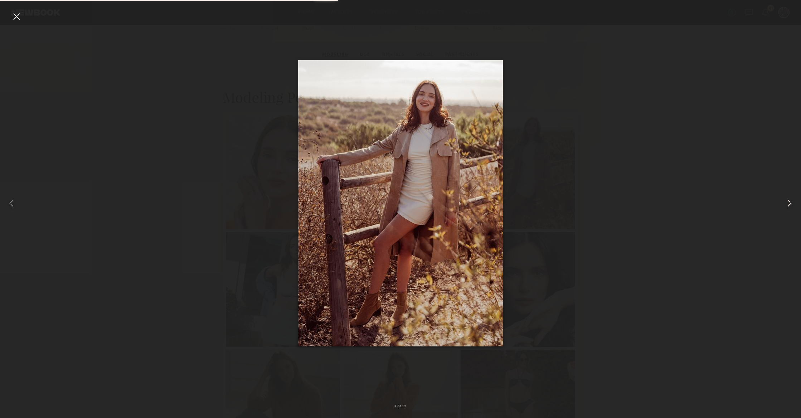
click at [788, 201] on common-icon at bounding box center [788, 202] width 11 height 11
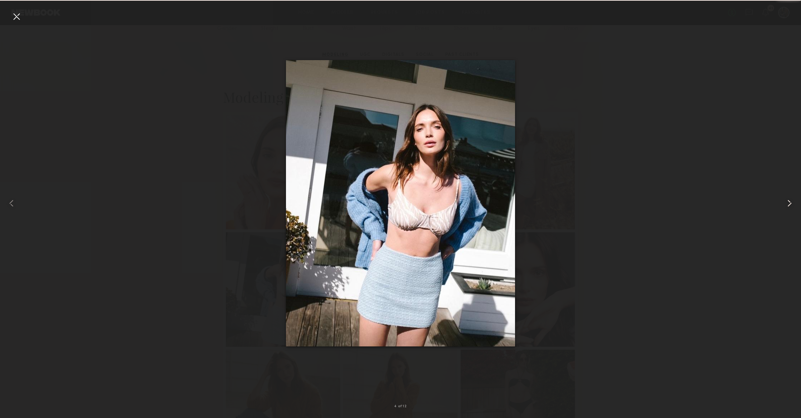
click at [788, 201] on common-icon at bounding box center [788, 202] width 11 height 11
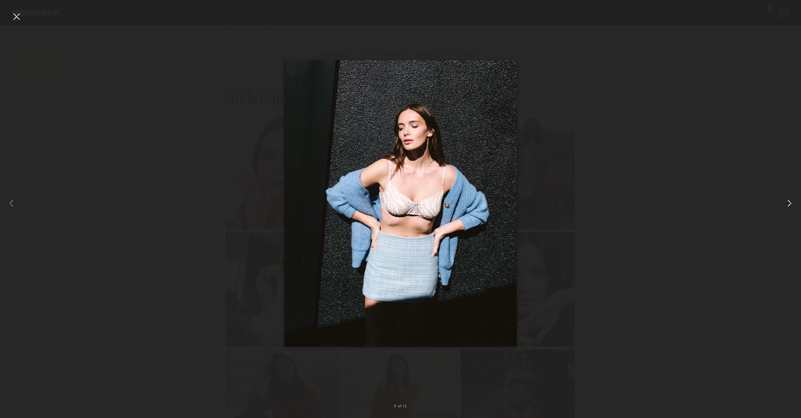
click at [788, 201] on common-icon at bounding box center [788, 202] width 11 height 11
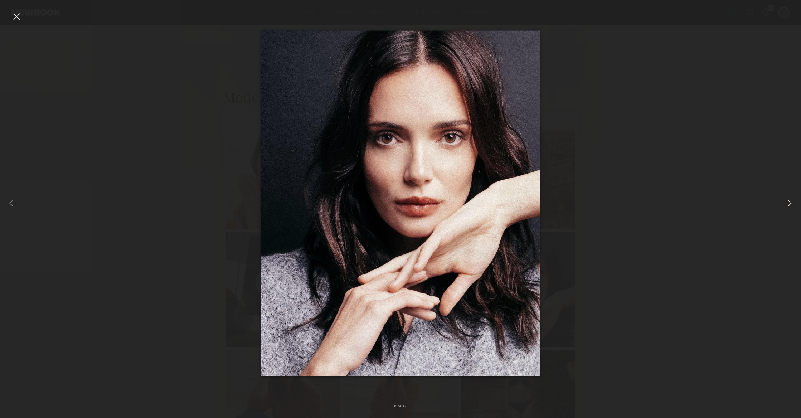
click at [788, 201] on common-icon at bounding box center [788, 202] width 11 height 11
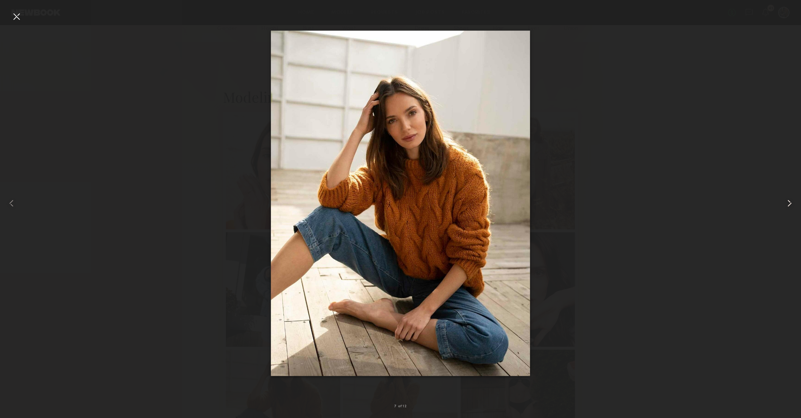
click at [788, 201] on common-icon at bounding box center [788, 202] width 11 height 11
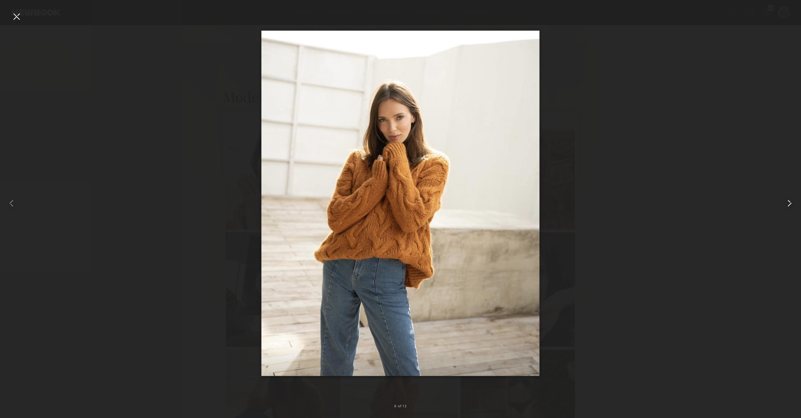
click at [788, 201] on common-icon at bounding box center [788, 202] width 11 height 11
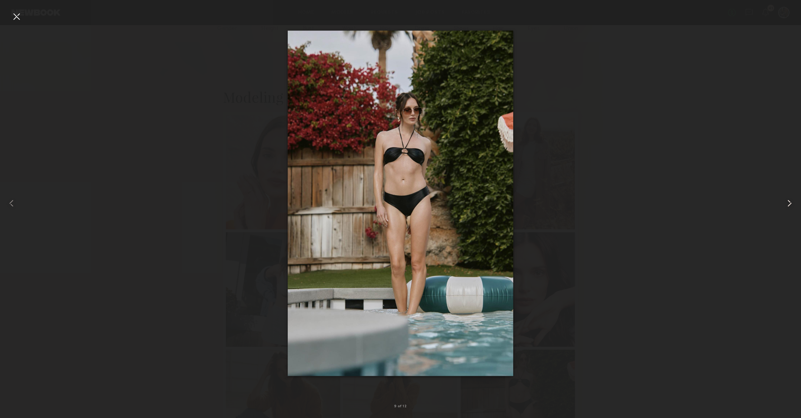
click at [788, 201] on common-icon at bounding box center [788, 202] width 11 height 11
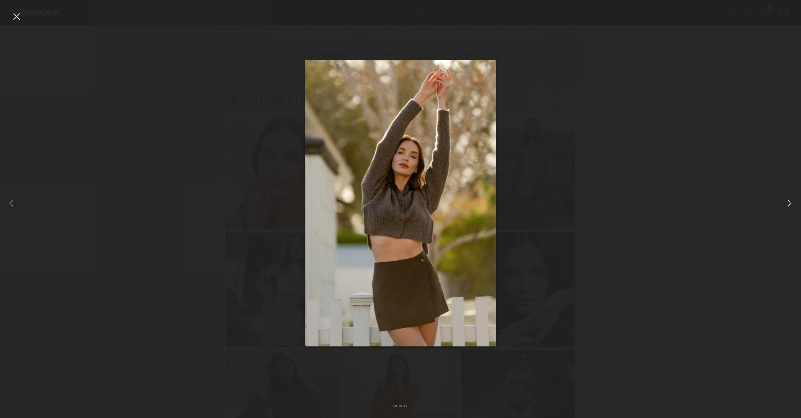
click at [788, 201] on common-icon at bounding box center [788, 202] width 11 height 11
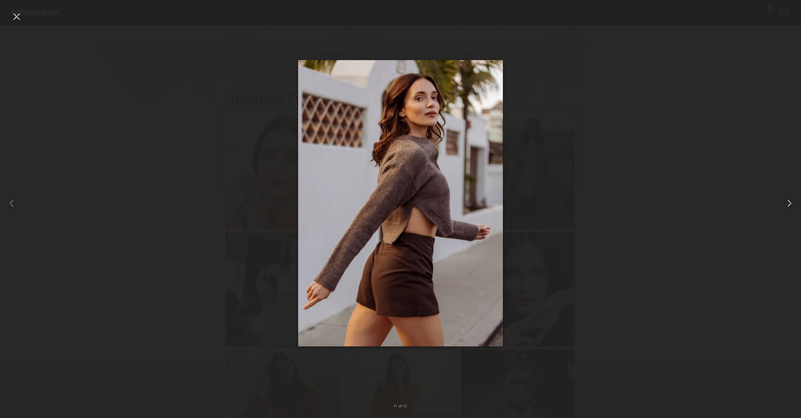
click at [788, 201] on common-icon at bounding box center [788, 202] width 11 height 11
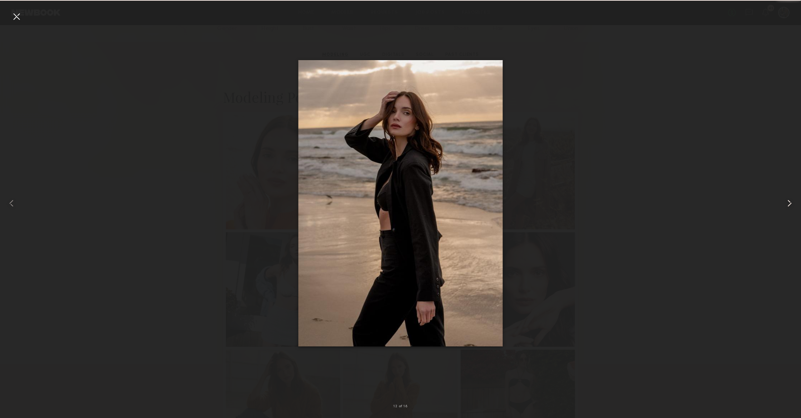
click at [788, 201] on common-icon at bounding box center [788, 202] width 11 height 11
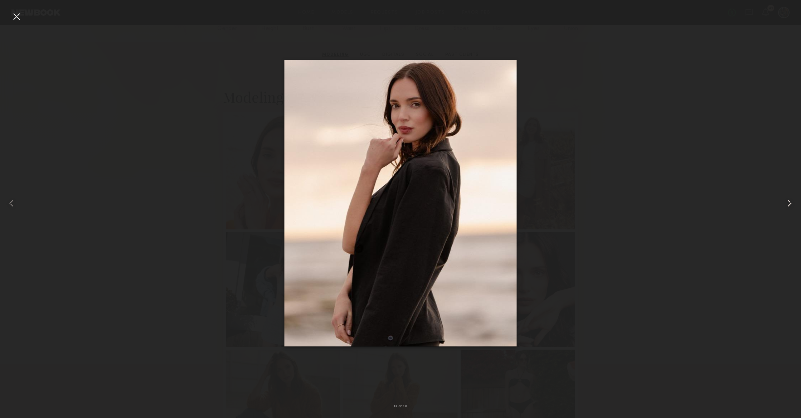
click at [788, 201] on common-icon at bounding box center [788, 202] width 11 height 11
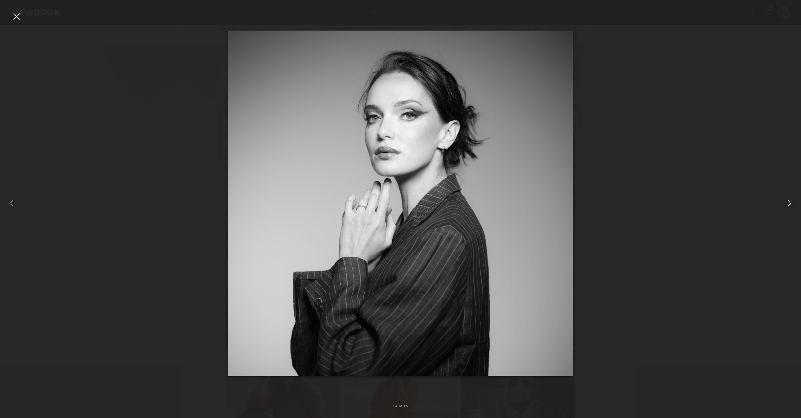
click at [788, 201] on common-icon at bounding box center [788, 202] width 11 height 11
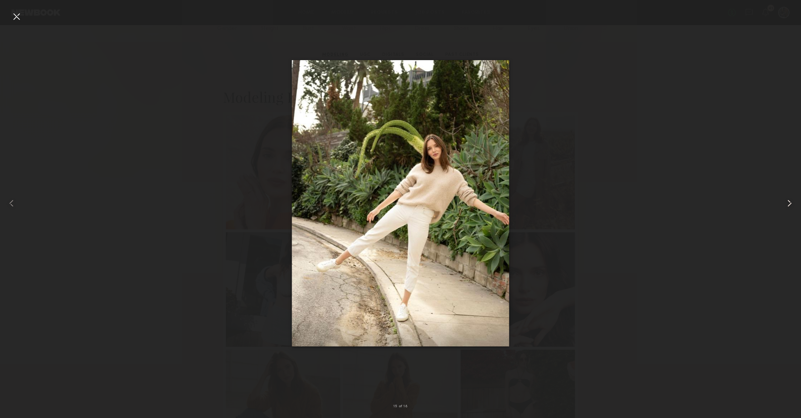
click at [788, 201] on common-icon at bounding box center [788, 202] width 11 height 11
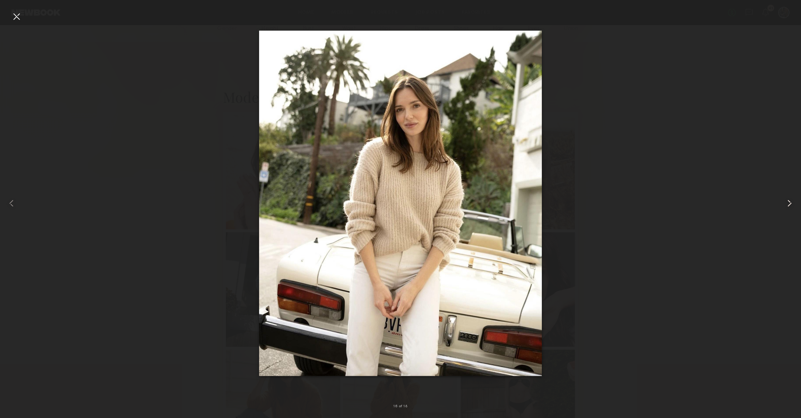
click at [788, 201] on common-icon at bounding box center [788, 202] width 11 height 11
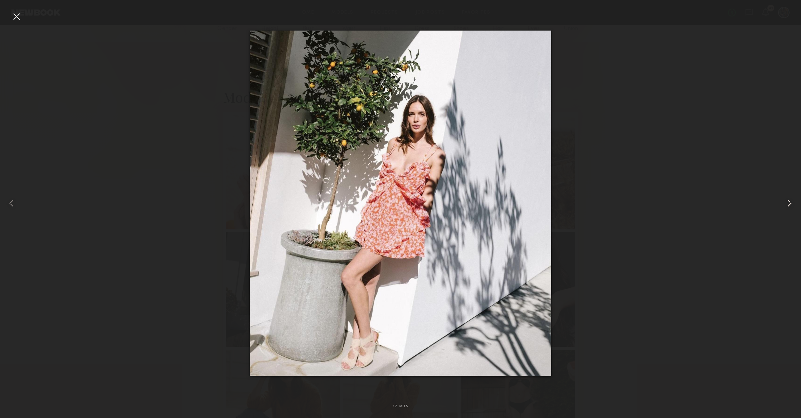
click at [788, 201] on common-icon at bounding box center [788, 202] width 11 height 11
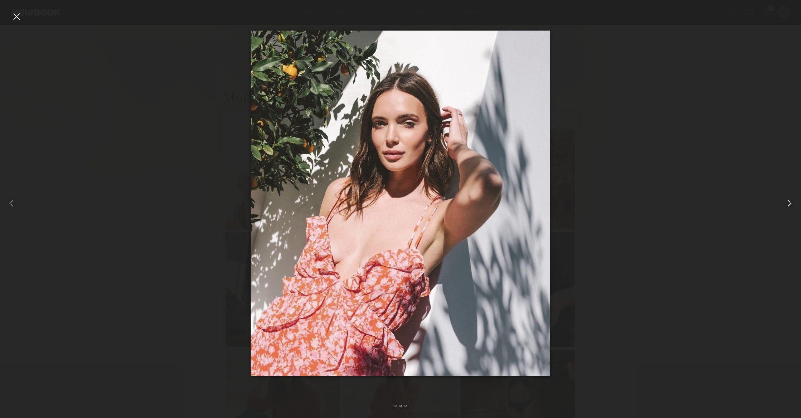
click at [788, 201] on common-icon at bounding box center [788, 202] width 11 height 11
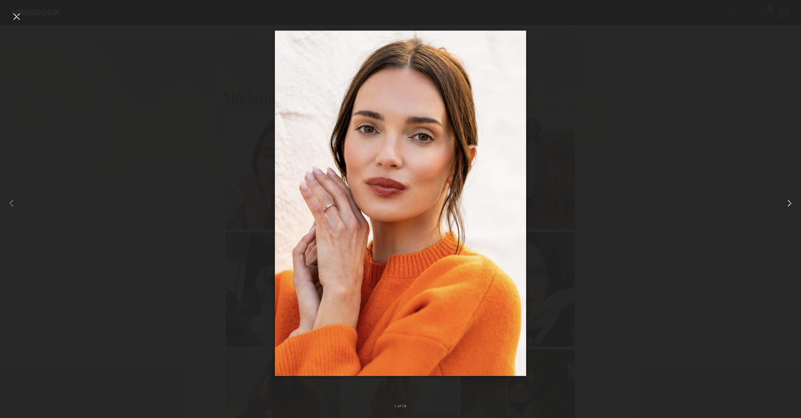
click at [788, 201] on common-icon at bounding box center [788, 202] width 11 height 11
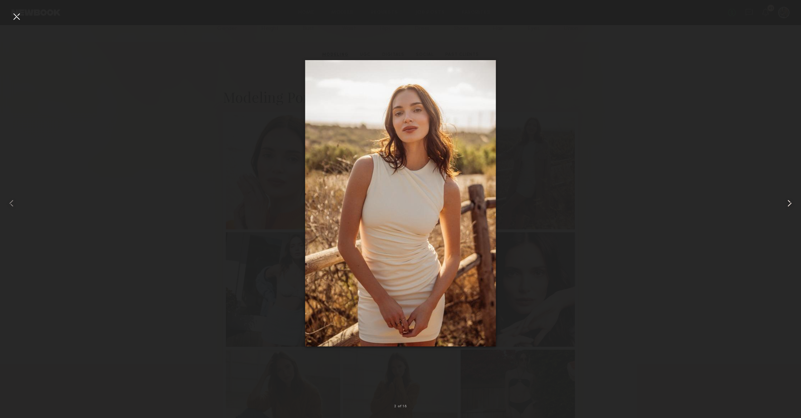
click at [788, 201] on common-icon at bounding box center [788, 202] width 11 height 11
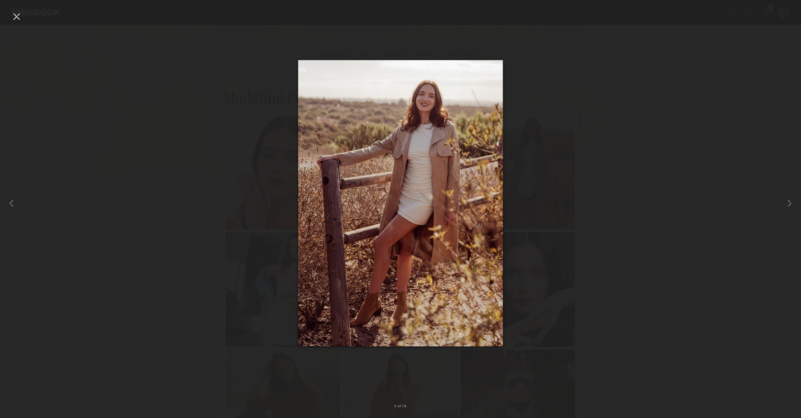
click at [16, 14] on div at bounding box center [16, 16] width 11 height 11
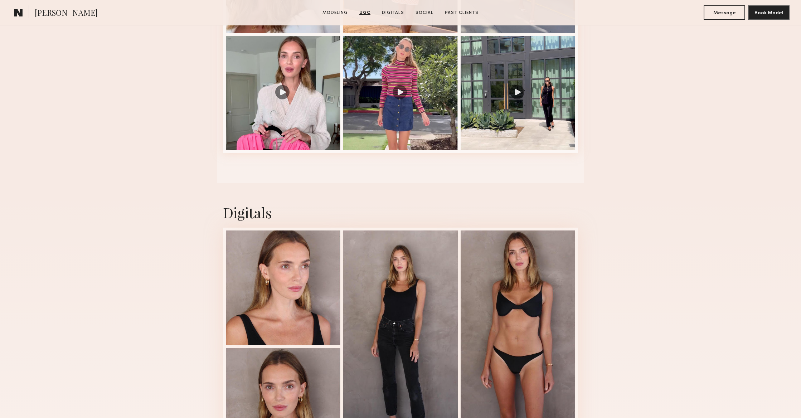
scroll to position [1124, 0]
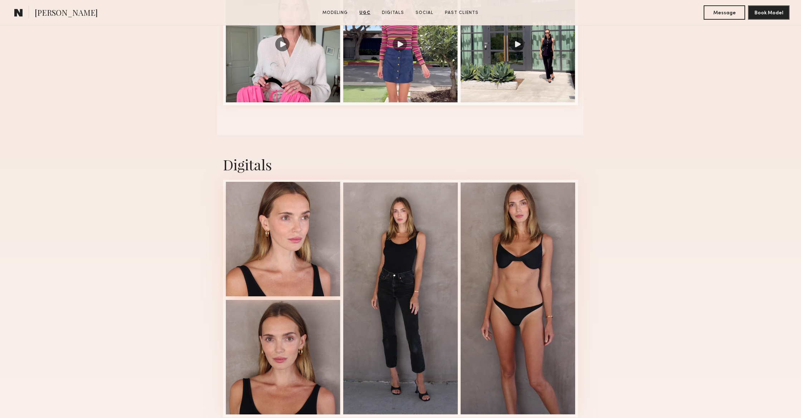
click at [275, 233] on div at bounding box center [283, 239] width 114 height 114
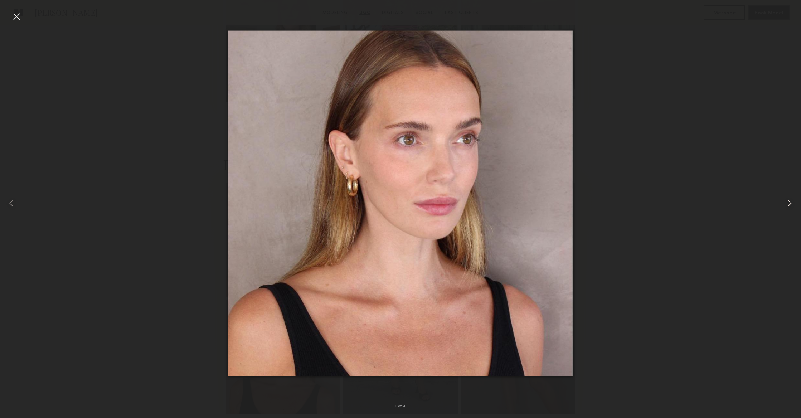
click at [785, 199] on common-icon at bounding box center [788, 202] width 11 height 11
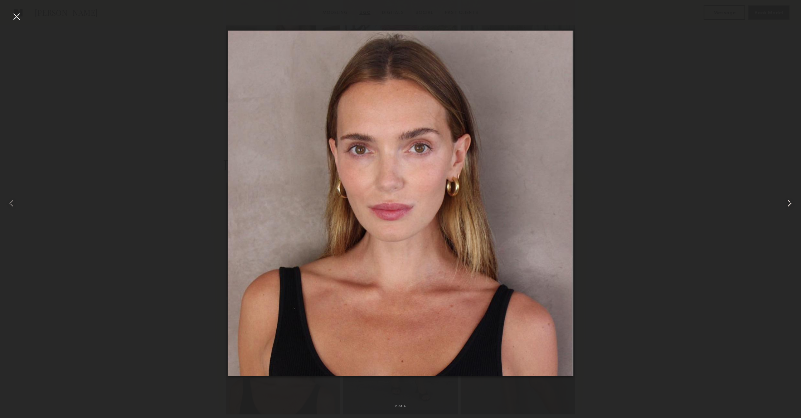
click at [785, 199] on common-icon at bounding box center [788, 202] width 11 height 11
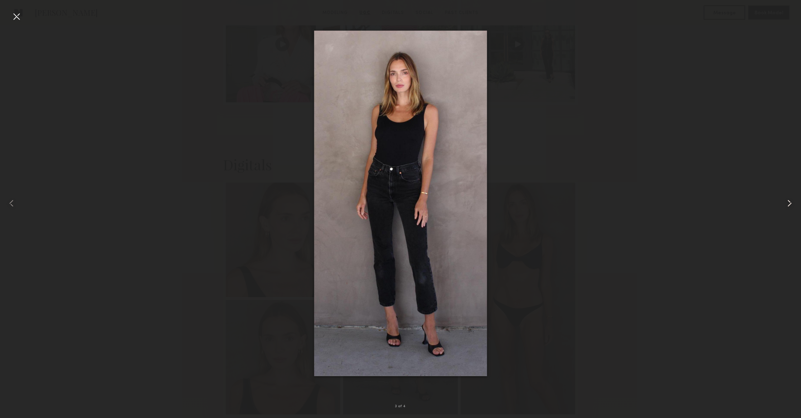
click at [785, 199] on common-icon at bounding box center [788, 202] width 11 height 11
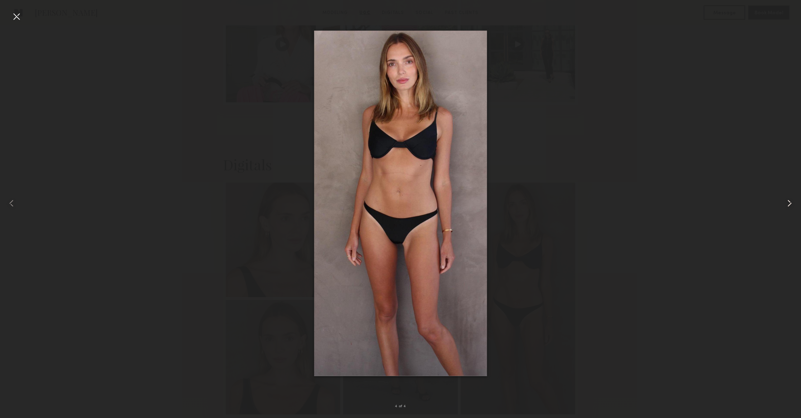
click at [785, 199] on common-icon at bounding box center [788, 202] width 11 height 11
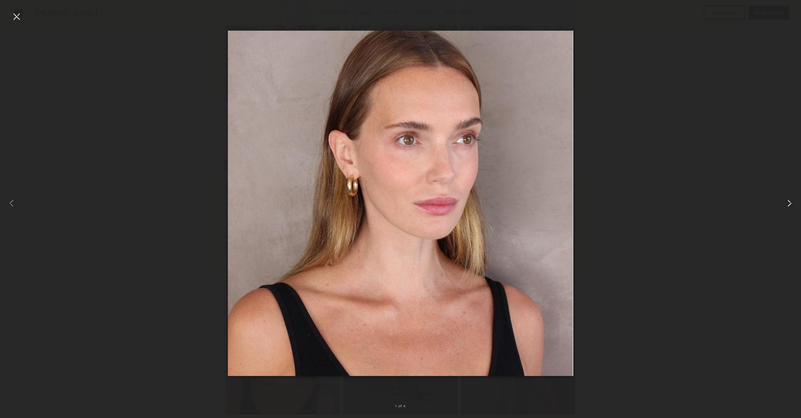
click at [785, 199] on common-icon at bounding box center [788, 202] width 11 height 11
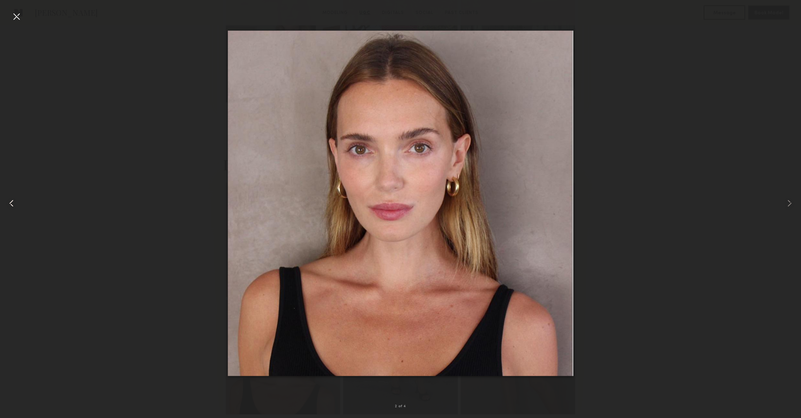
click at [7, 16] on div at bounding box center [16, 203] width 32 height 384
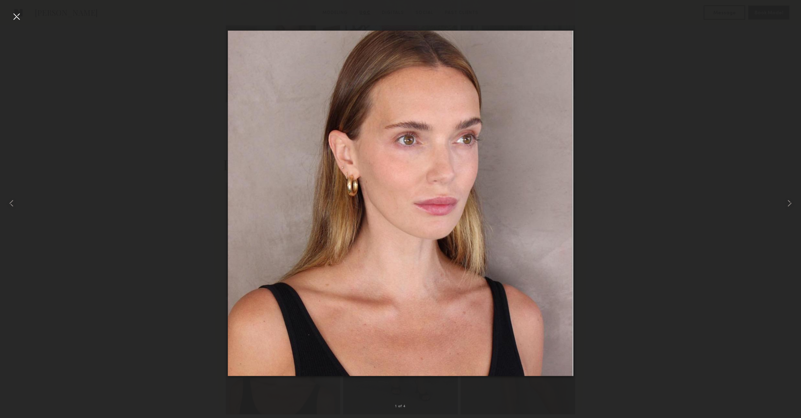
click at [21, 16] on div at bounding box center [16, 16] width 11 height 11
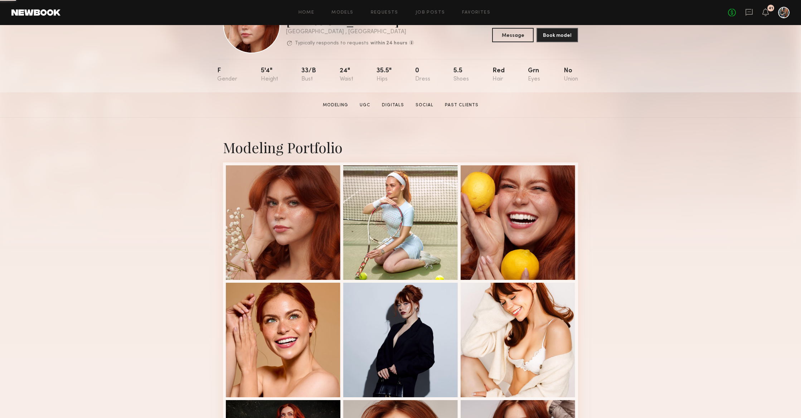
scroll to position [84, 0]
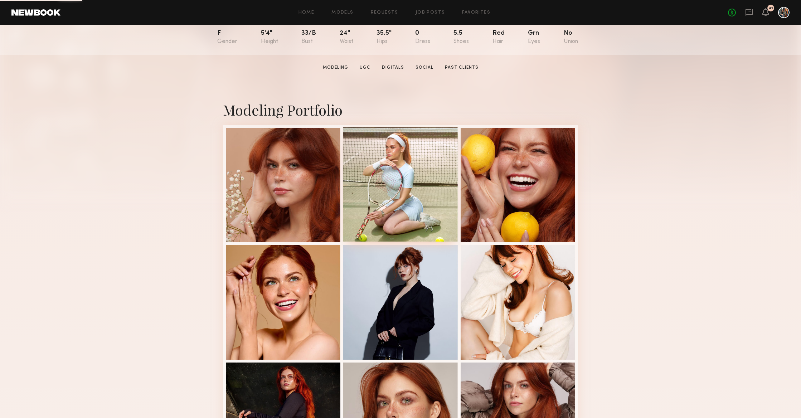
click at [405, 219] on div at bounding box center [400, 184] width 114 height 114
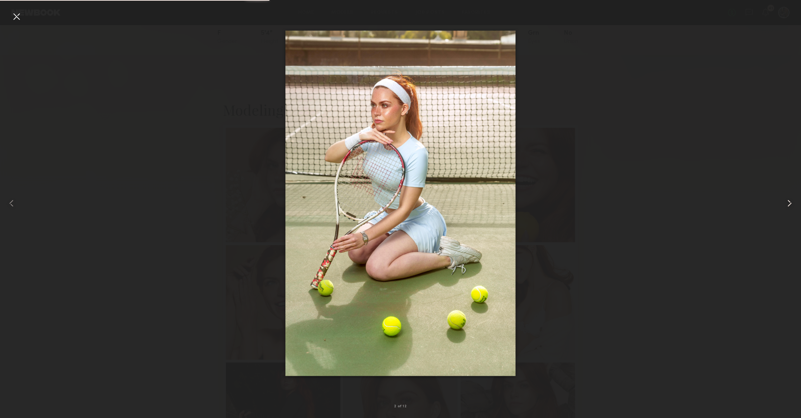
click at [792, 205] on common-icon at bounding box center [788, 202] width 11 height 11
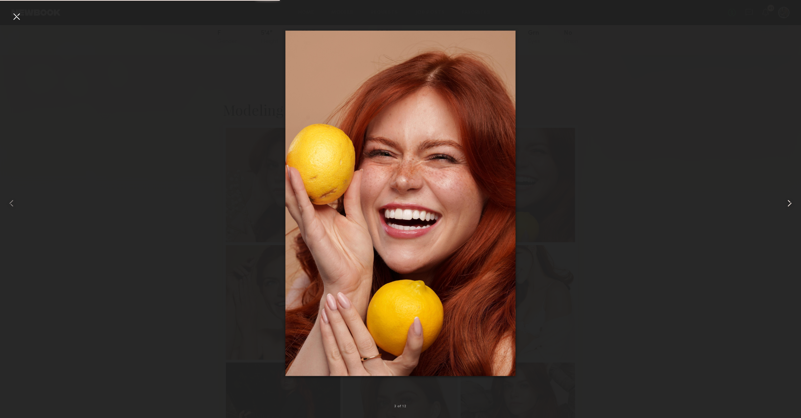
click at [792, 205] on common-icon at bounding box center [788, 202] width 11 height 11
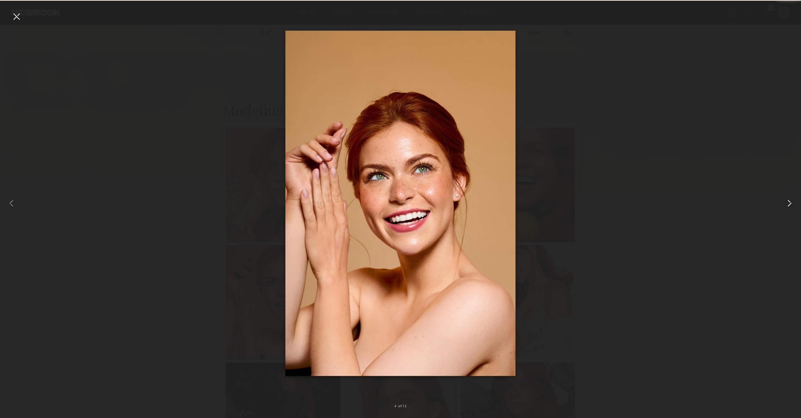
click at [792, 205] on common-icon at bounding box center [788, 202] width 11 height 11
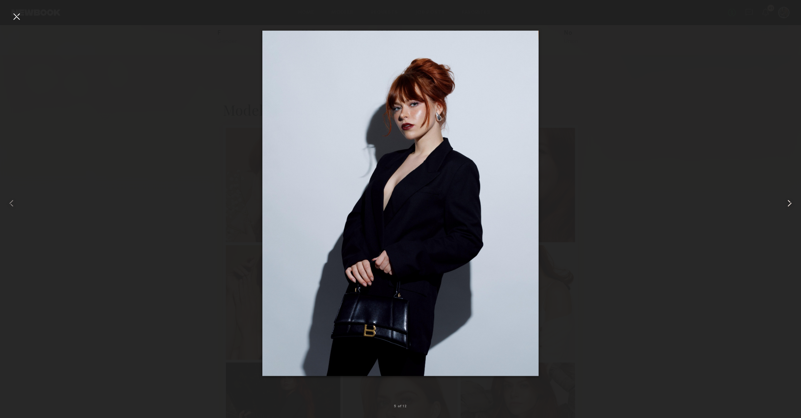
click at [792, 205] on common-icon at bounding box center [788, 202] width 11 height 11
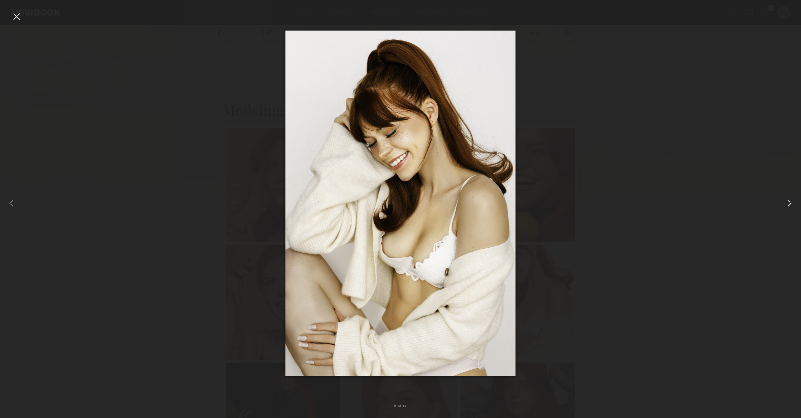
click at [792, 205] on common-icon at bounding box center [788, 202] width 11 height 11
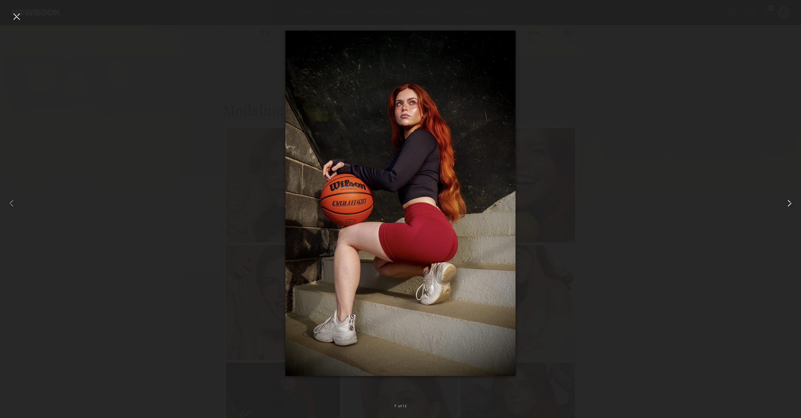
click at [792, 205] on common-icon at bounding box center [788, 202] width 11 height 11
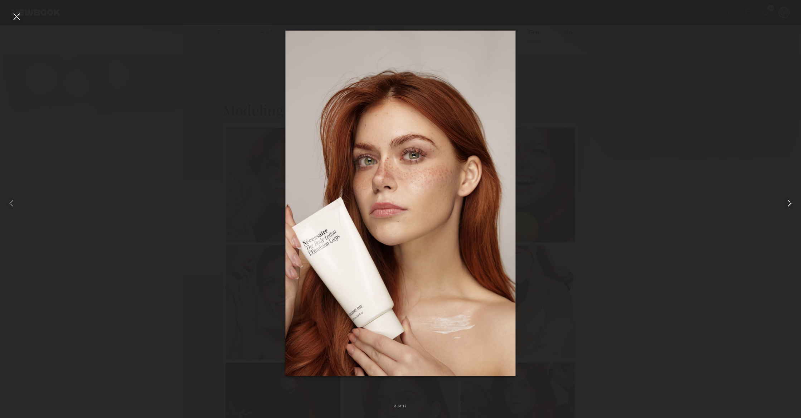
click at [792, 205] on common-icon at bounding box center [788, 202] width 11 height 11
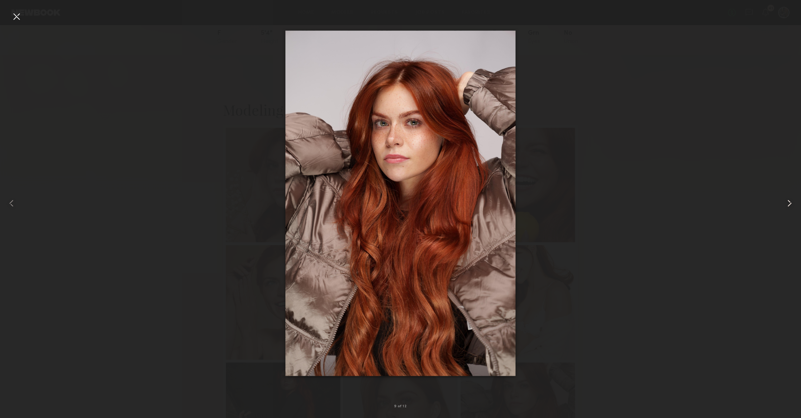
click at [792, 205] on common-icon at bounding box center [788, 202] width 11 height 11
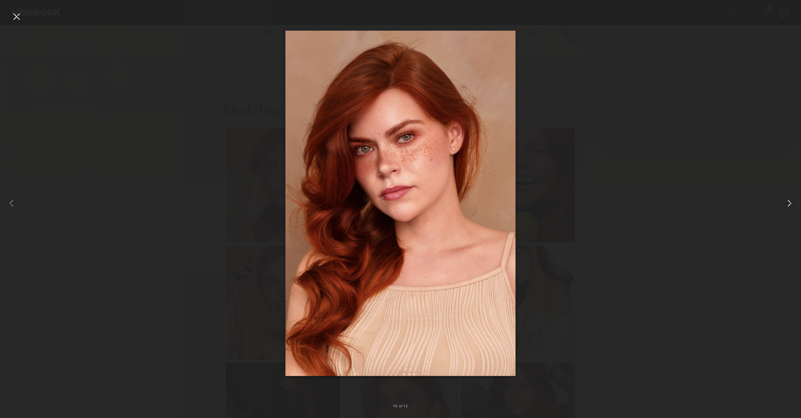
click at [792, 205] on common-icon at bounding box center [788, 202] width 11 height 11
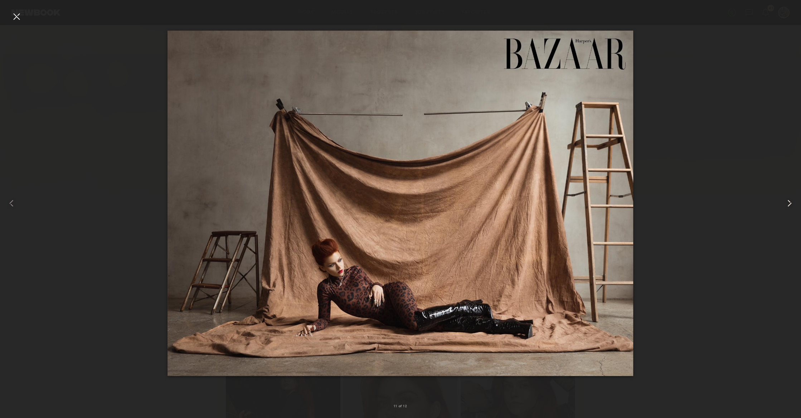
click at [792, 205] on common-icon at bounding box center [788, 202] width 11 height 11
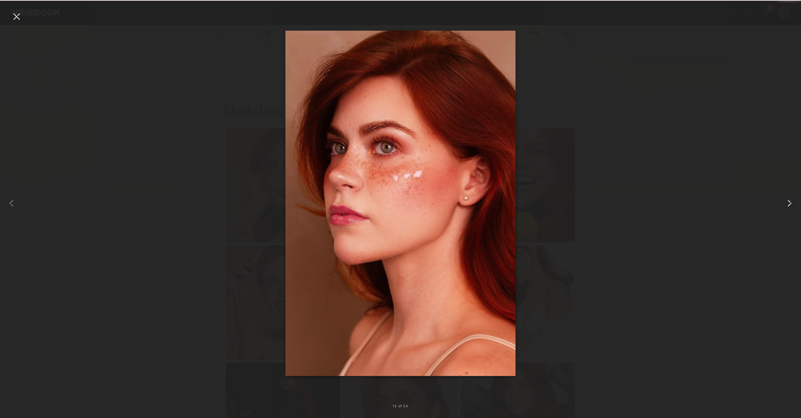
click at [792, 205] on common-icon at bounding box center [788, 202] width 11 height 11
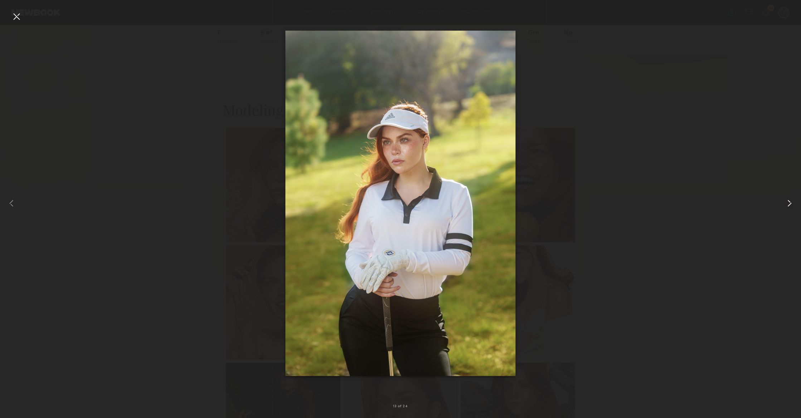
click at [792, 205] on common-icon at bounding box center [788, 202] width 11 height 11
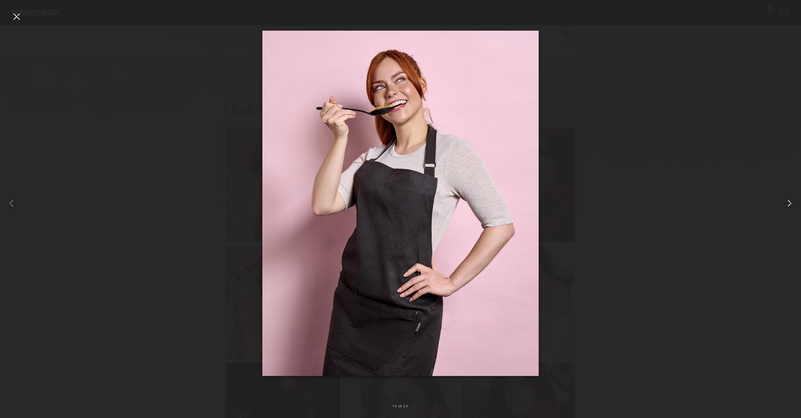
click at [792, 205] on common-icon at bounding box center [788, 202] width 11 height 11
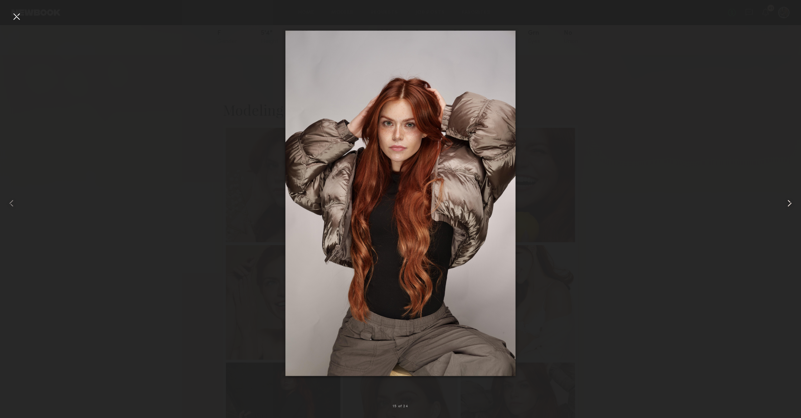
click at [792, 205] on common-icon at bounding box center [788, 202] width 11 height 11
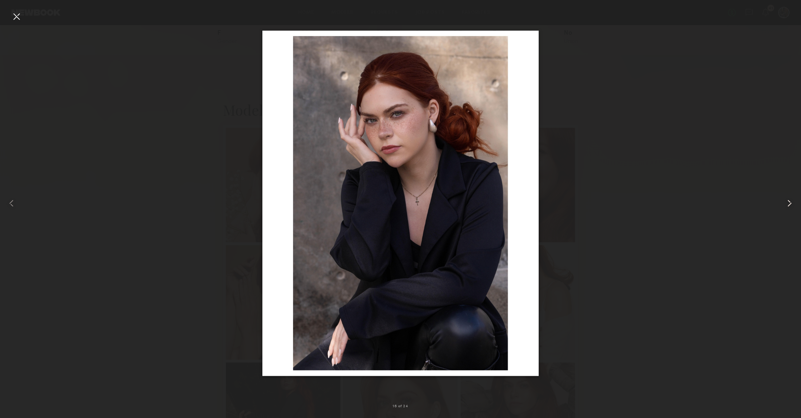
click at [792, 205] on common-icon at bounding box center [788, 202] width 11 height 11
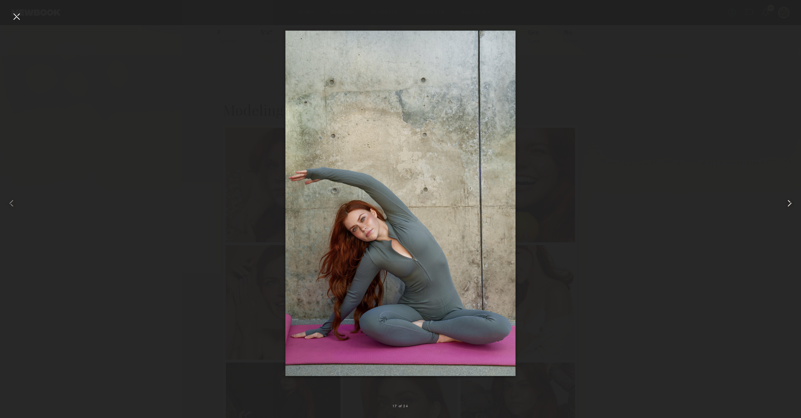
click at [792, 205] on common-icon at bounding box center [788, 202] width 11 height 11
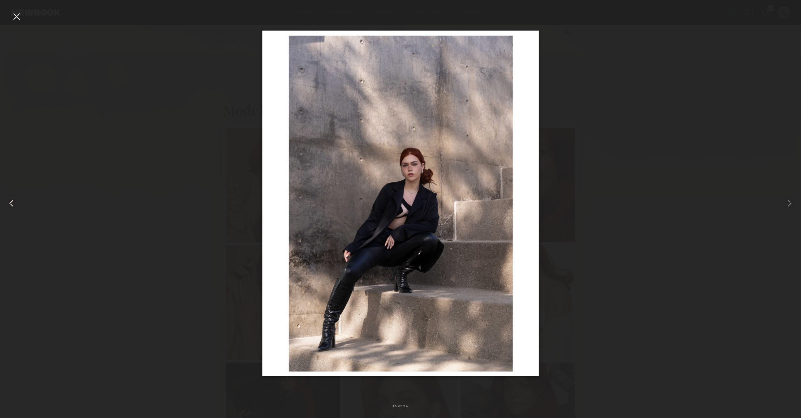
click at [16, 202] on common-icon at bounding box center [11, 202] width 11 height 11
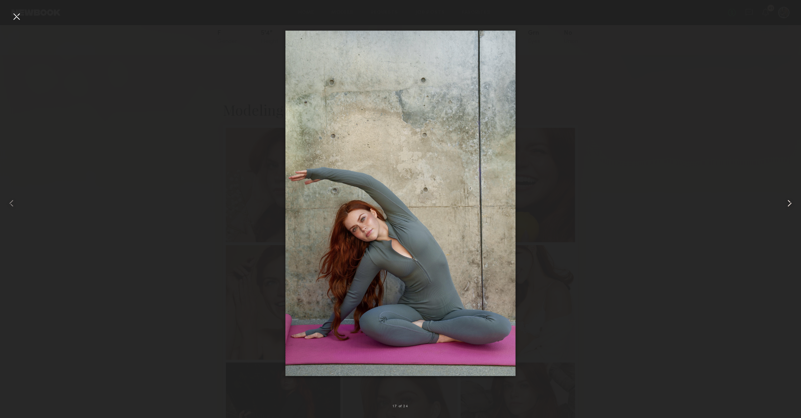
click at [787, 202] on common-icon at bounding box center [788, 202] width 11 height 11
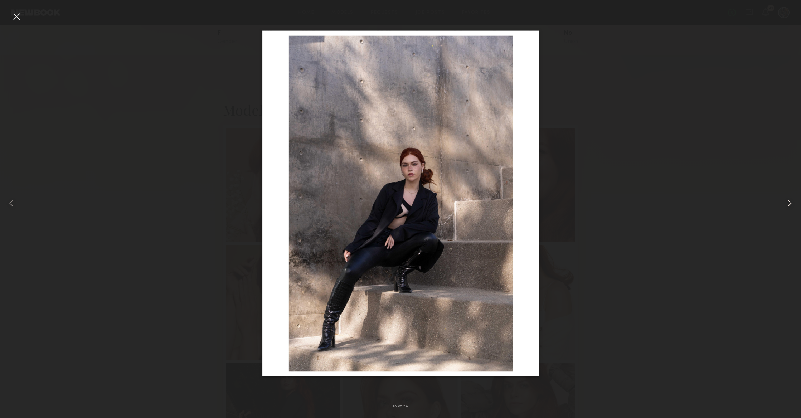
click at [787, 202] on common-icon at bounding box center [788, 202] width 11 height 11
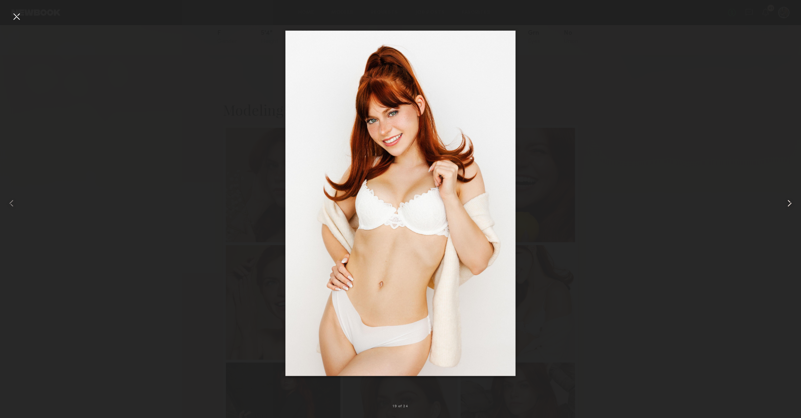
click at [787, 202] on common-icon at bounding box center [788, 202] width 11 height 11
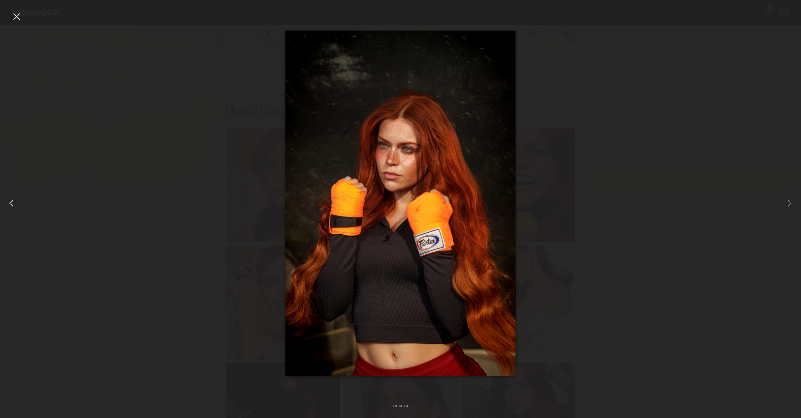
click at [17, 205] on div at bounding box center [16, 203] width 32 height 384
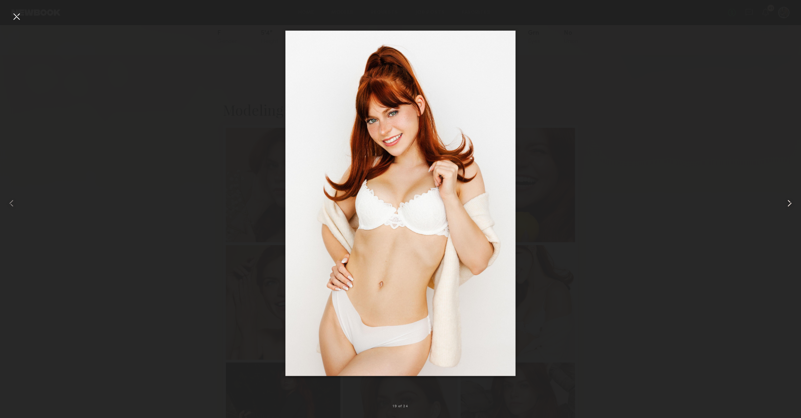
click at [788, 204] on common-icon at bounding box center [788, 202] width 11 height 11
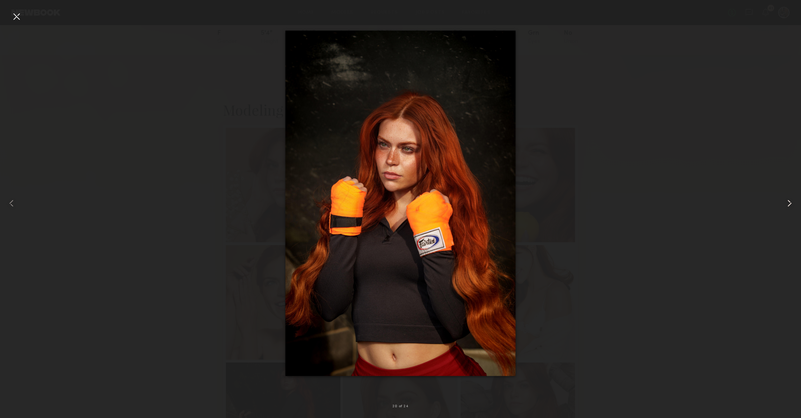
click at [788, 204] on common-icon at bounding box center [788, 202] width 11 height 11
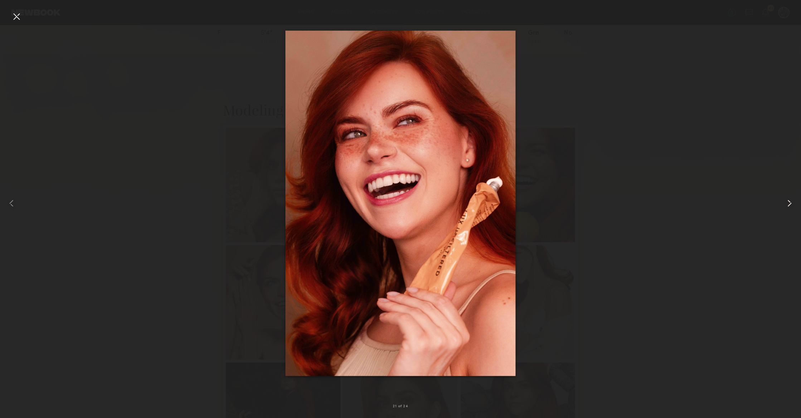
click at [788, 204] on common-icon at bounding box center [788, 202] width 11 height 11
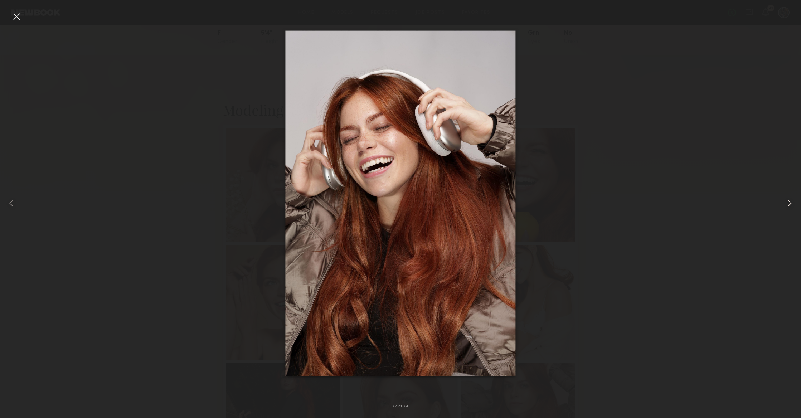
click at [788, 204] on common-icon at bounding box center [788, 202] width 11 height 11
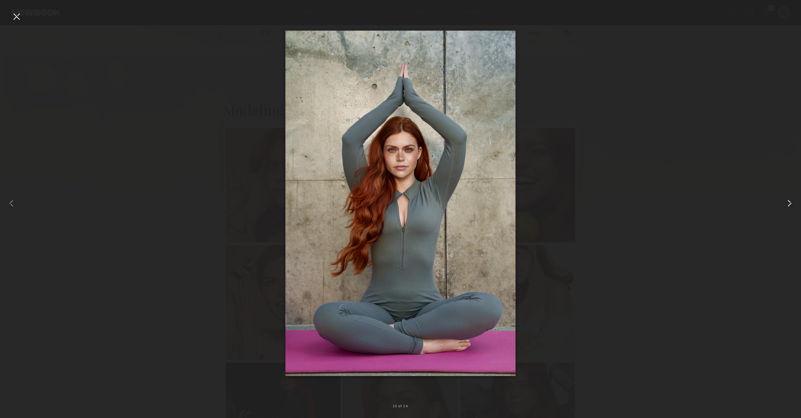
click at [788, 204] on common-icon at bounding box center [788, 202] width 11 height 11
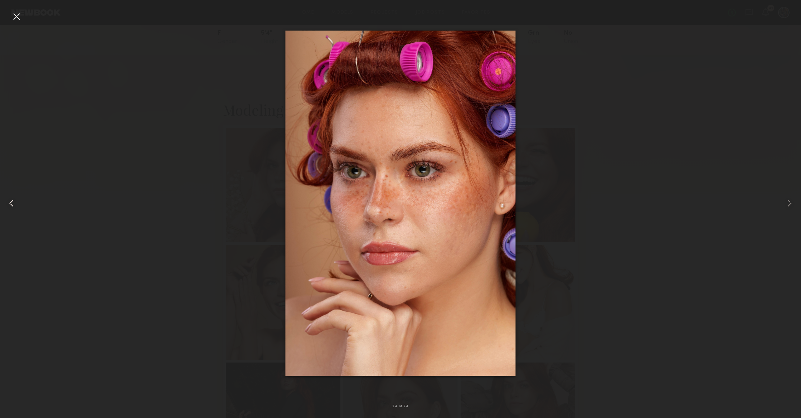
click at [25, 21] on div at bounding box center [16, 203] width 32 height 384
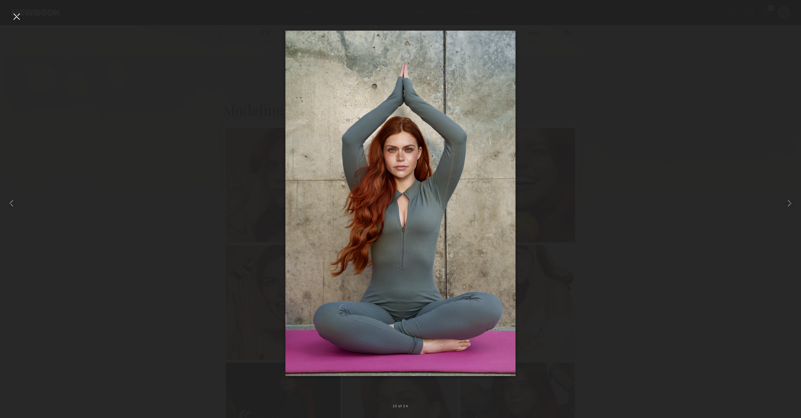
click at [16, 17] on div at bounding box center [16, 16] width 11 height 11
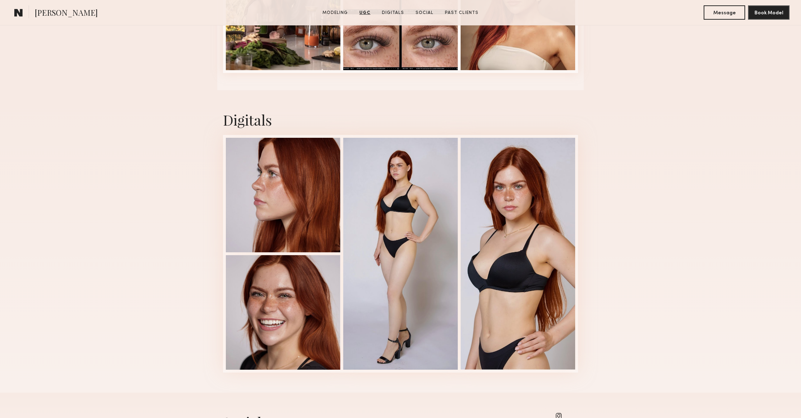
scroll to position [1910, 0]
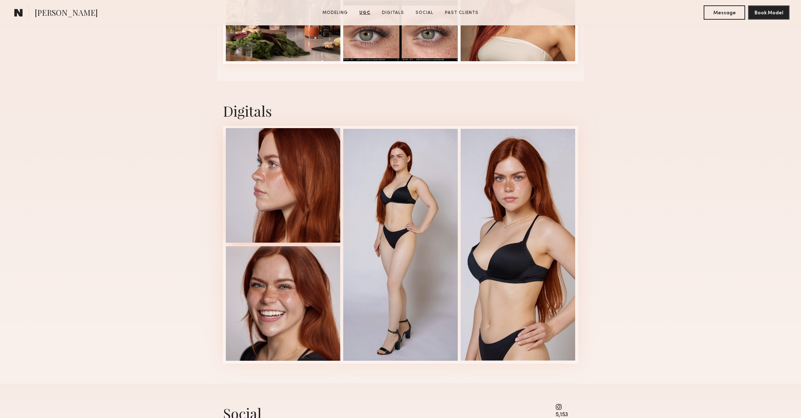
click at [285, 177] on div at bounding box center [283, 185] width 114 height 114
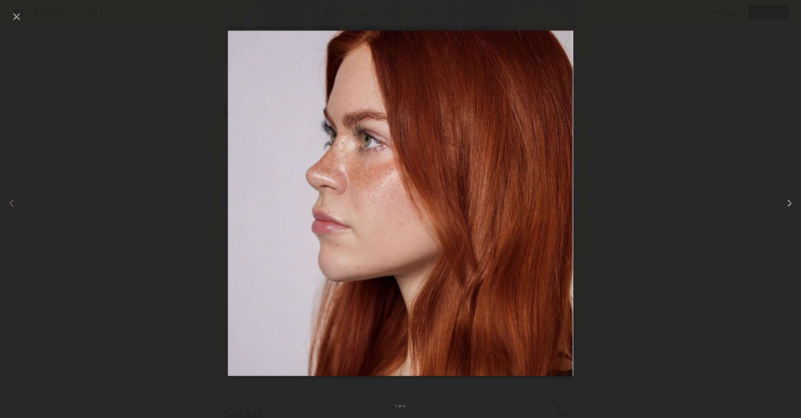
click at [791, 203] on common-icon at bounding box center [788, 202] width 11 height 11
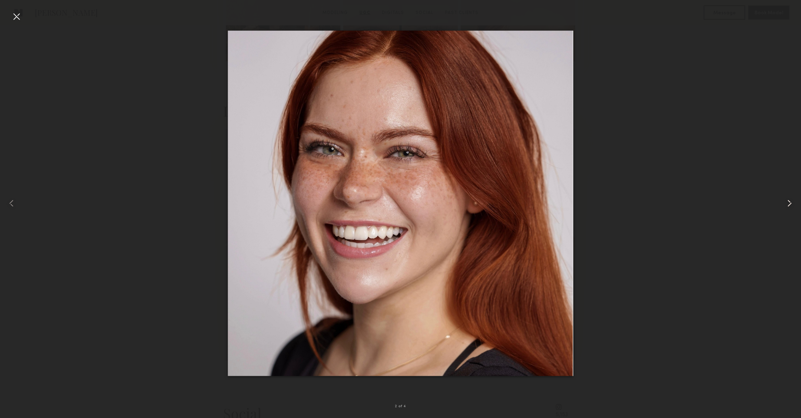
click at [791, 203] on common-icon at bounding box center [788, 202] width 11 height 11
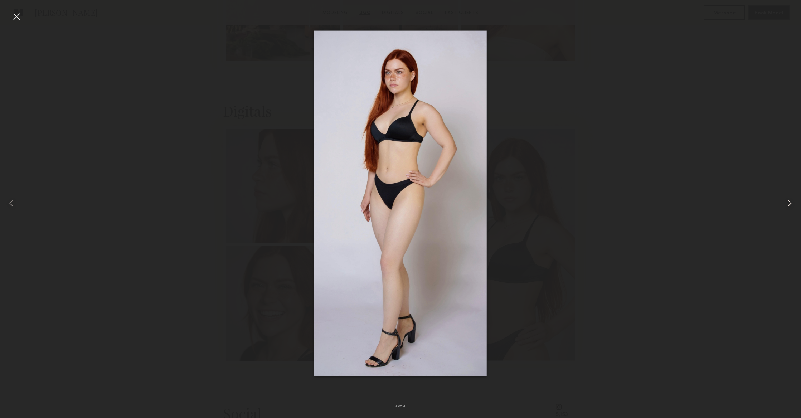
click at [791, 203] on common-icon at bounding box center [788, 202] width 11 height 11
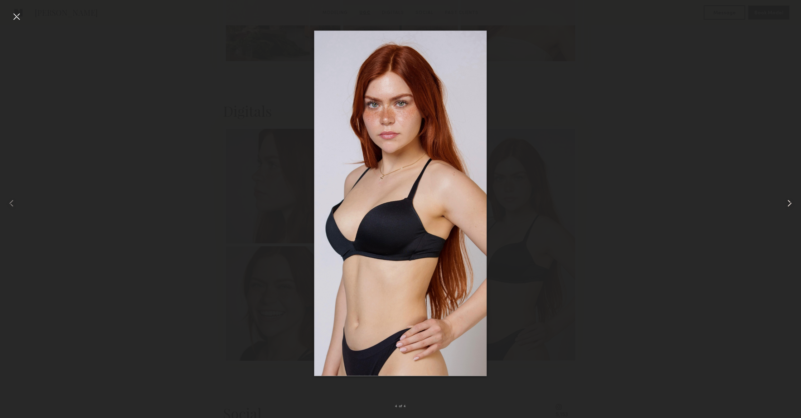
click at [791, 203] on common-icon at bounding box center [788, 202] width 11 height 11
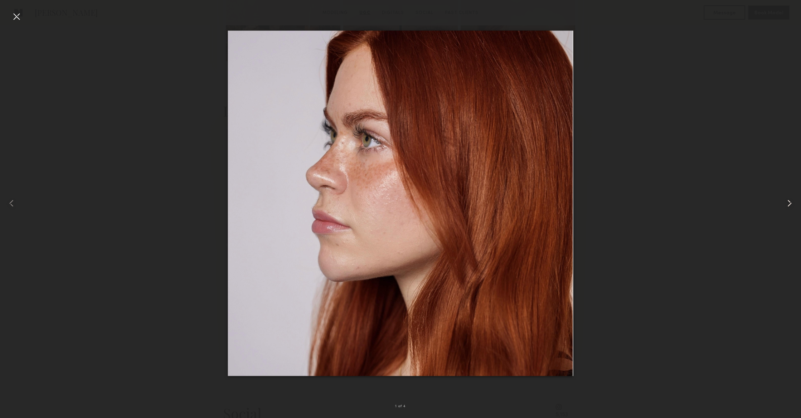
click at [792, 203] on common-icon at bounding box center [788, 202] width 11 height 11
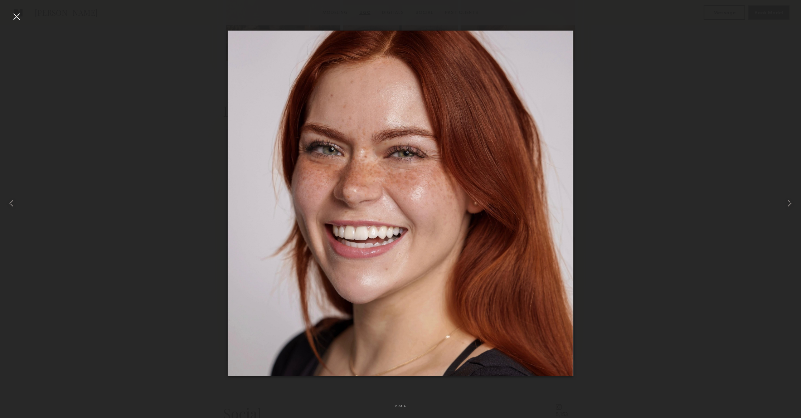
click at [17, 15] on div at bounding box center [16, 16] width 11 height 11
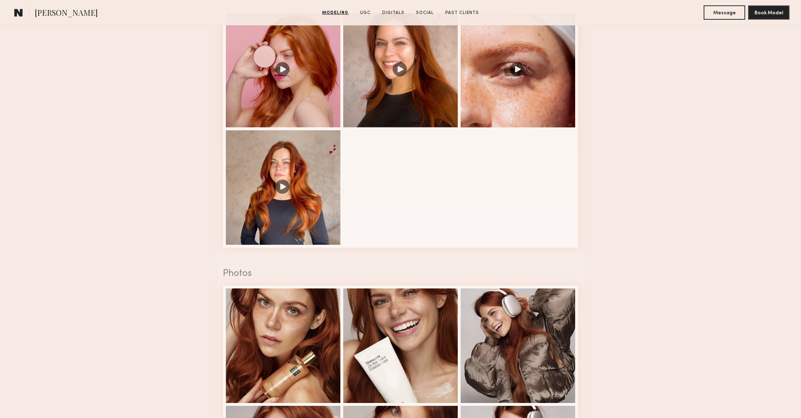
scroll to position [1269, 0]
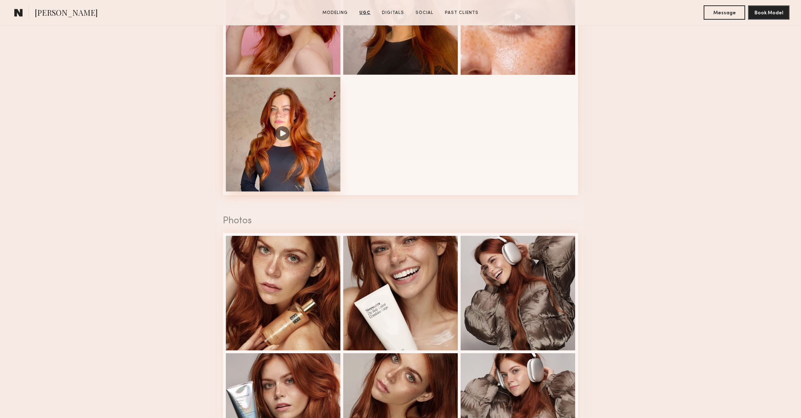
click at [322, 175] on div at bounding box center [283, 134] width 114 height 114
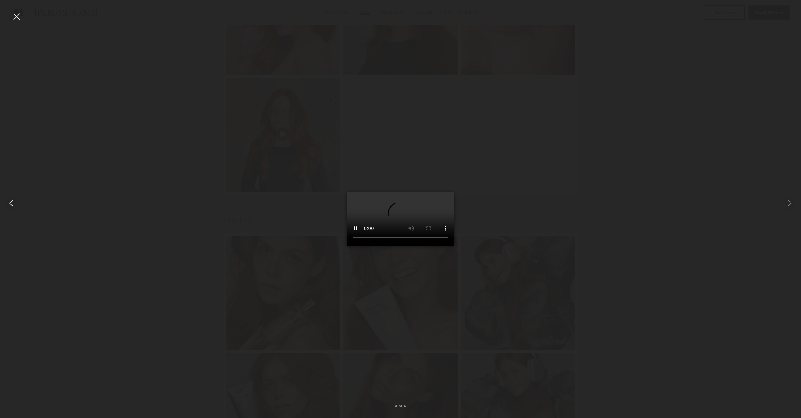
click at [13, 204] on common-icon at bounding box center [11, 202] width 11 height 11
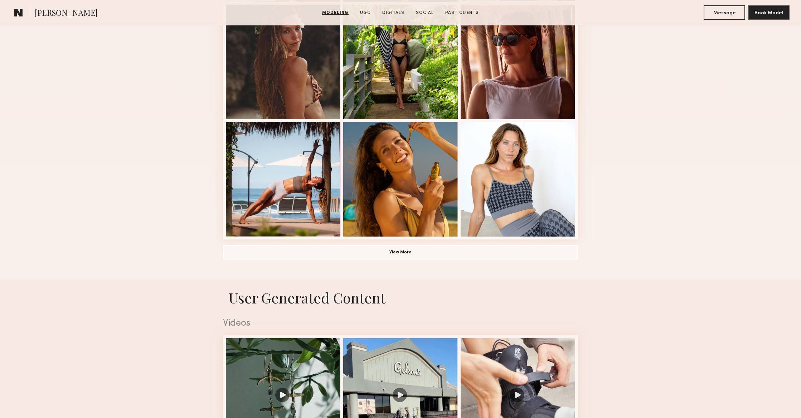
scroll to position [459, 0]
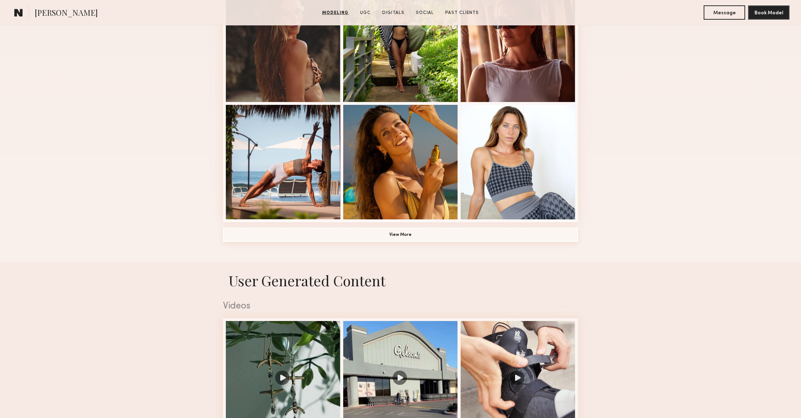
click at [496, 236] on button "View More" at bounding box center [400, 235] width 355 height 14
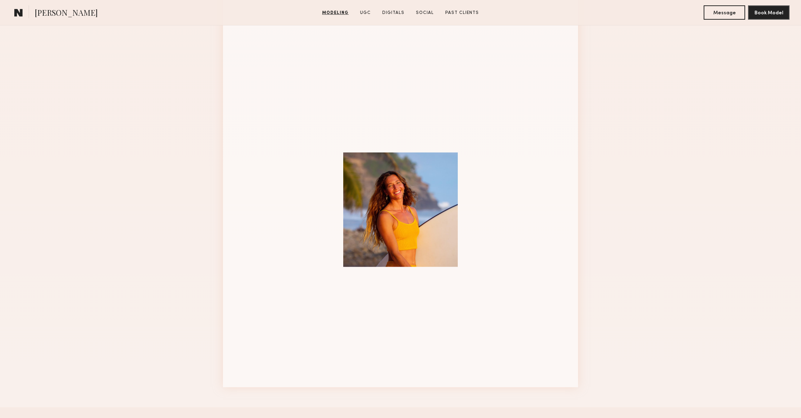
scroll to position [770, 0]
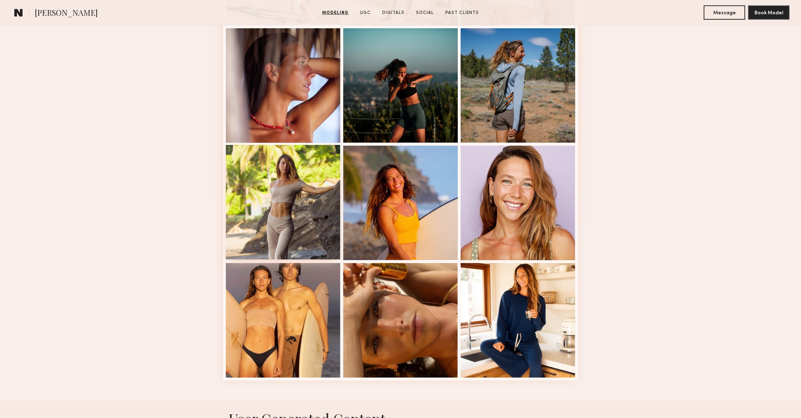
click at [290, 194] on div at bounding box center [283, 202] width 114 height 114
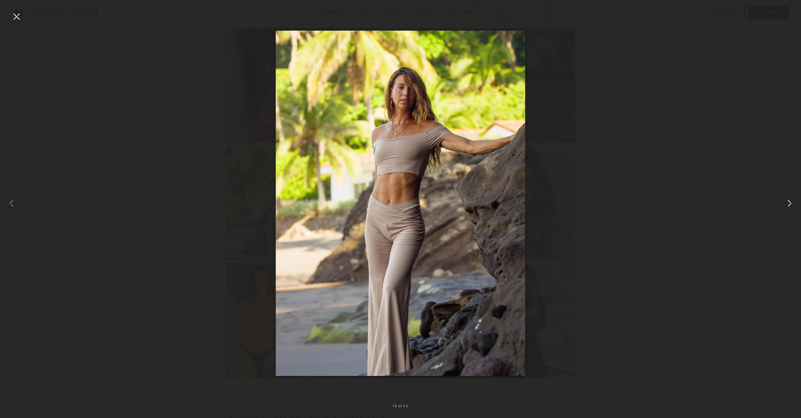
click at [785, 204] on common-icon at bounding box center [788, 202] width 11 height 11
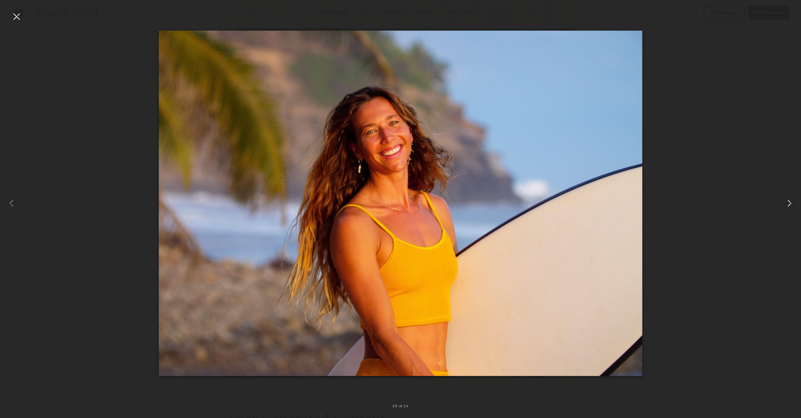
click at [785, 204] on common-icon at bounding box center [788, 202] width 11 height 11
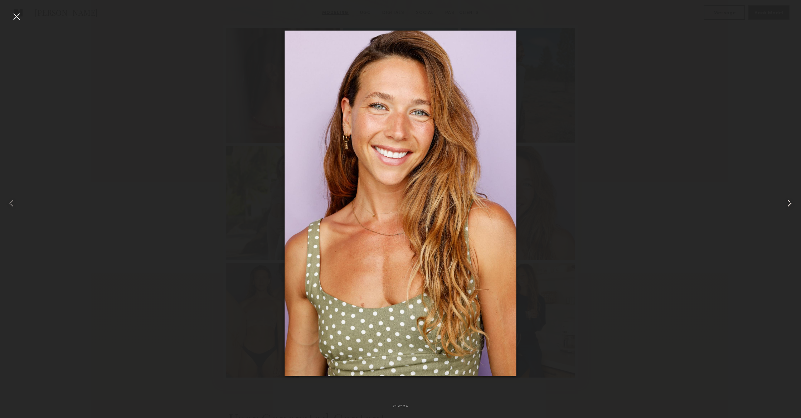
click at [785, 204] on common-icon at bounding box center [788, 202] width 11 height 11
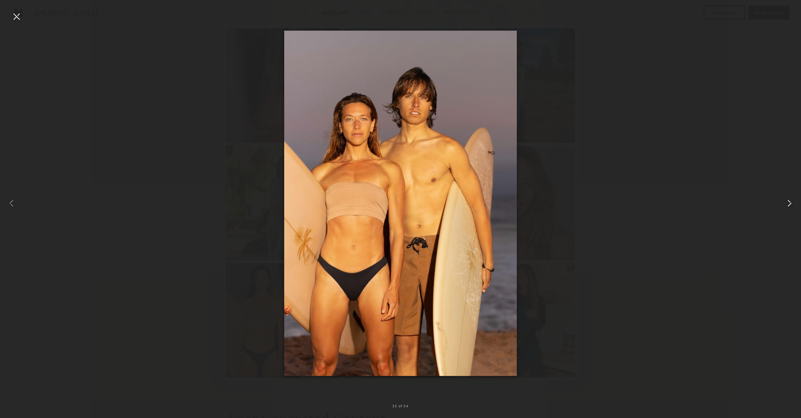
click at [785, 204] on common-icon at bounding box center [788, 202] width 11 height 11
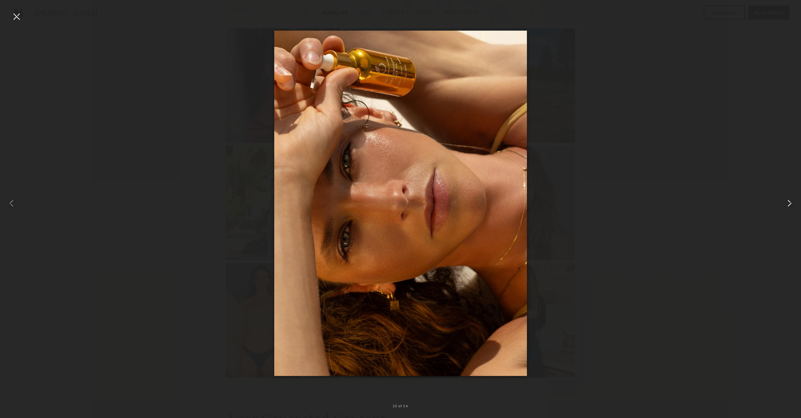
click at [785, 204] on common-icon at bounding box center [788, 202] width 11 height 11
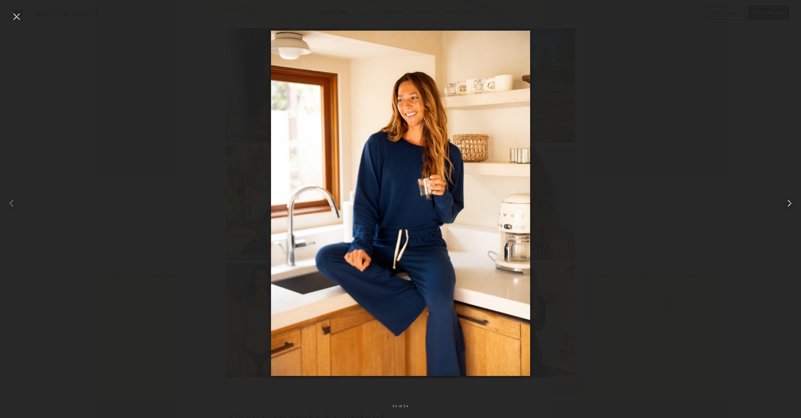
click at [785, 204] on common-icon at bounding box center [788, 202] width 11 height 11
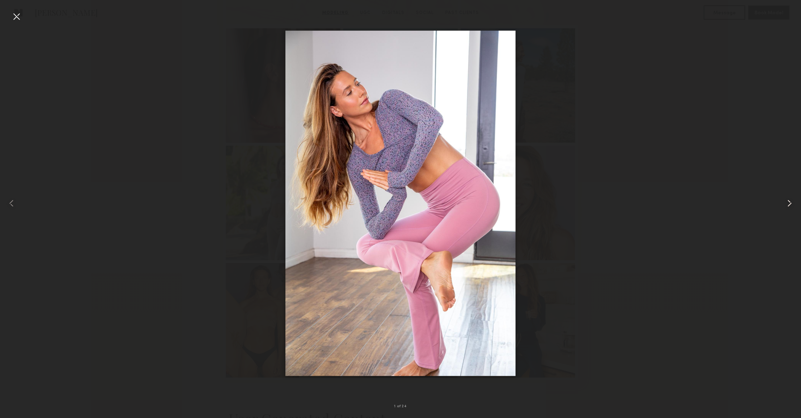
click at [785, 204] on common-icon at bounding box center [788, 202] width 11 height 11
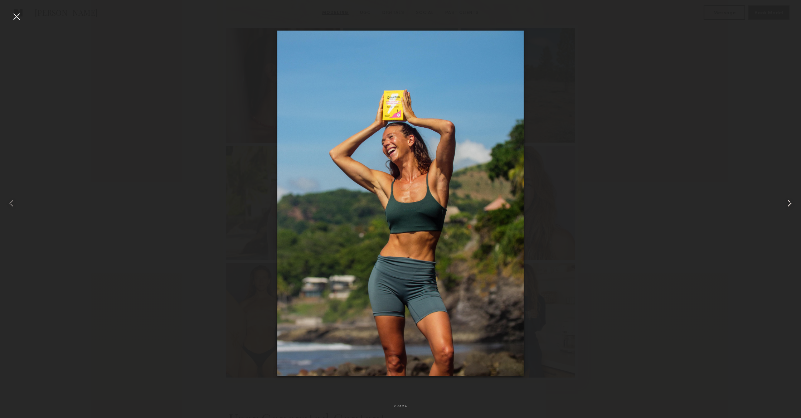
click at [785, 204] on common-icon at bounding box center [788, 202] width 11 height 11
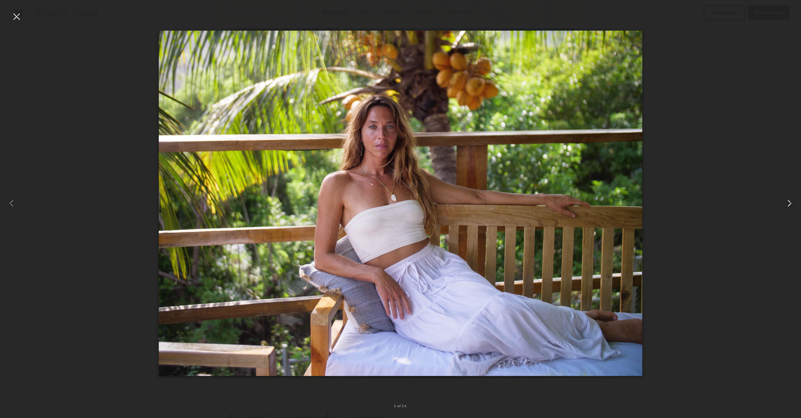
click at [785, 204] on common-icon at bounding box center [788, 202] width 11 height 11
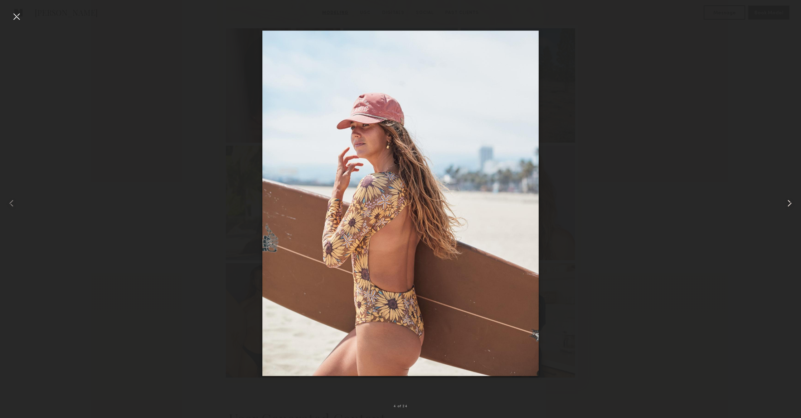
click at [785, 204] on common-icon at bounding box center [788, 202] width 11 height 11
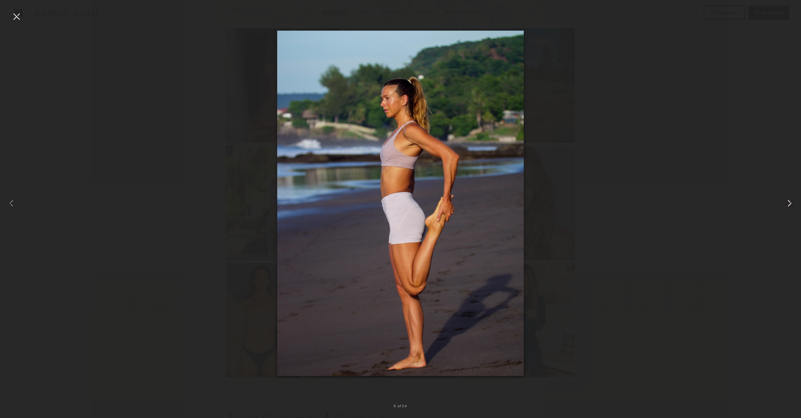
click at [785, 204] on common-icon at bounding box center [788, 202] width 11 height 11
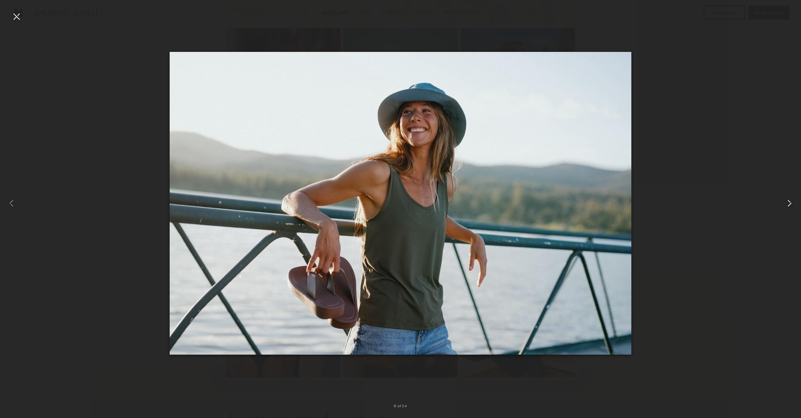
click at [785, 204] on common-icon at bounding box center [788, 202] width 11 height 11
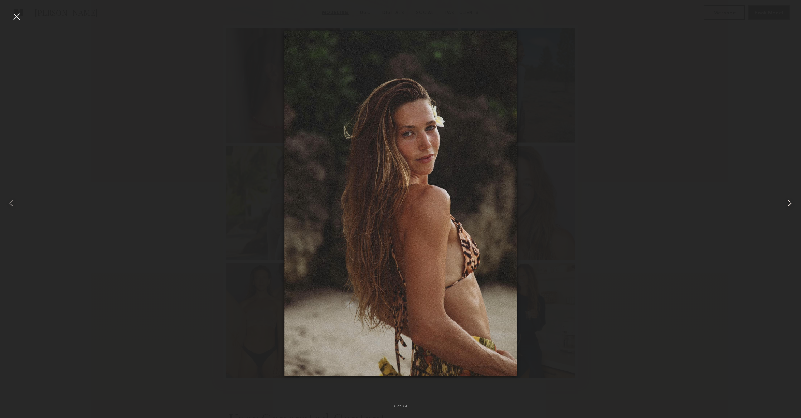
click at [785, 204] on common-icon at bounding box center [788, 202] width 11 height 11
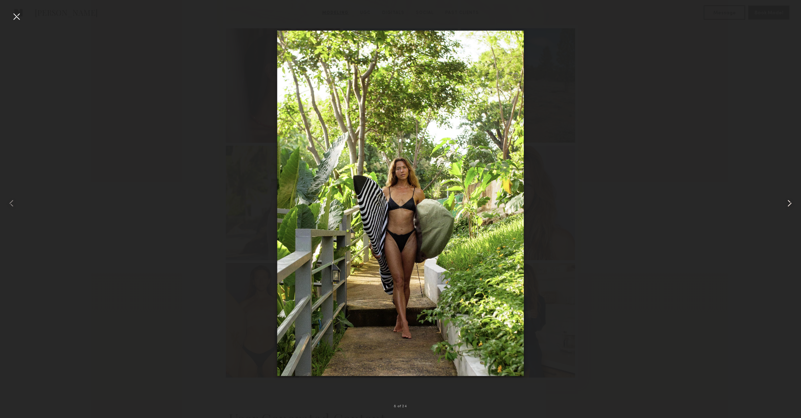
click at [785, 204] on common-icon at bounding box center [788, 202] width 11 height 11
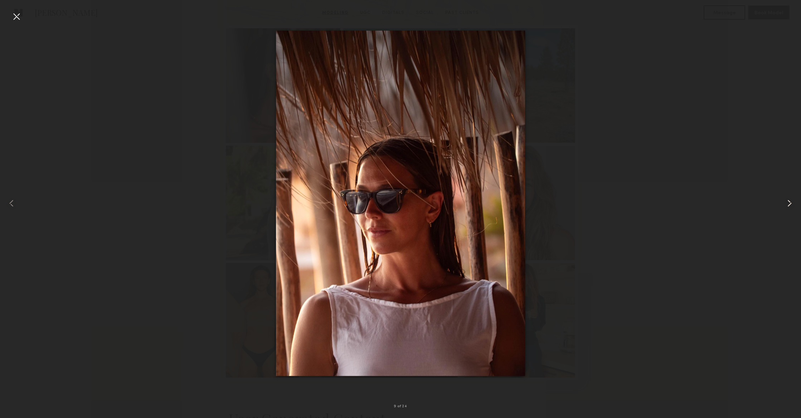
click at [785, 204] on common-icon at bounding box center [788, 202] width 11 height 11
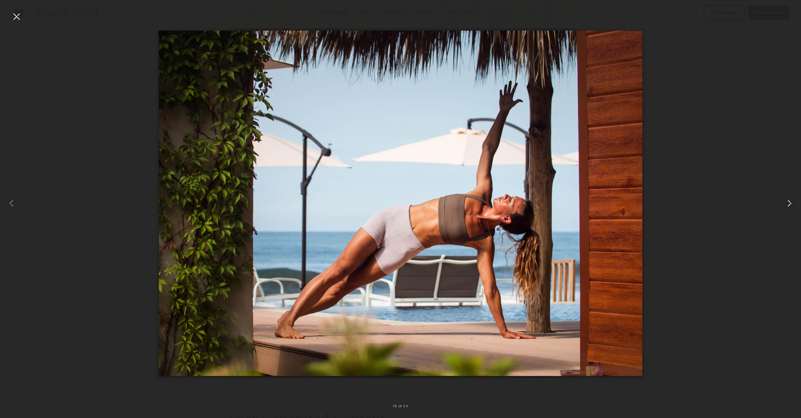
click at [785, 204] on common-icon at bounding box center [788, 202] width 11 height 11
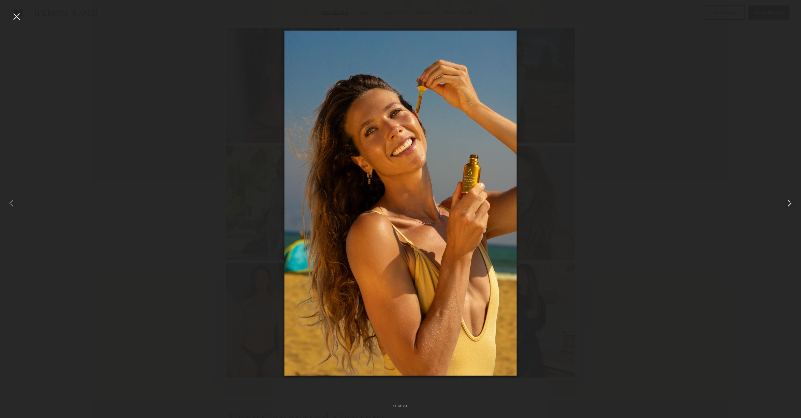
click at [785, 204] on common-icon at bounding box center [788, 202] width 11 height 11
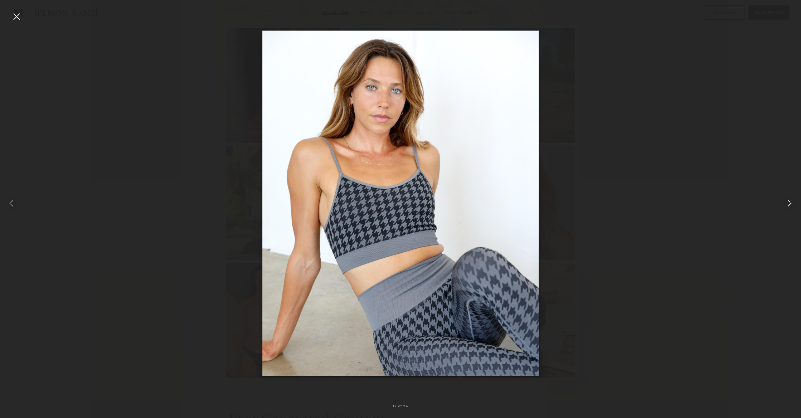
click at [785, 204] on common-icon at bounding box center [788, 202] width 11 height 11
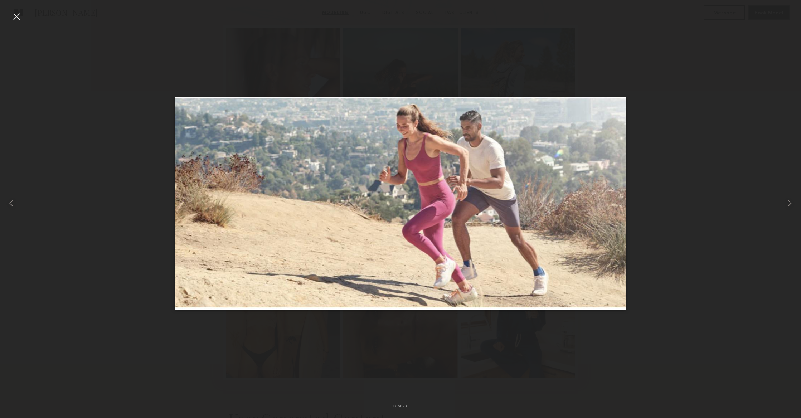
click at [20, 18] on div at bounding box center [16, 16] width 11 height 11
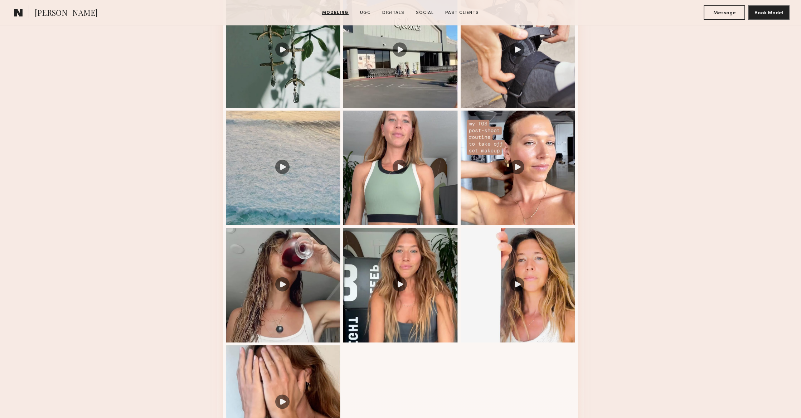
scroll to position [1289, 0]
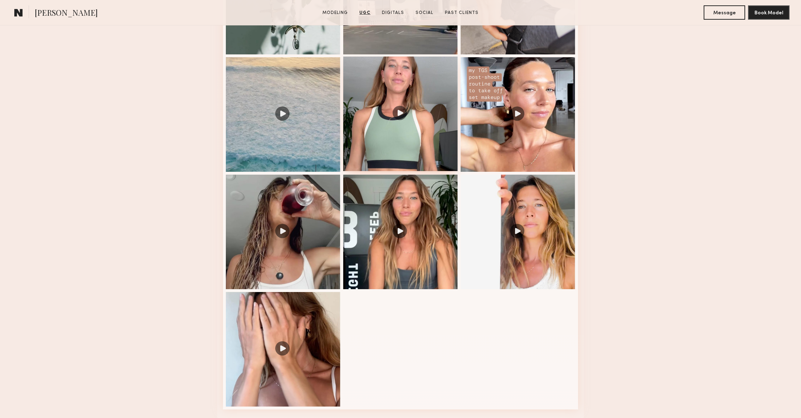
click at [455, 129] on div at bounding box center [400, 114] width 114 height 114
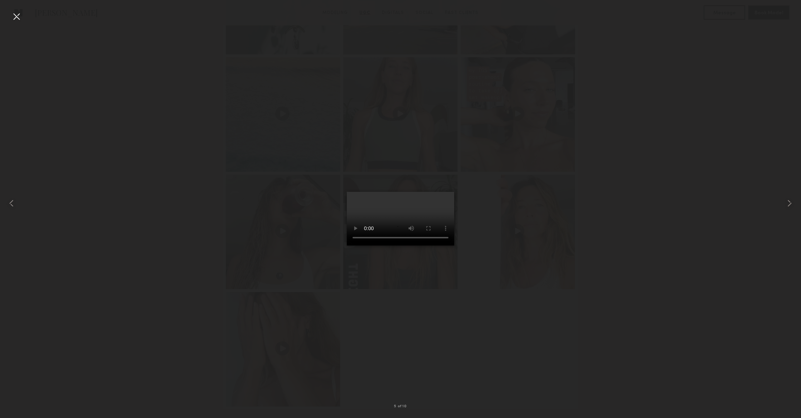
scroll to position [1310, 0]
click at [16, 16] on div at bounding box center [16, 16] width 11 height 11
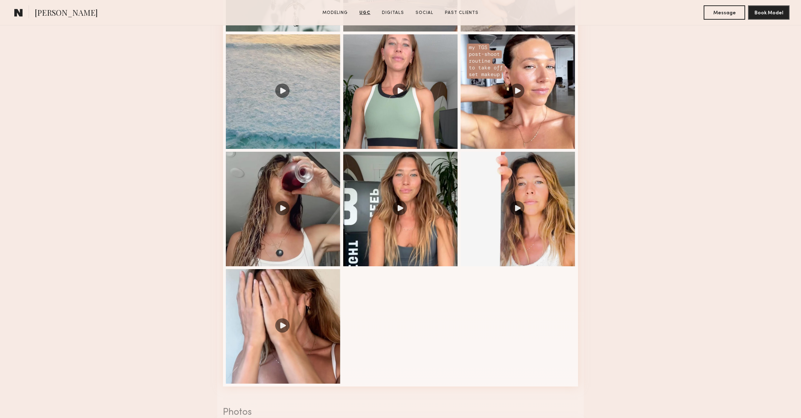
scroll to position [1313, 0]
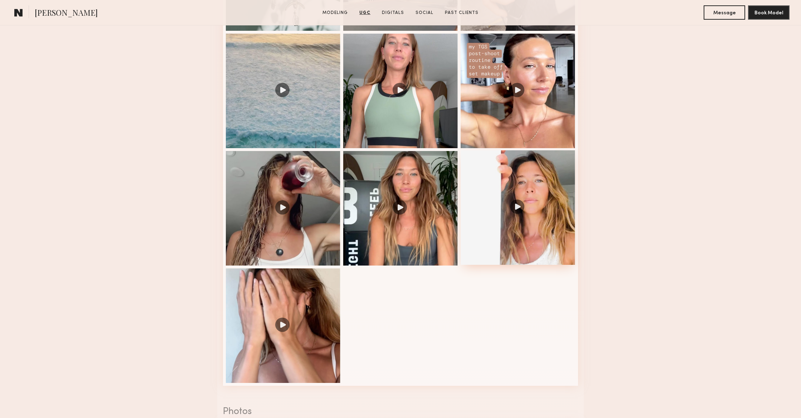
click at [519, 195] on div at bounding box center [517, 207] width 114 height 114
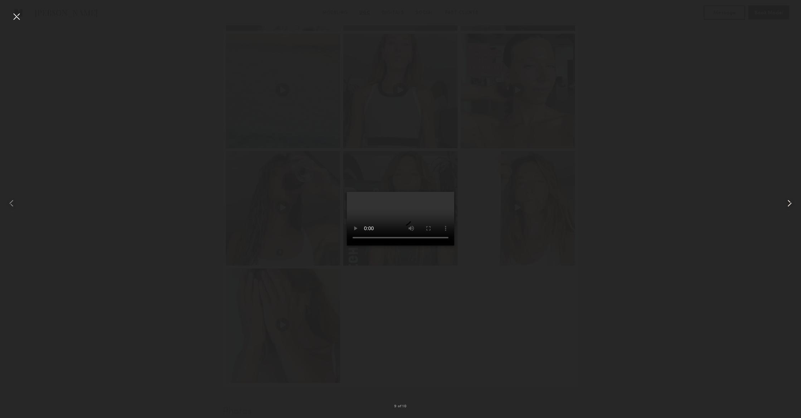
click at [785, 200] on common-icon at bounding box center [788, 202] width 11 height 11
click at [18, 18] on div at bounding box center [16, 16] width 11 height 11
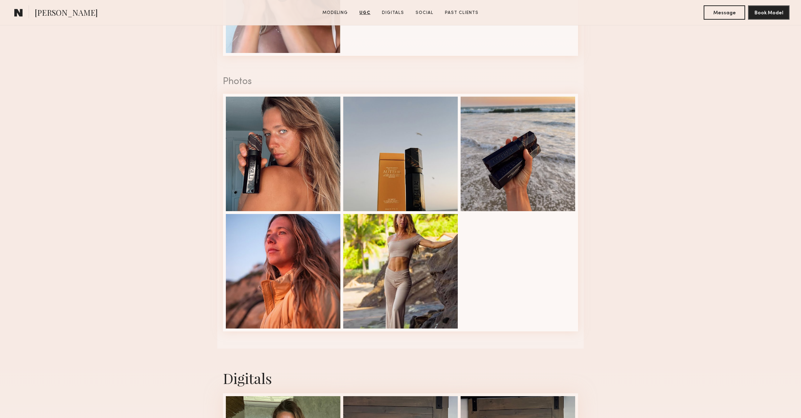
scroll to position [1653, 0]
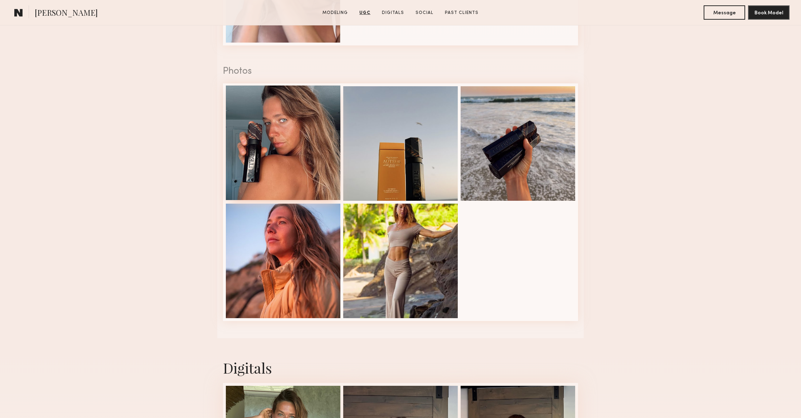
click at [281, 158] on div at bounding box center [283, 143] width 114 height 114
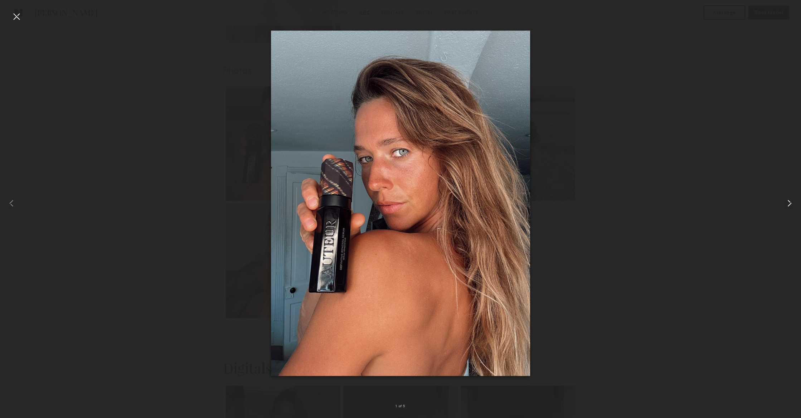
click at [784, 200] on common-icon at bounding box center [788, 202] width 11 height 11
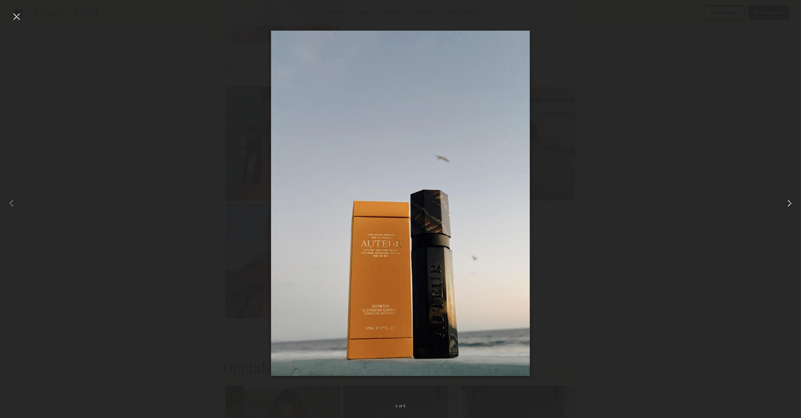
click at [784, 200] on common-icon at bounding box center [788, 202] width 11 height 11
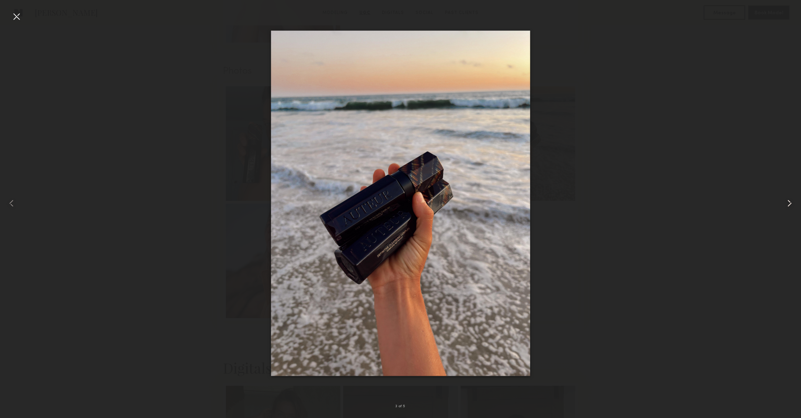
click at [784, 200] on common-icon at bounding box center [788, 202] width 11 height 11
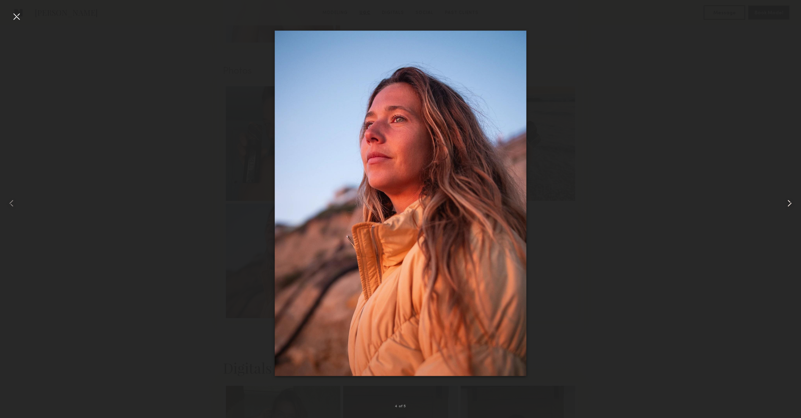
click at [784, 200] on common-icon at bounding box center [788, 202] width 11 height 11
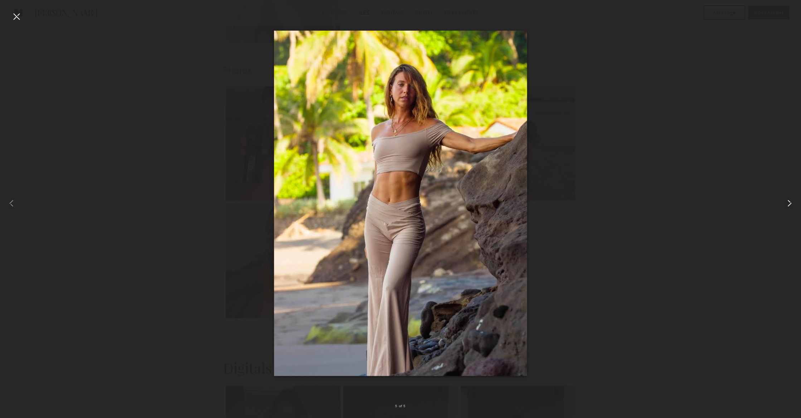
click at [784, 200] on common-icon at bounding box center [788, 202] width 11 height 11
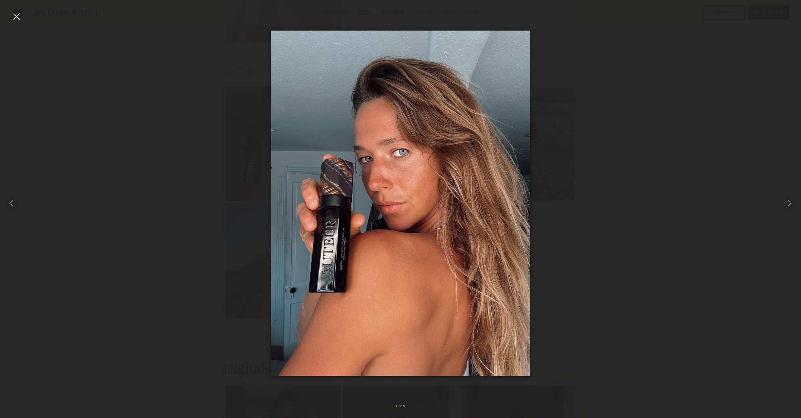
click at [15, 18] on div at bounding box center [16, 16] width 11 height 11
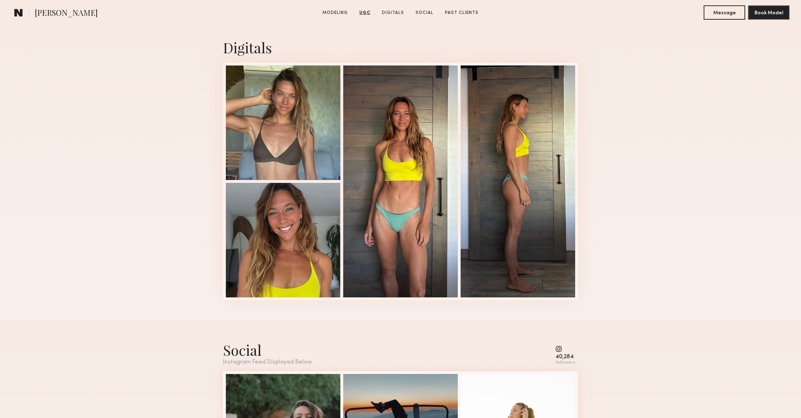
scroll to position [2041, 0]
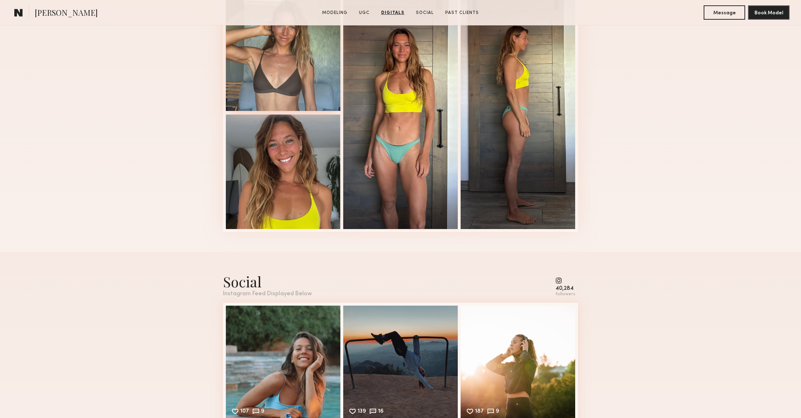
click at [265, 65] on div at bounding box center [283, 53] width 114 height 114
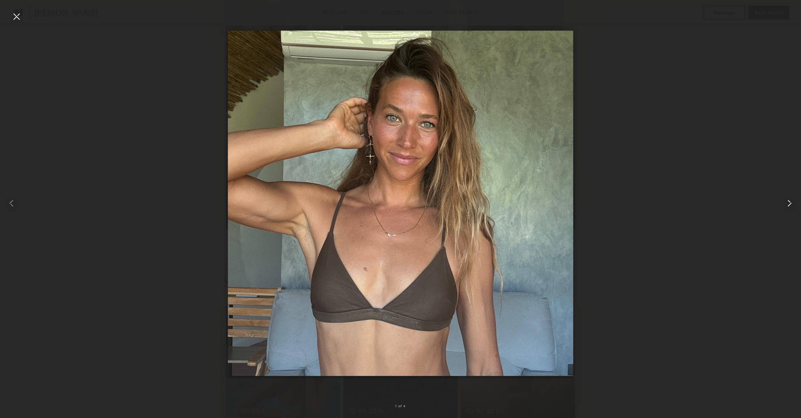
click at [785, 201] on common-icon at bounding box center [788, 202] width 11 height 11
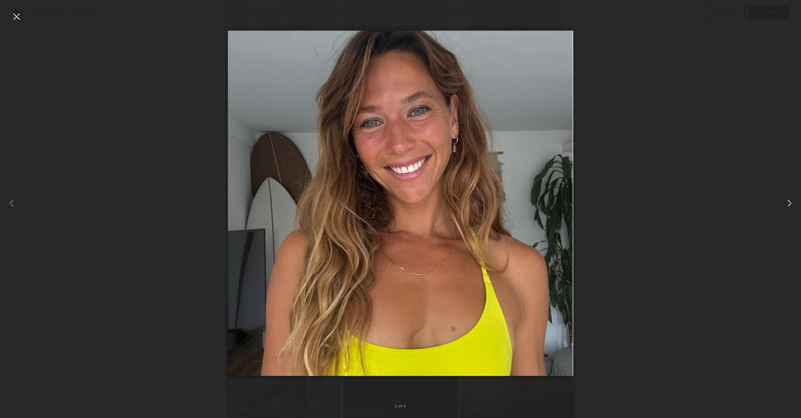
click at [785, 201] on common-icon at bounding box center [788, 202] width 11 height 11
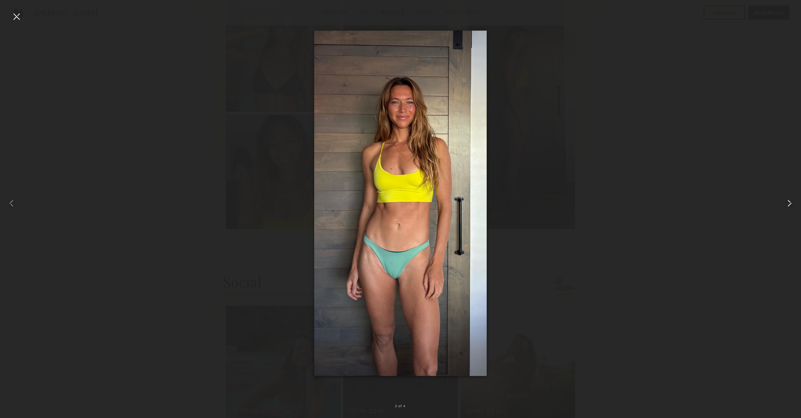
click at [785, 201] on common-icon at bounding box center [788, 202] width 11 height 11
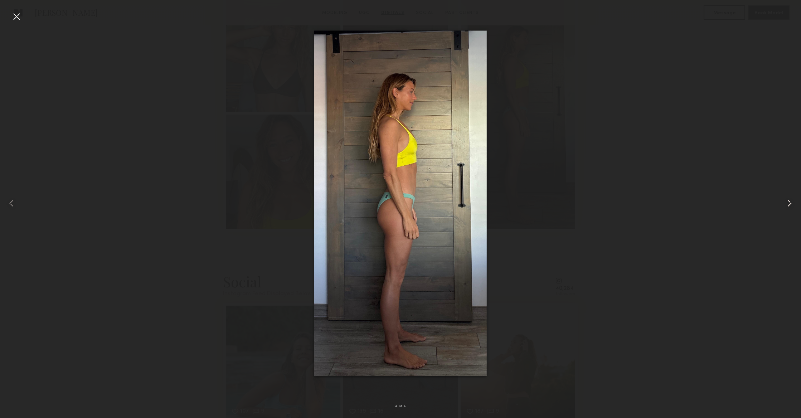
click at [785, 201] on common-icon at bounding box center [788, 202] width 11 height 11
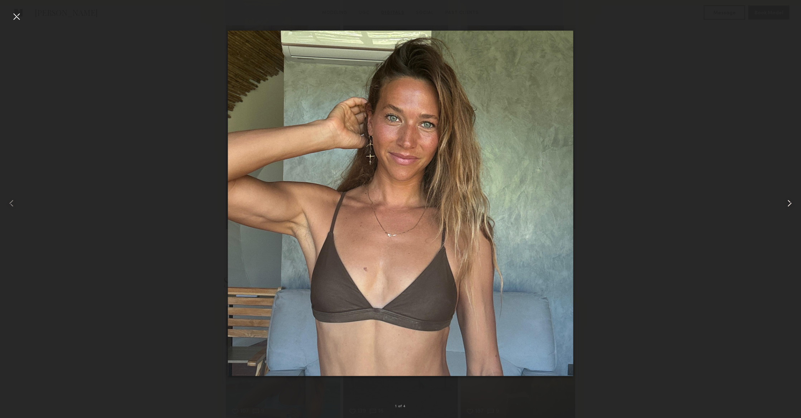
click at [785, 201] on common-icon at bounding box center [788, 202] width 11 height 11
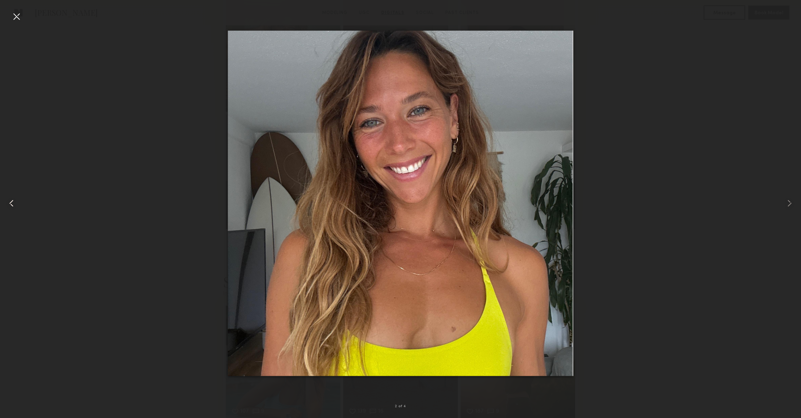
click at [19, 23] on div at bounding box center [16, 203] width 32 height 384
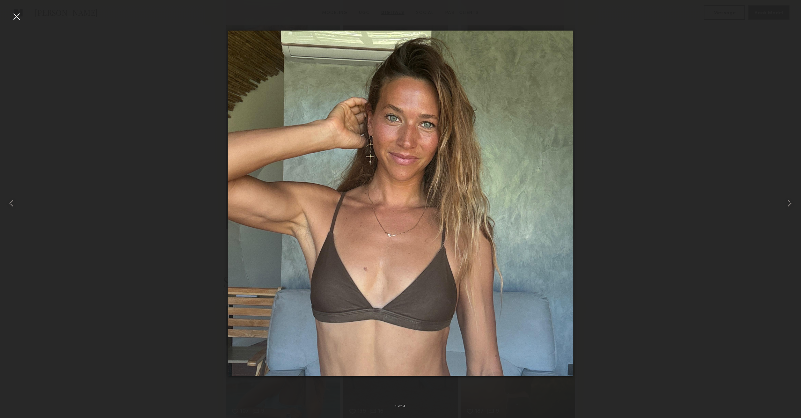
click at [19, 9] on nb-gallery-light "1 of 4" at bounding box center [400, 209] width 801 height 418
click at [18, 19] on div at bounding box center [16, 16] width 11 height 11
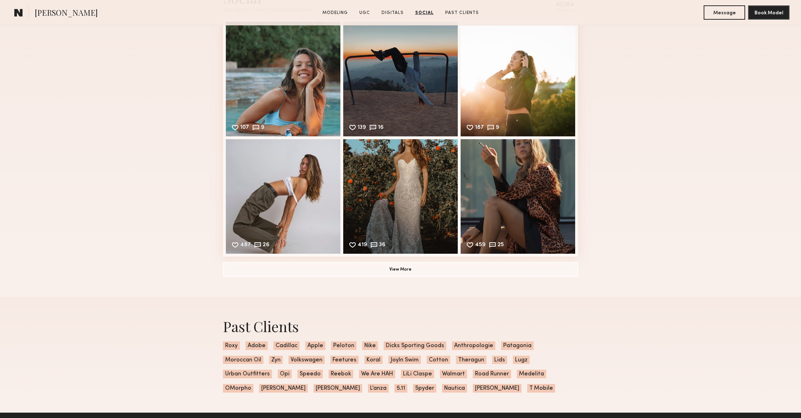
scroll to position [2275, 0]
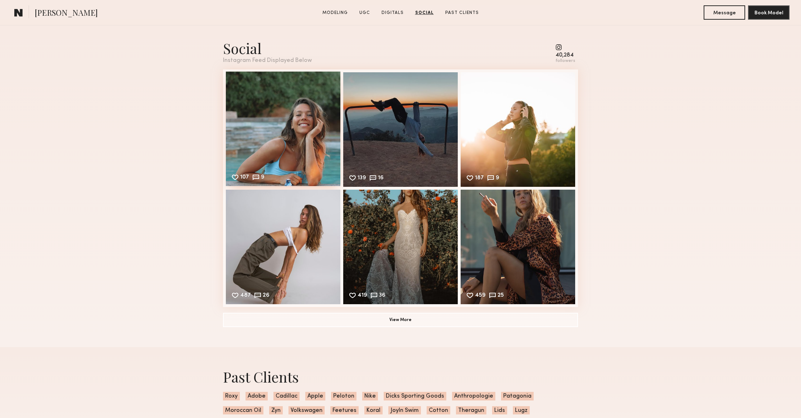
click at [315, 123] on div "107 9 Likes & comments displayed to show model’s engagement" at bounding box center [283, 129] width 114 height 114
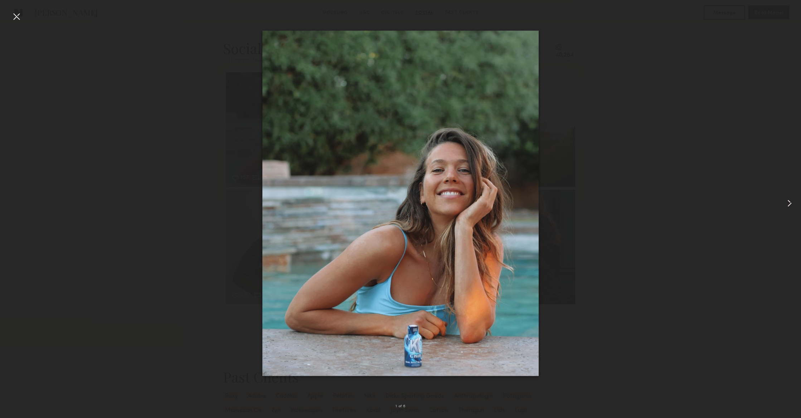
click at [782, 202] on div at bounding box center [784, 203] width 32 height 384
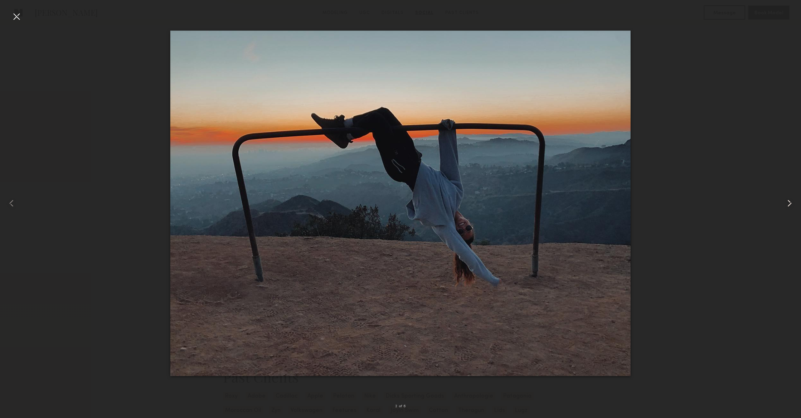
click at [782, 202] on div at bounding box center [784, 203] width 32 height 384
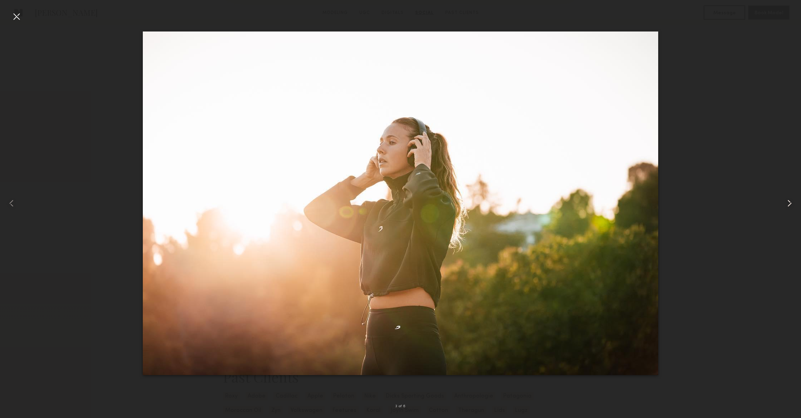
click at [782, 202] on div at bounding box center [784, 203] width 32 height 384
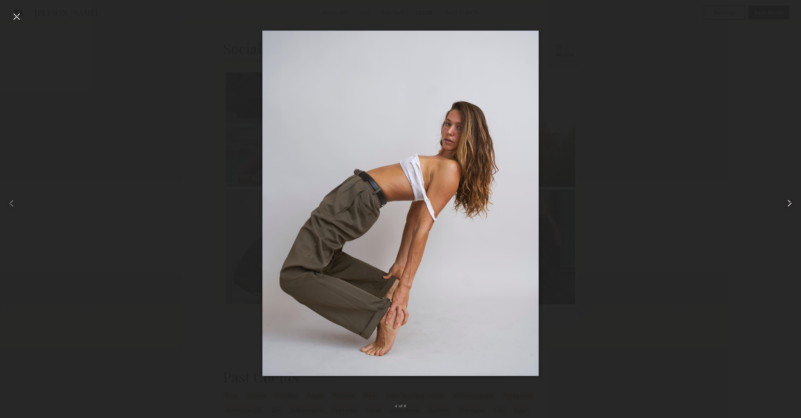
click at [782, 202] on div at bounding box center [784, 203] width 32 height 384
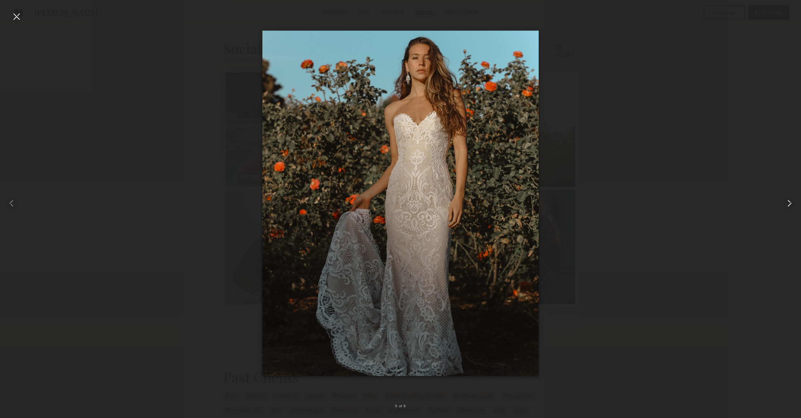
click at [782, 202] on div at bounding box center [784, 203] width 32 height 384
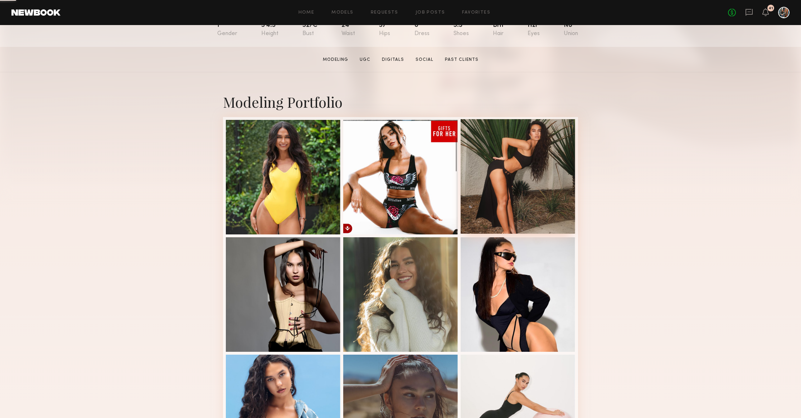
scroll to position [107, 0]
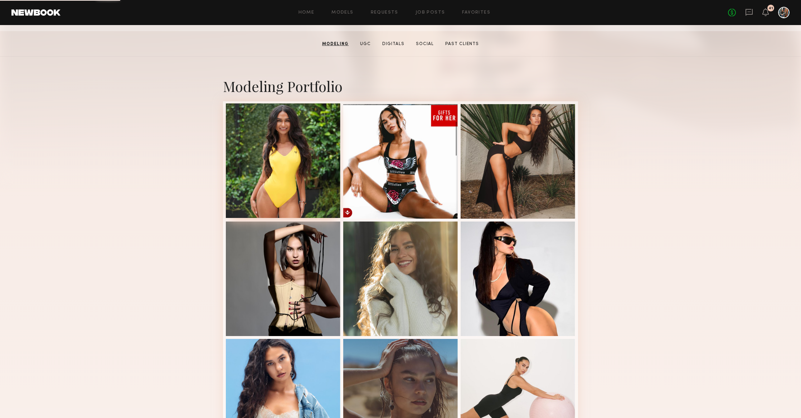
click at [266, 181] on div at bounding box center [283, 160] width 114 height 114
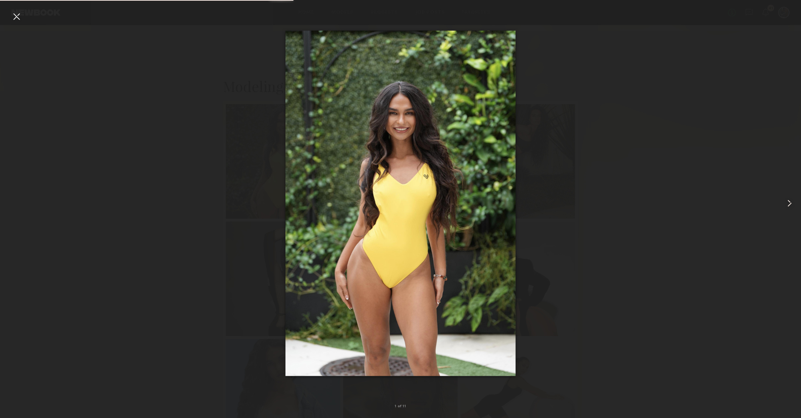
click at [784, 202] on common-icon at bounding box center [788, 202] width 11 height 11
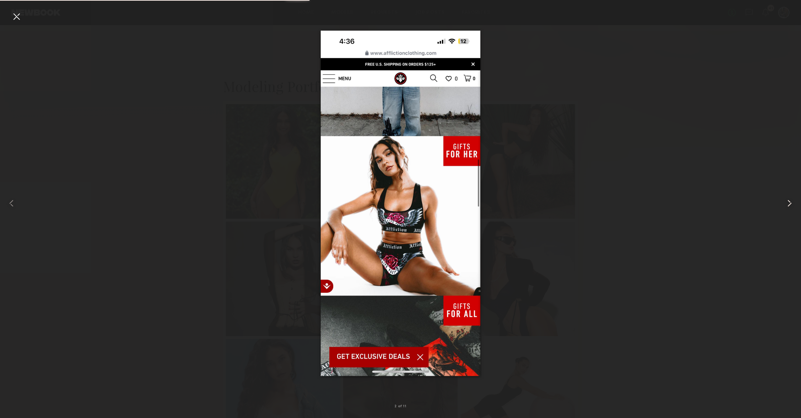
click at [784, 202] on common-icon at bounding box center [788, 202] width 11 height 11
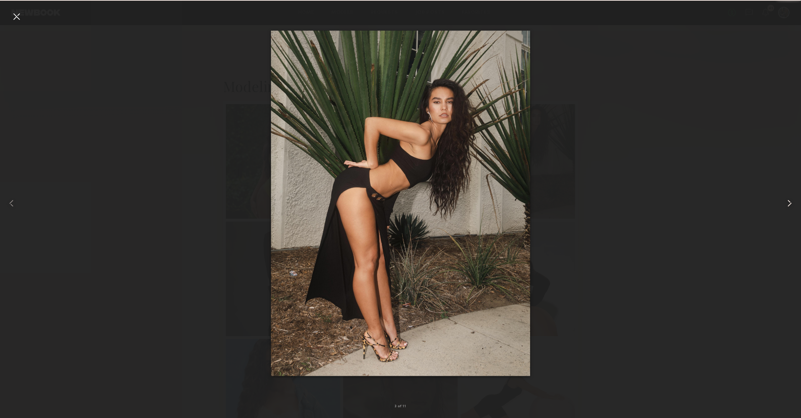
click at [784, 202] on common-icon at bounding box center [788, 202] width 11 height 11
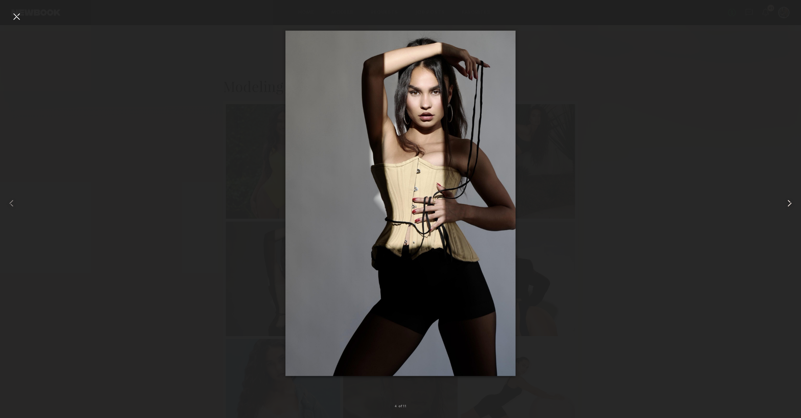
click at [784, 202] on common-icon at bounding box center [788, 202] width 11 height 11
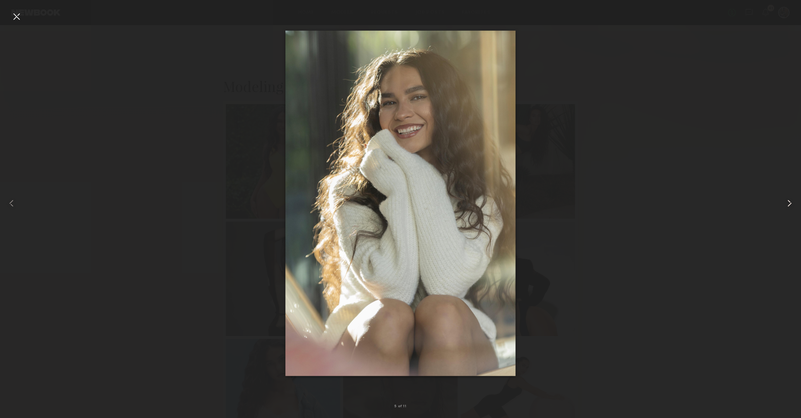
click at [784, 202] on common-icon at bounding box center [788, 202] width 11 height 11
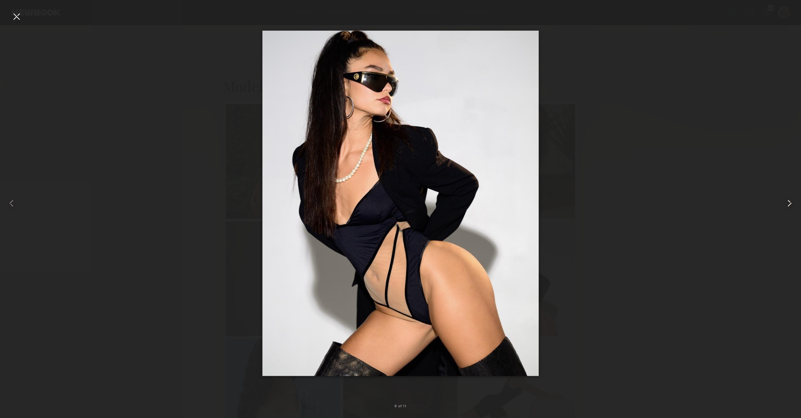
click at [784, 202] on common-icon at bounding box center [788, 202] width 11 height 11
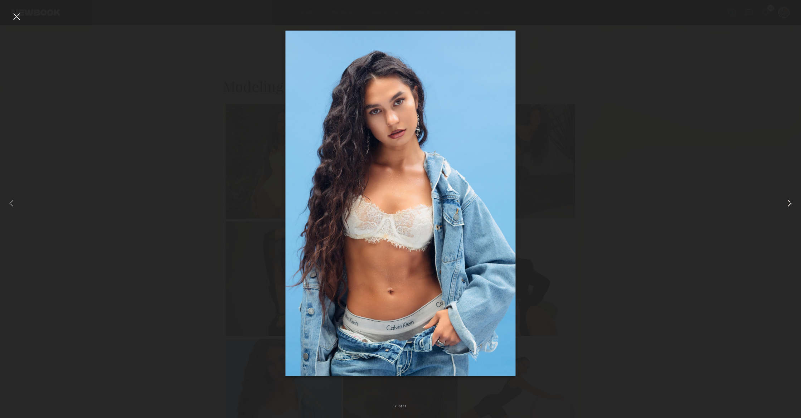
click at [784, 202] on common-icon at bounding box center [788, 202] width 11 height 11
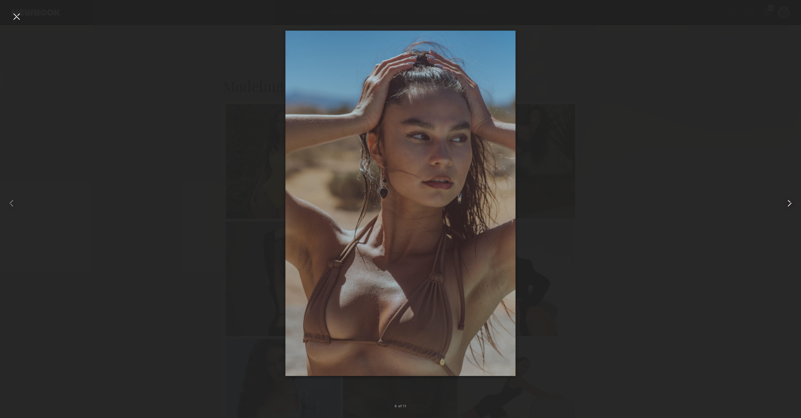
click at [784, 202] on common-icon at bounding box center [788, 202] width 11 height 11
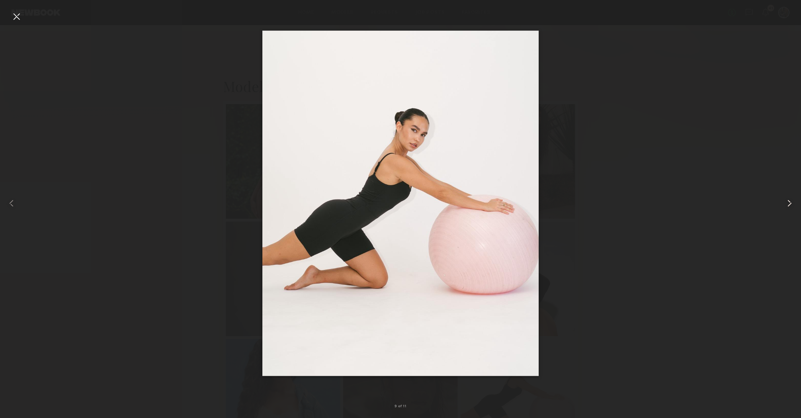
click at [784, 202] on common-icon at bounding box center [788, 202] width 11 height 11
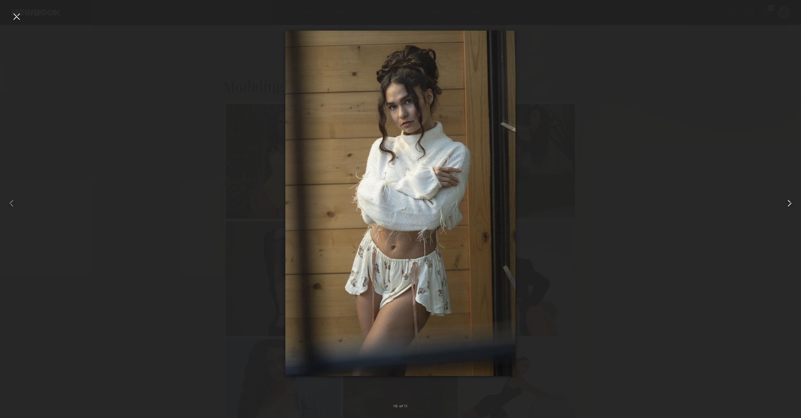
click at [784, 202] on common-icon at bounding box center [788, 202] width 11 height 11
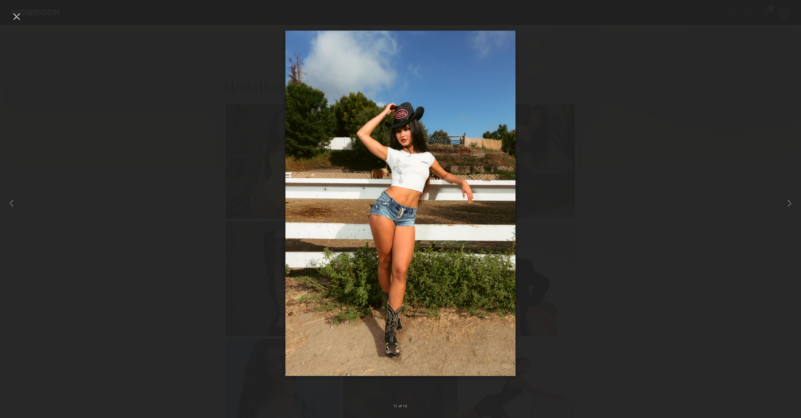
click at [11, 19] on div at bounding box center [16, 16] width 11 height 11
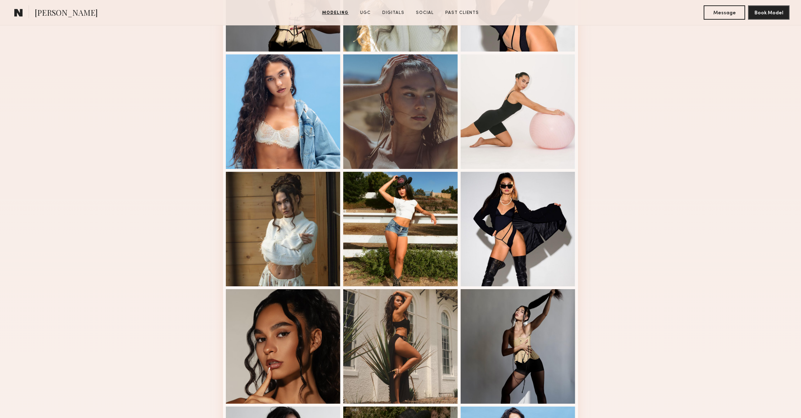
scroll to position [400, 0]
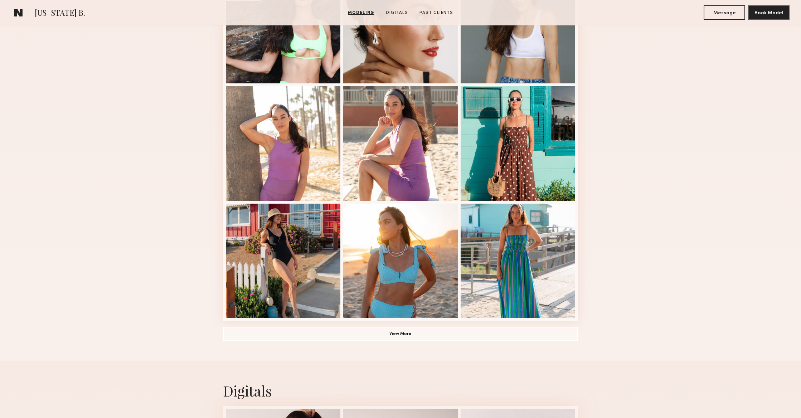
scroll to position [362, 0]
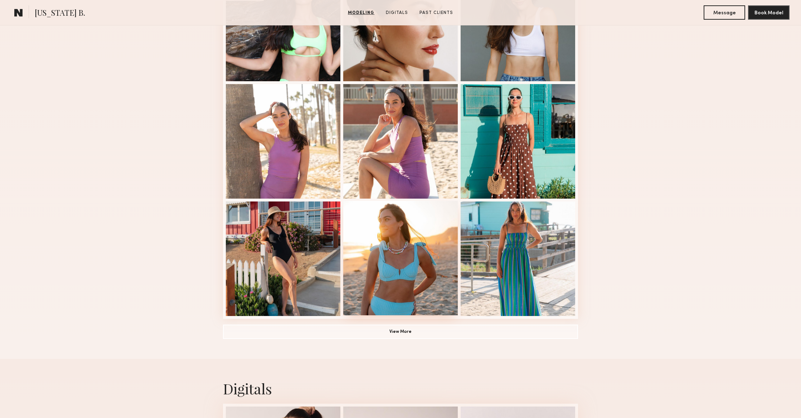
click at [416, 245] on div at bounding box center [400, 258] width 114 height 114
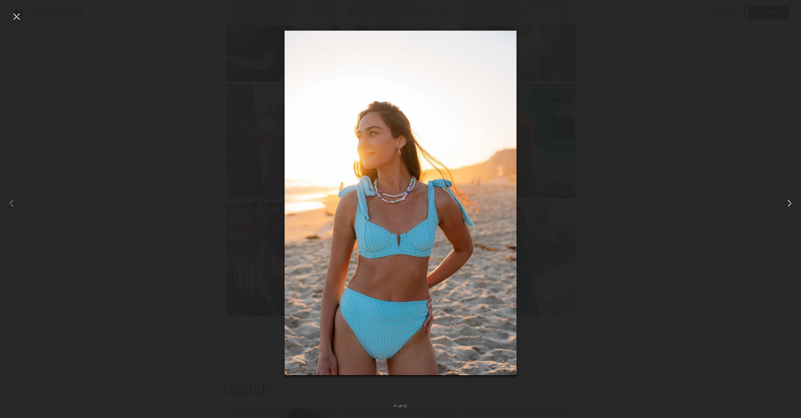
click at [795, 194] on div at bounding box center [784, 203] width 32 height 384
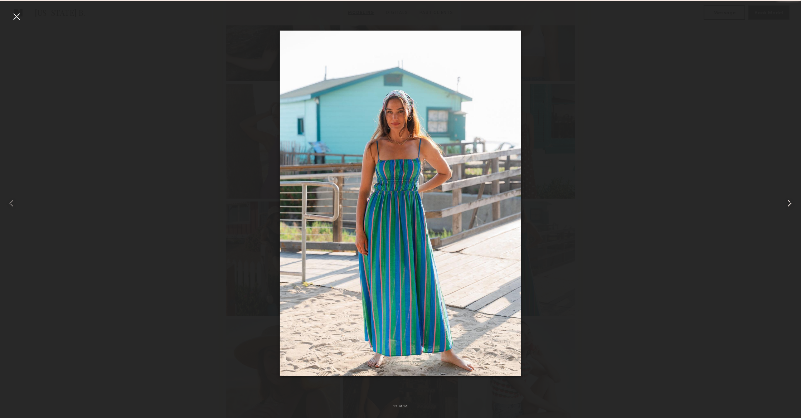
click at [795, 194] on div at bounding box center [784, 203] width 32 height 384
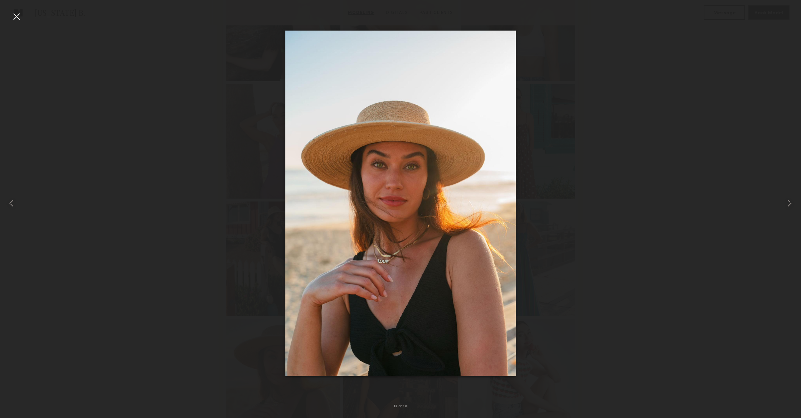
click at [15, 13] on div at bounding box center [16, 16] width 11 height 11
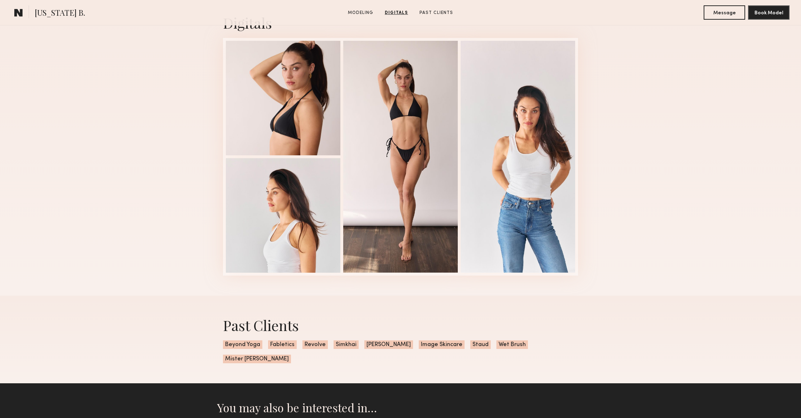
scroll to position [883, 0]
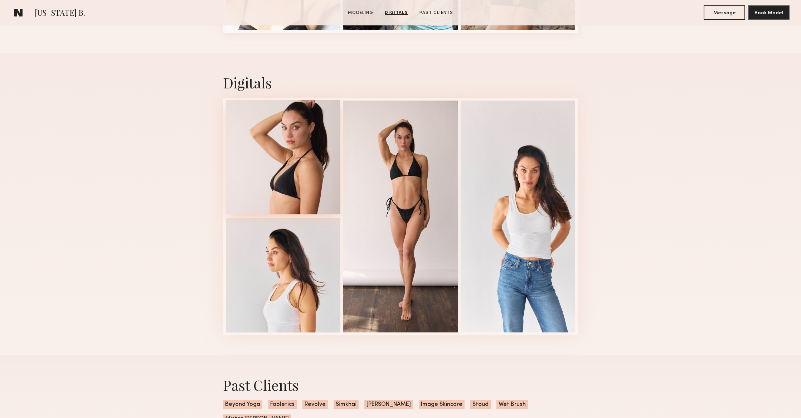
click at [283, 128] on div at bounding box center [283, 157] width 114 height 114
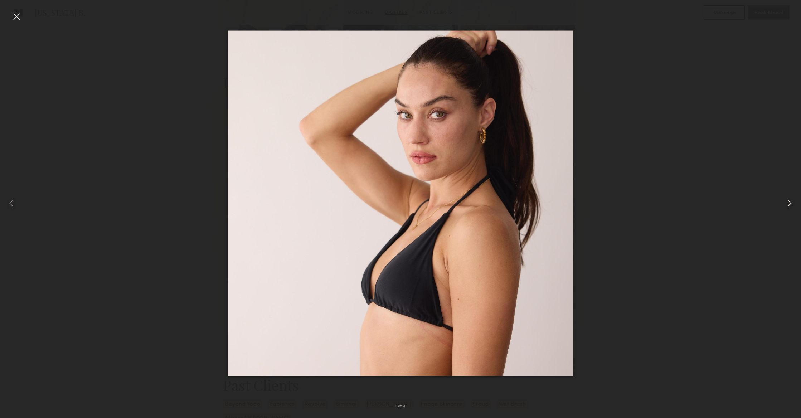
click at [788, 204] on common-icon at bounding box center [788, 202] width 11 height 11
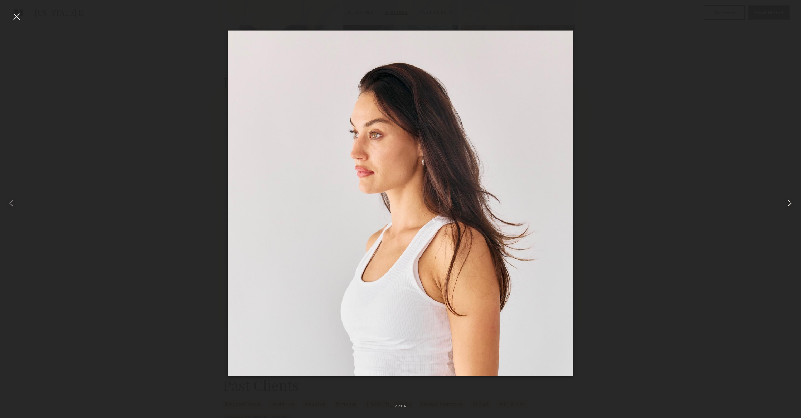
click at [788, 204] on common-icon at bounding box center [788, 202] width 11 height 11
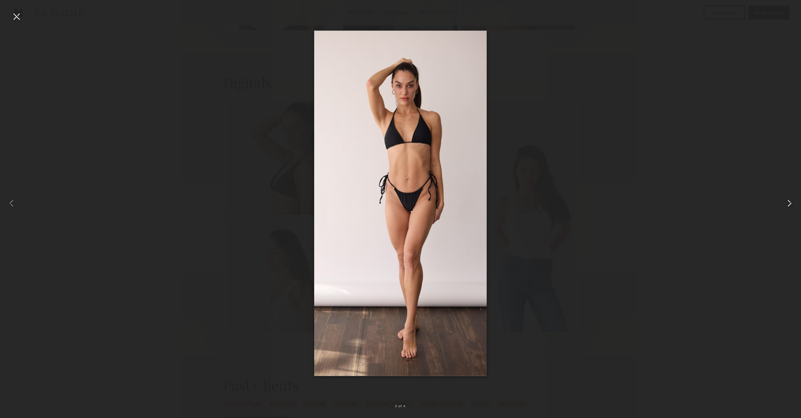
click at [788, 204] on common-icon at bounding box center [788, 202] width 11 height 11
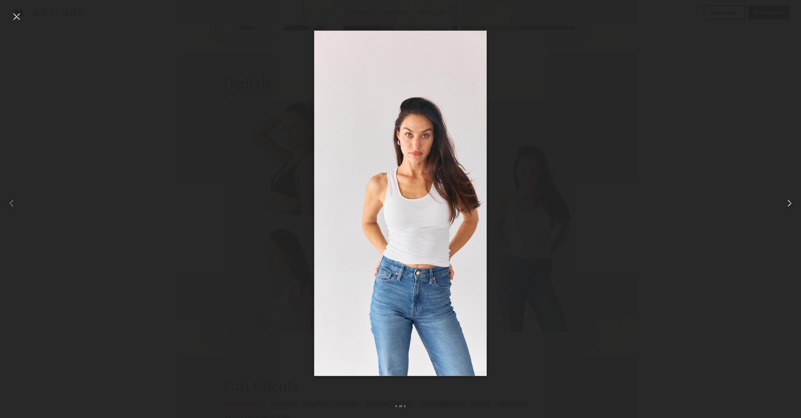
click at [788, 204] on common-icon at bounding box center [788, 202] width 11 height 11
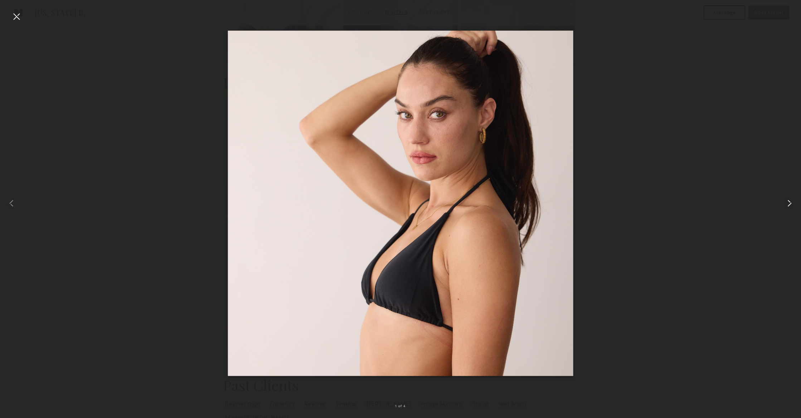
click at [788, 204] on common-icon at bounding box center [788, 202] width 11 height 11
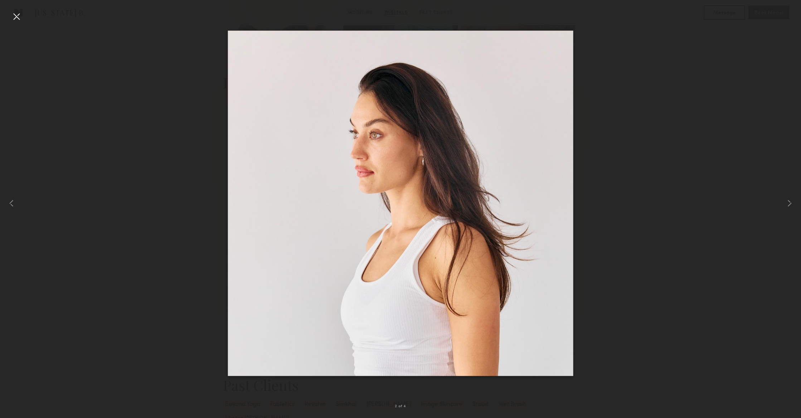
click at [13, 18] on div at bounding box center [16, 16] width 11 height 11
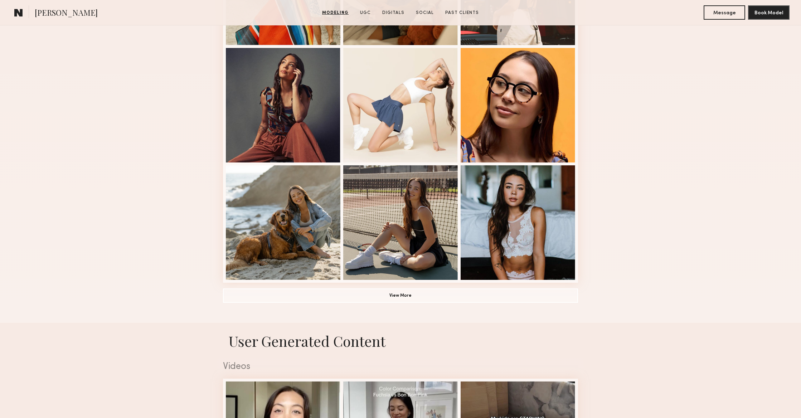
scroll to position [399, 0]
click at [345, 293] on button "View More" at bounding box center [400, 295] width 355 height 14
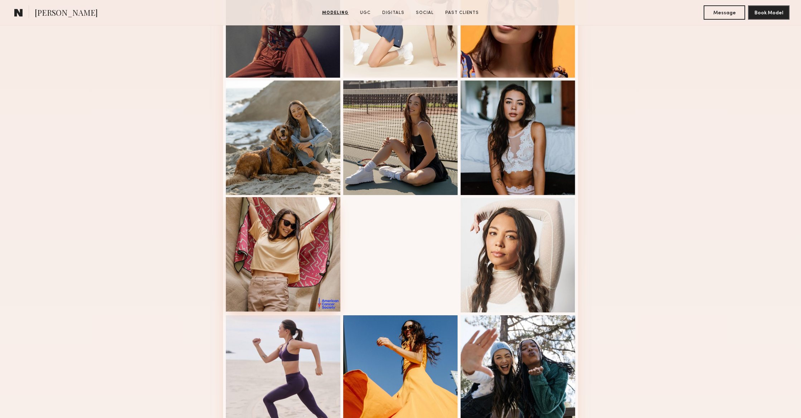
scroll to position [488, 0]
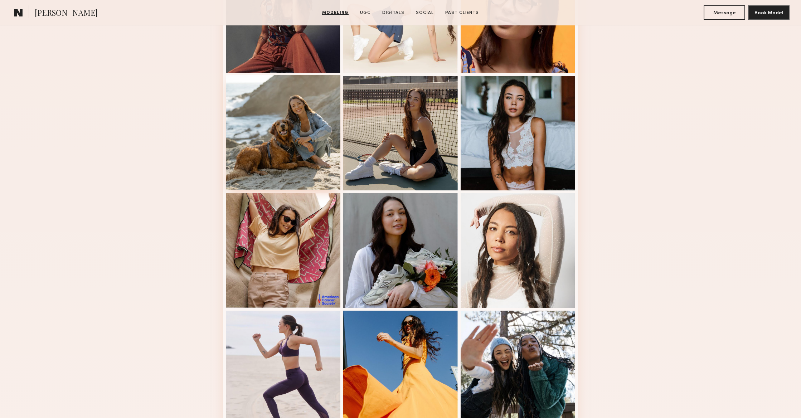
click at [313, 156] on div at bounding box center [283, 132] width 114 height 114
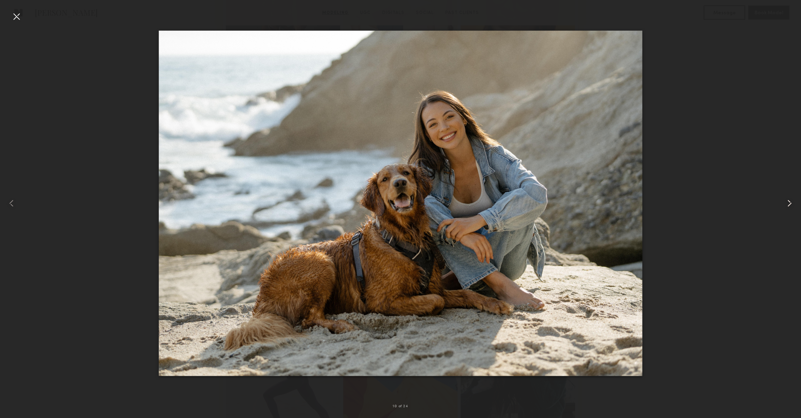
click at [793, 201] on common-icon at bounding box center [788, 202] width 11 height 11
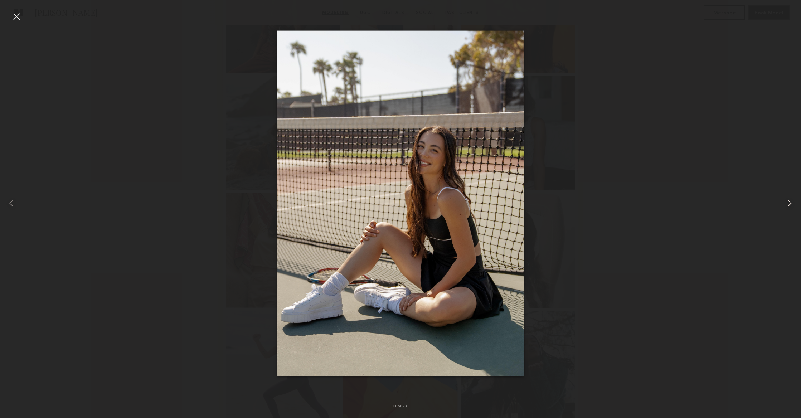
click at [793, 201] on common-icon at bounding box center [788, 202] width 11 height 11
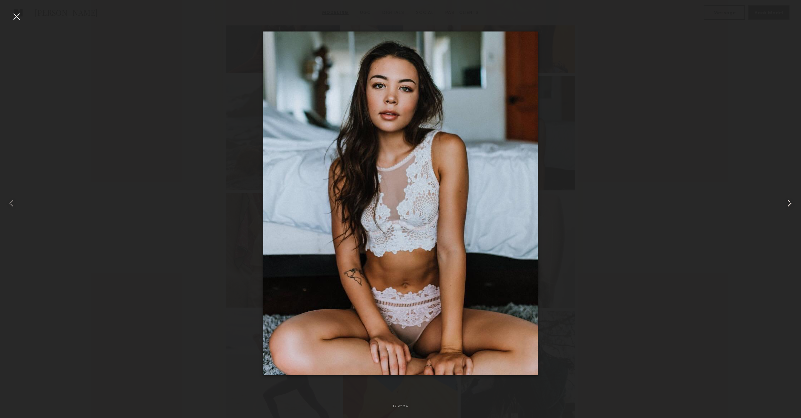
click at [793, 201] on common-icon at bounding box center [788, 202] width 11 height 11
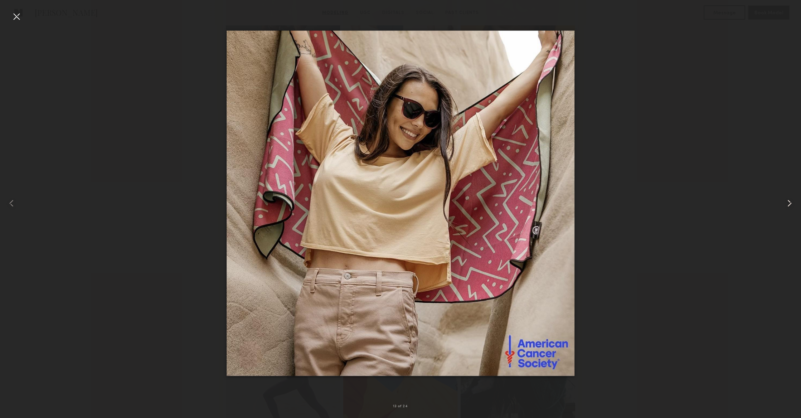
click at [793, 201] on common-icon at bounding box center [788, 202] width 11 height 11
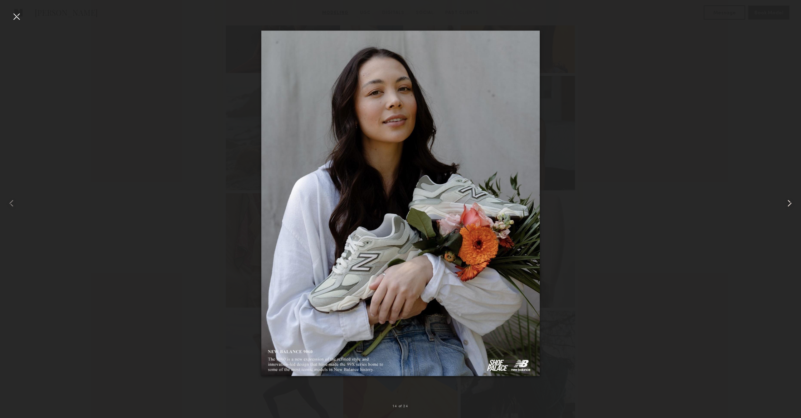
click at [793, 201] on common-icon at bounding box center [788, 202] width 11 height 11
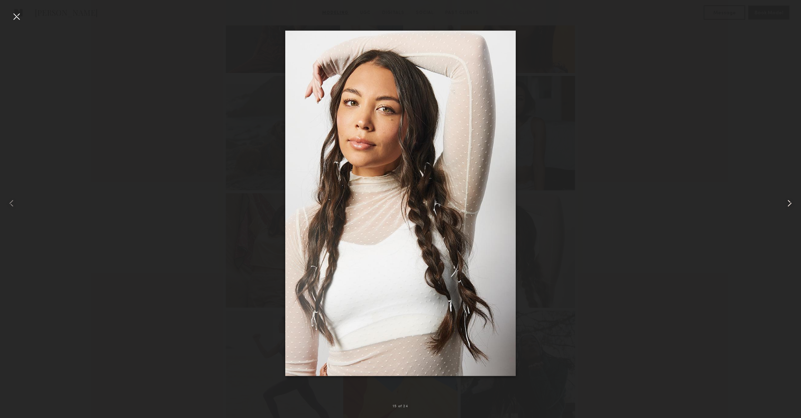
click at [793, 201] on common-icon at bounding box center [788, 202] width 11 height 11
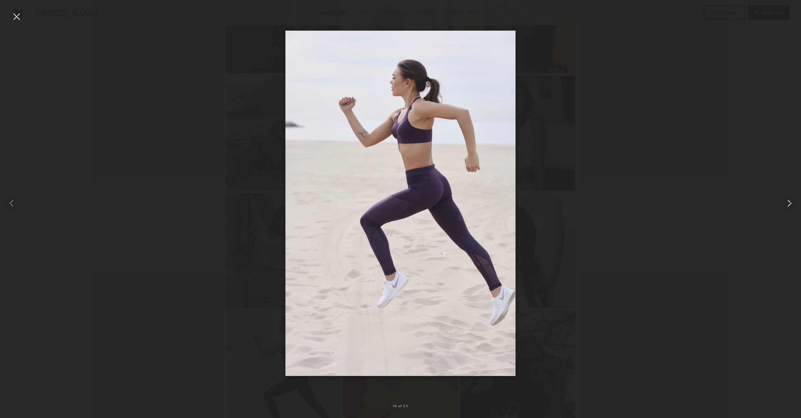
click at [793, 201] on common-icon at bounding box center [788, 202] width 11 height 11
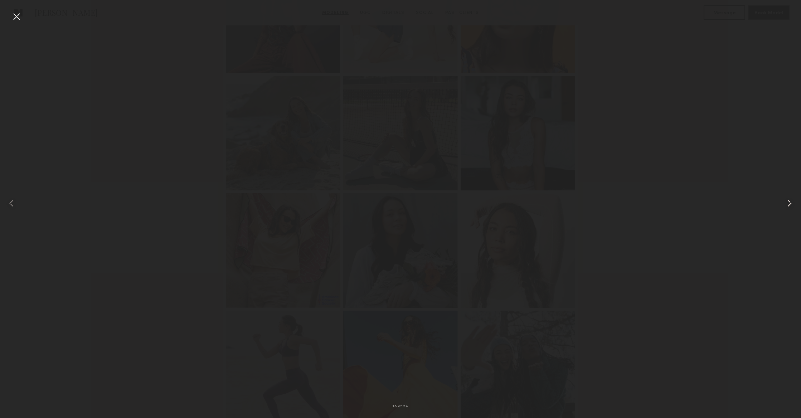
click at [793, 201] on common-icon at bounding box center [788, 202] width 11 height 11
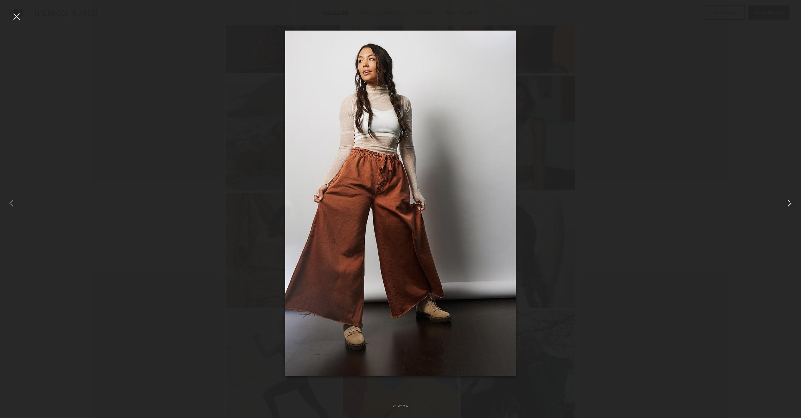
click at [793, 201] on common-icon at bounding box center [788, 202] width 11 height 11
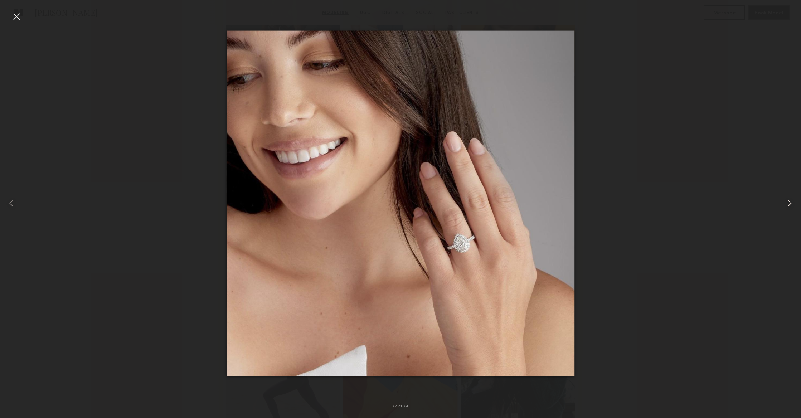
click at [793, 201] on common-icon at bounding box center [788, 202] width 11 height 11
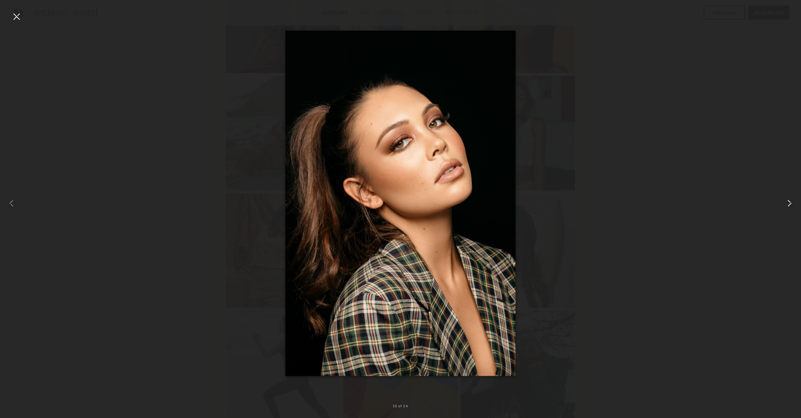
click at [783, 199] on common-icon at bounding box center [788, 202] width 11 height 11
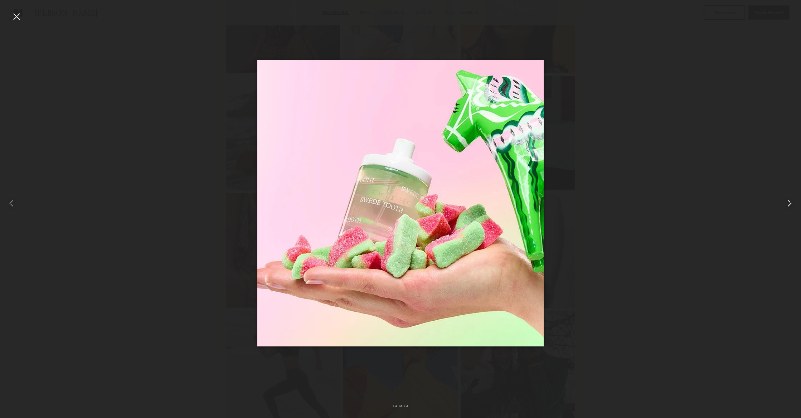
click at [783, 199] on common-icon at bounding box center [788, 202] width 11 height 11
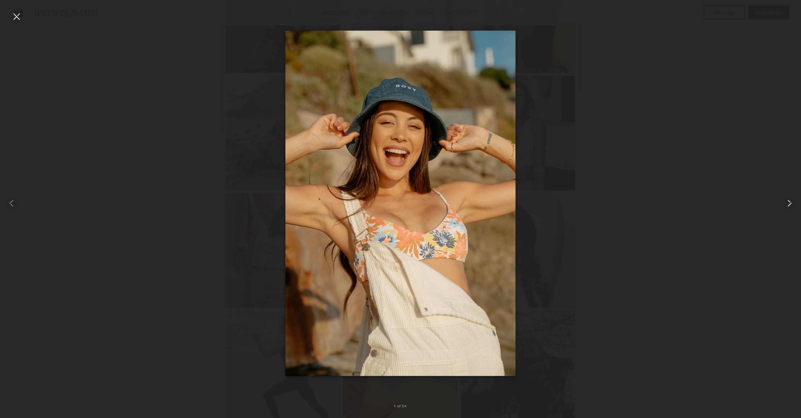
click at [783, 199] on common-icon at bounding box center [788, 202] width 11 height 11
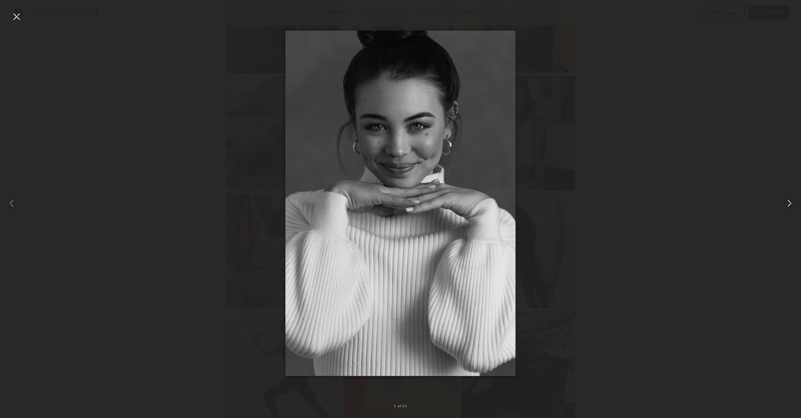
click at [783, 199] on common-icon at bounding box center [788, 202] width 11 height 11
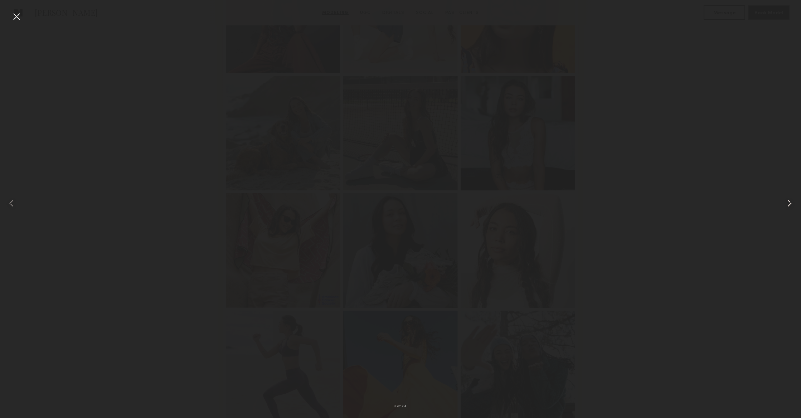
click at [783, 199] on common-icon at bounding box center [788, 202] width 11 height 11
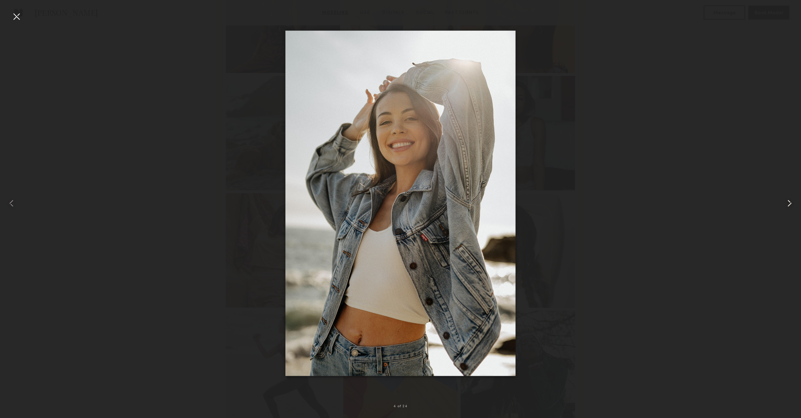
click at [783, 199] on common-icon at bounding box center [788, 202] width 11 height 11
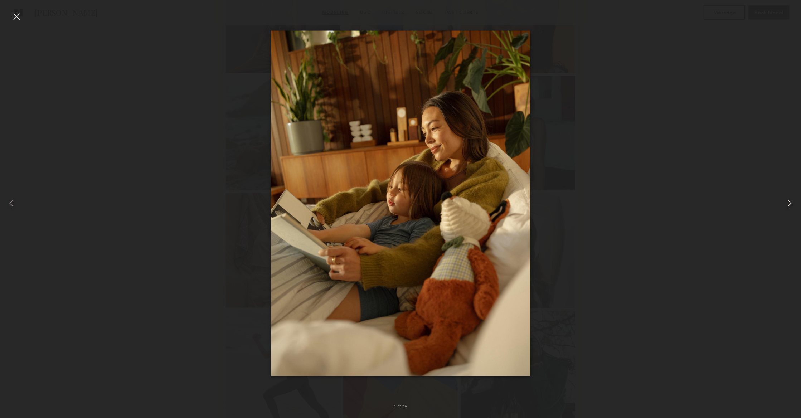
click at [783, 199] on common-icon at bounding box center [788, 202] width 11 height 11
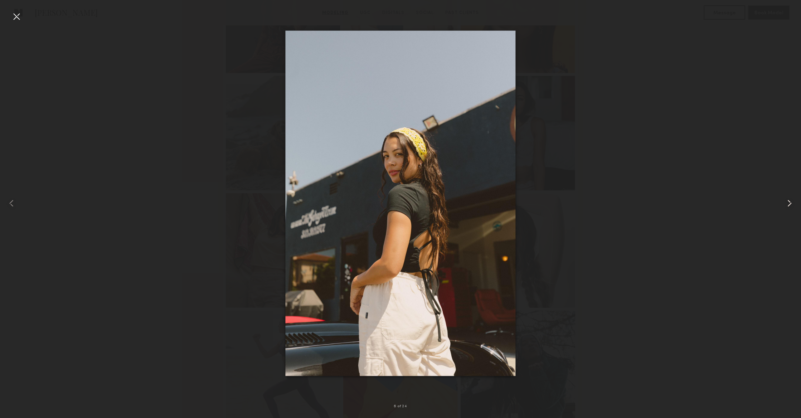
click at [783, 199] on common-icon at bounding box center [788, 202] width 11 height 11
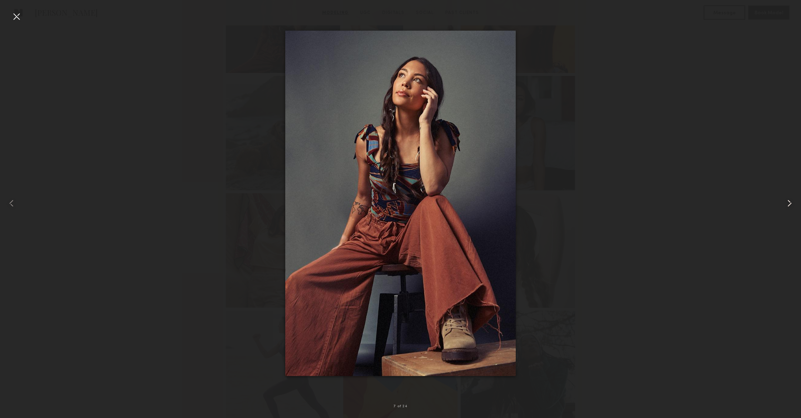
click at [783, 199] on common-icon at bounding box center [788, 202] width 11 height 11
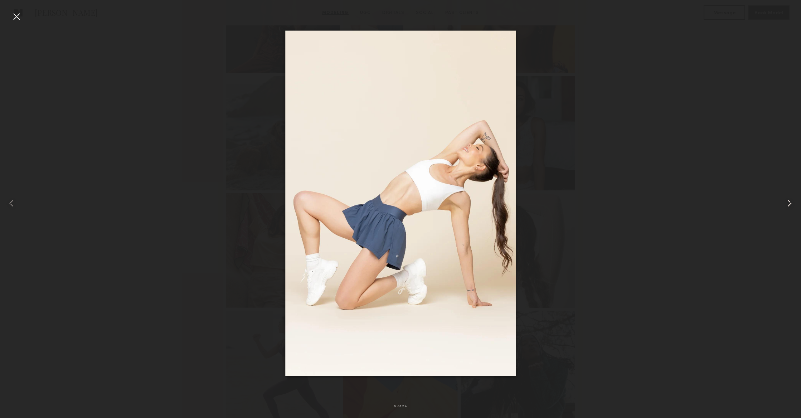
click at [783, 199] on common-icon at bounding box center [788, 202] width 11 height 11
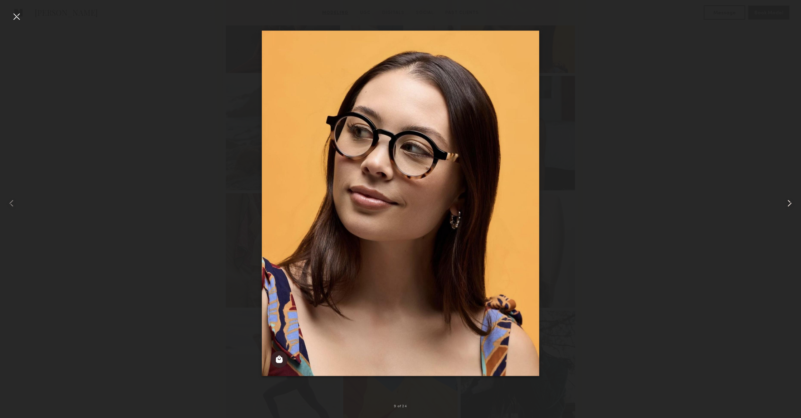
click at [783, 199] on common-icon at bounding box center [788, 202] width 11 height 11
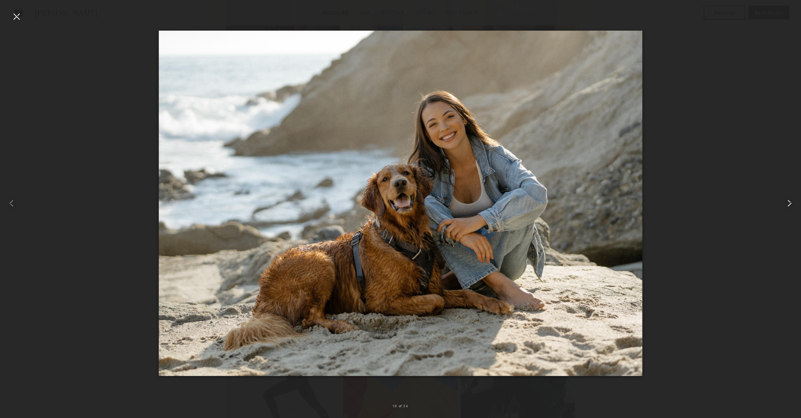
click at [783, 199] on common-icon at bounding box center [788, 202] width 11 height 11
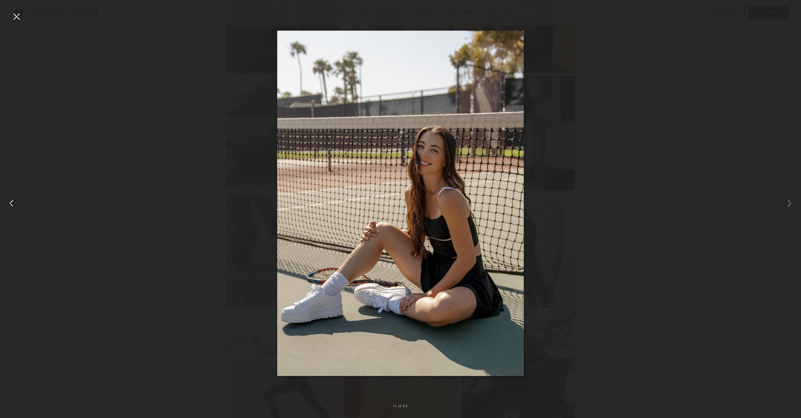
click at [6, 202] on common-icon at bounding box center [11, 202] width 11 height 11
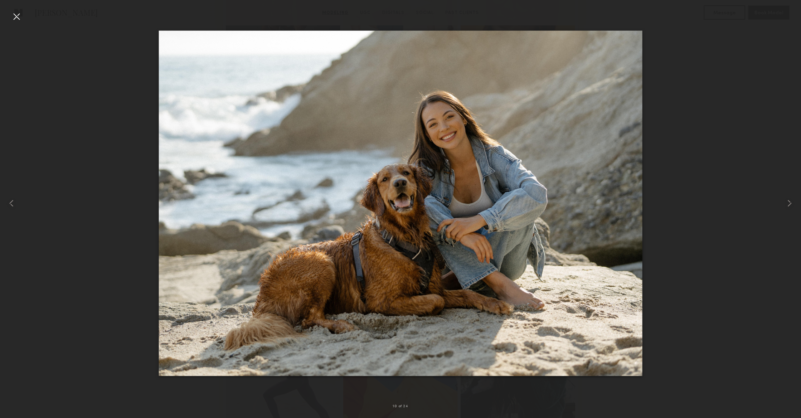
click at [22, 18] on div at bounding box center [16, 16] width 11 height 11
